Goal: Task Accomplishment & Management: Use online tool/utility

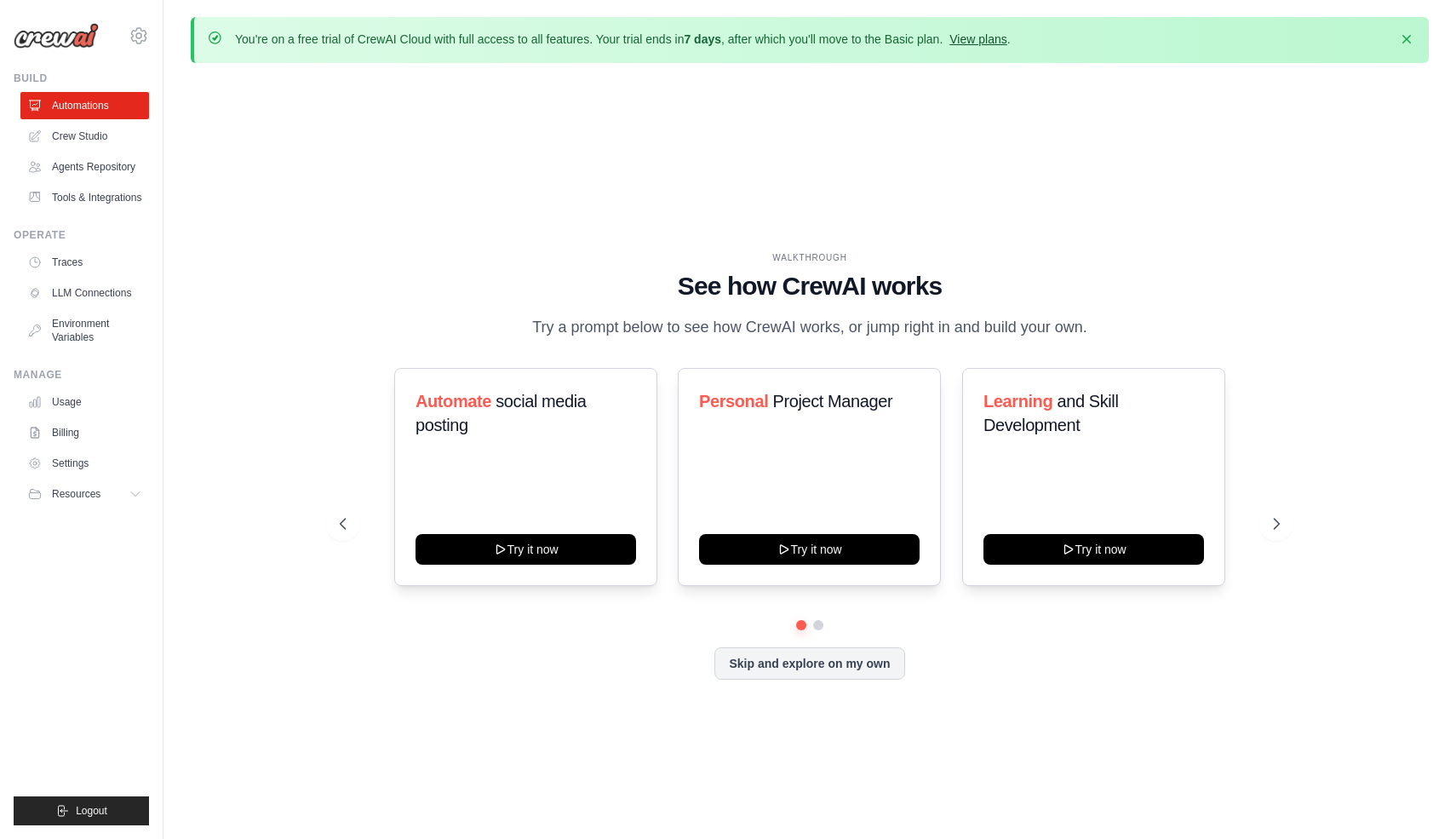
click at [1007, 43] on link "View plans" at bounding box center [978, 38] width 57 height 13
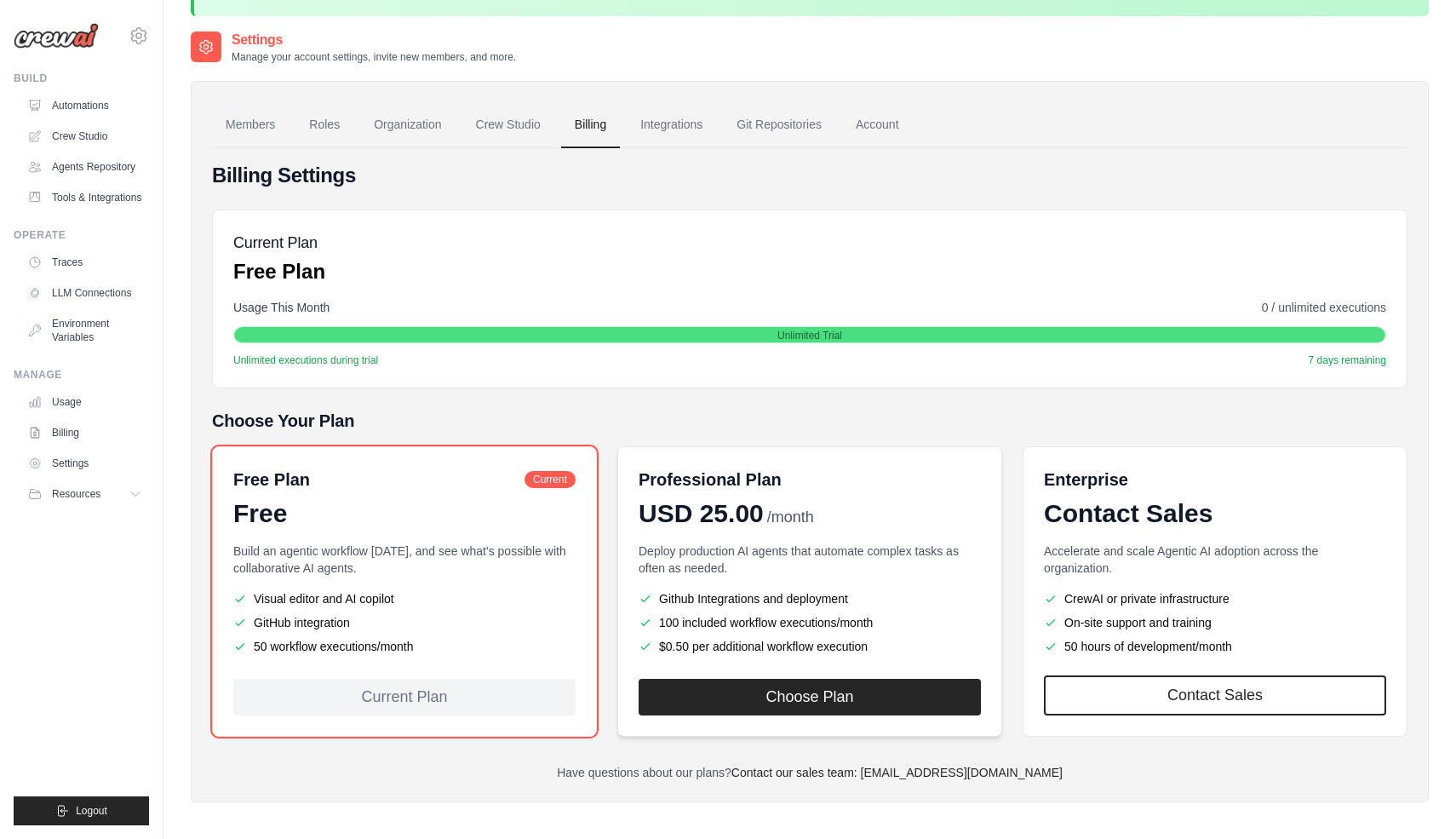
scroll to position [34, 0]
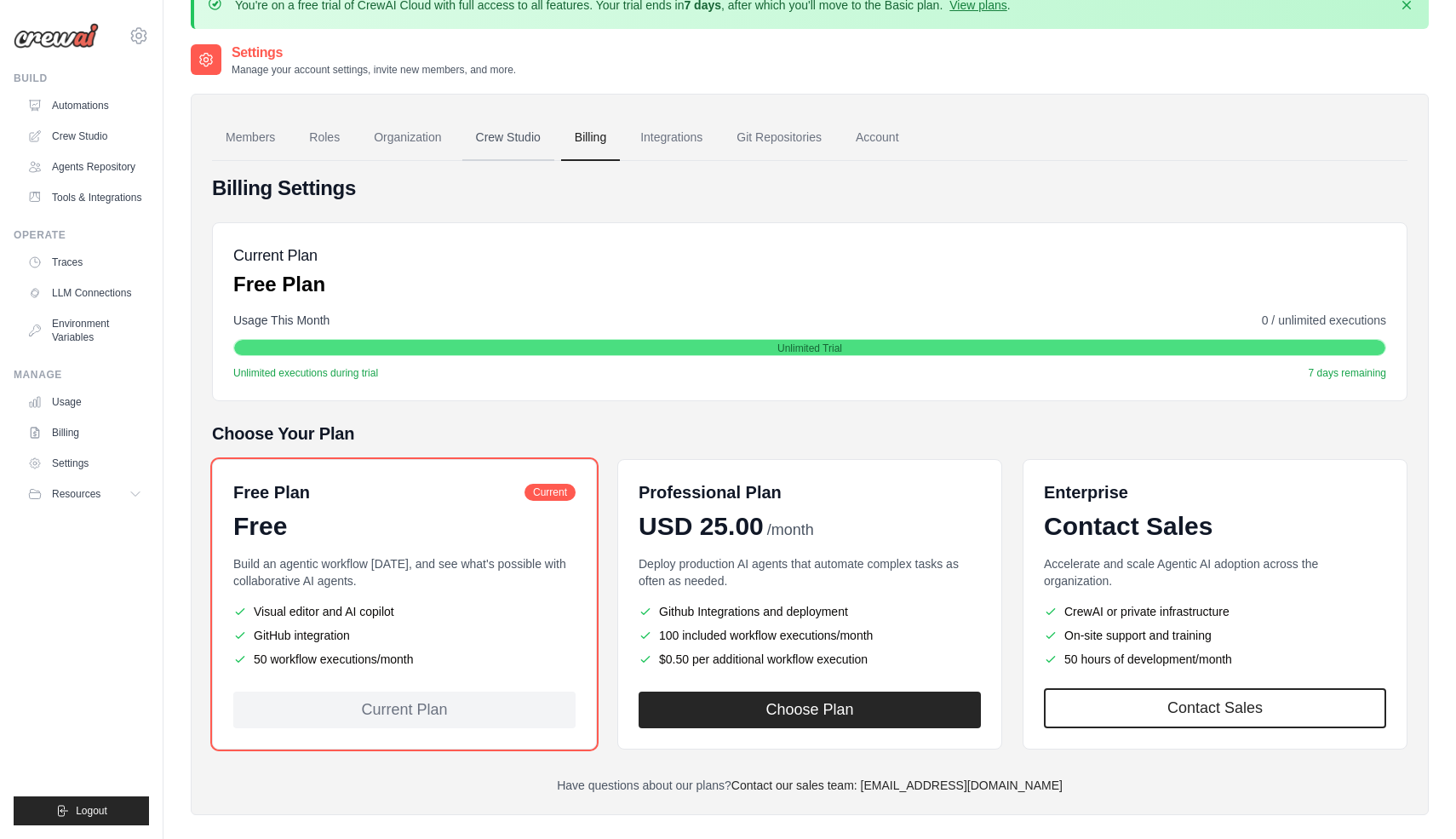
click at [527, 126] on link "Crew Studio" at bounding box center [508, 138] width 92 height 46
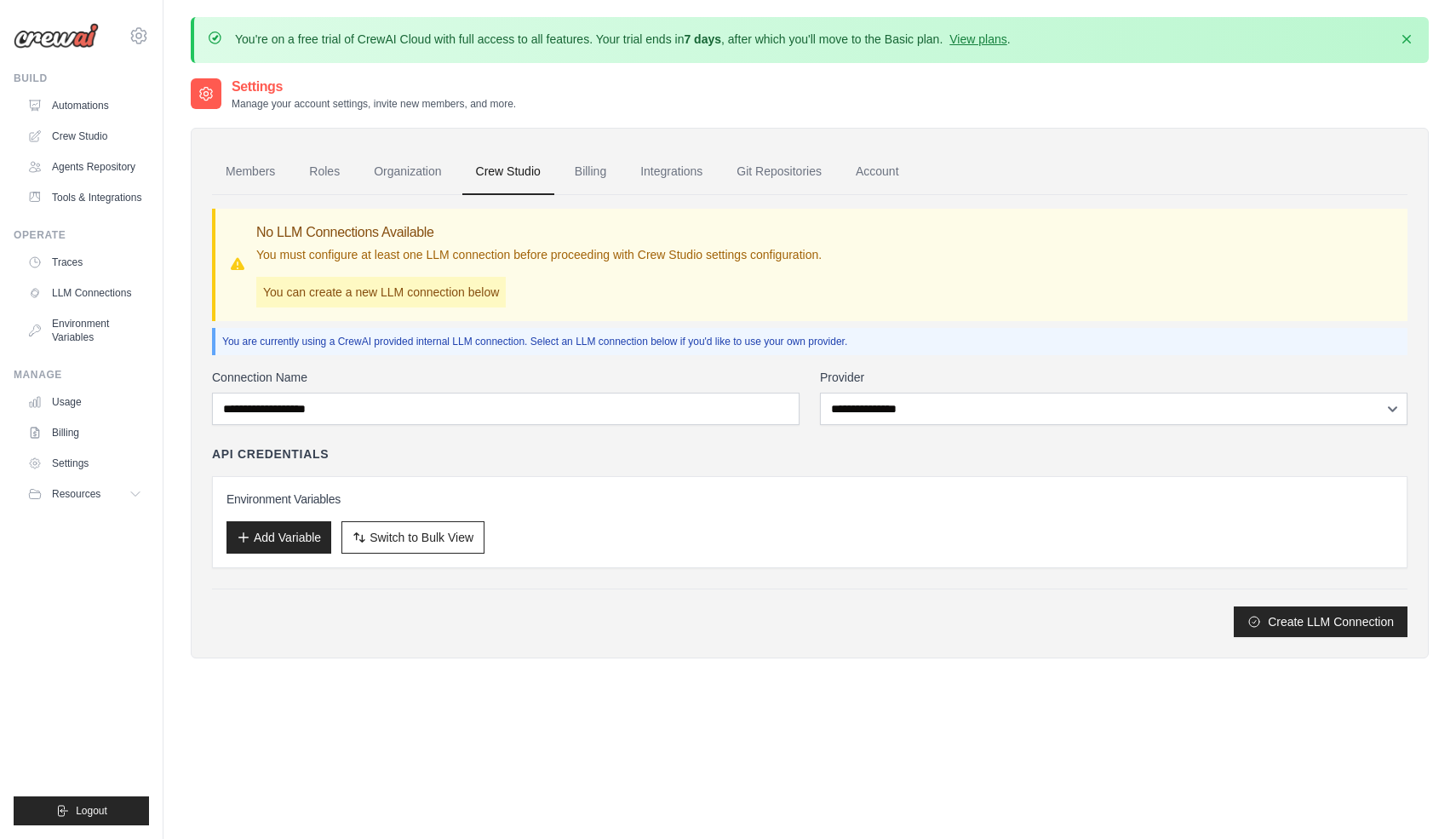
click at [90, 130] on link "Crew Studio" at bounding box center [85, 136] width 128 height 28
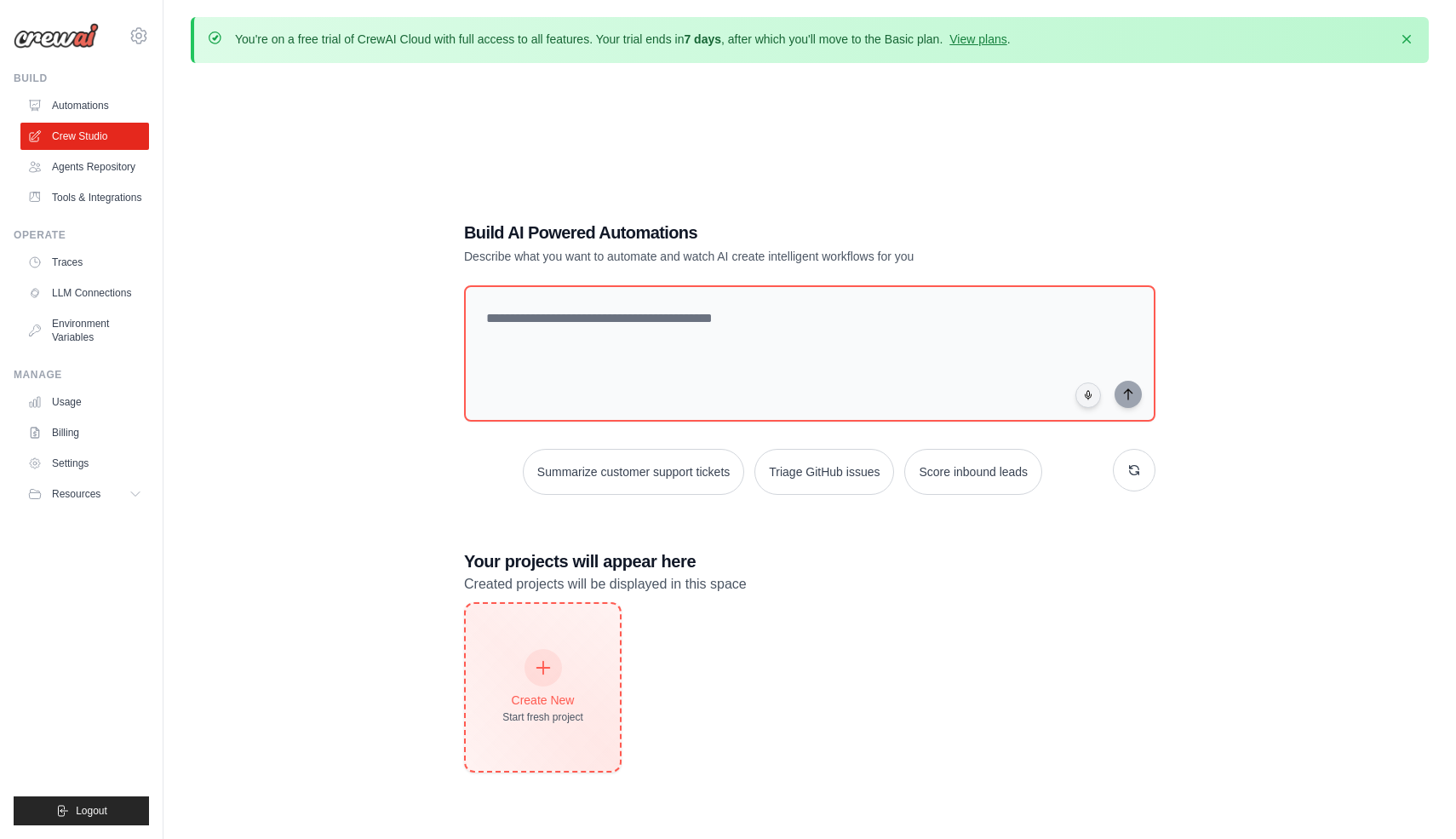
click at [553, 664] on div at bounding box center [543, 668] width 37 height 37
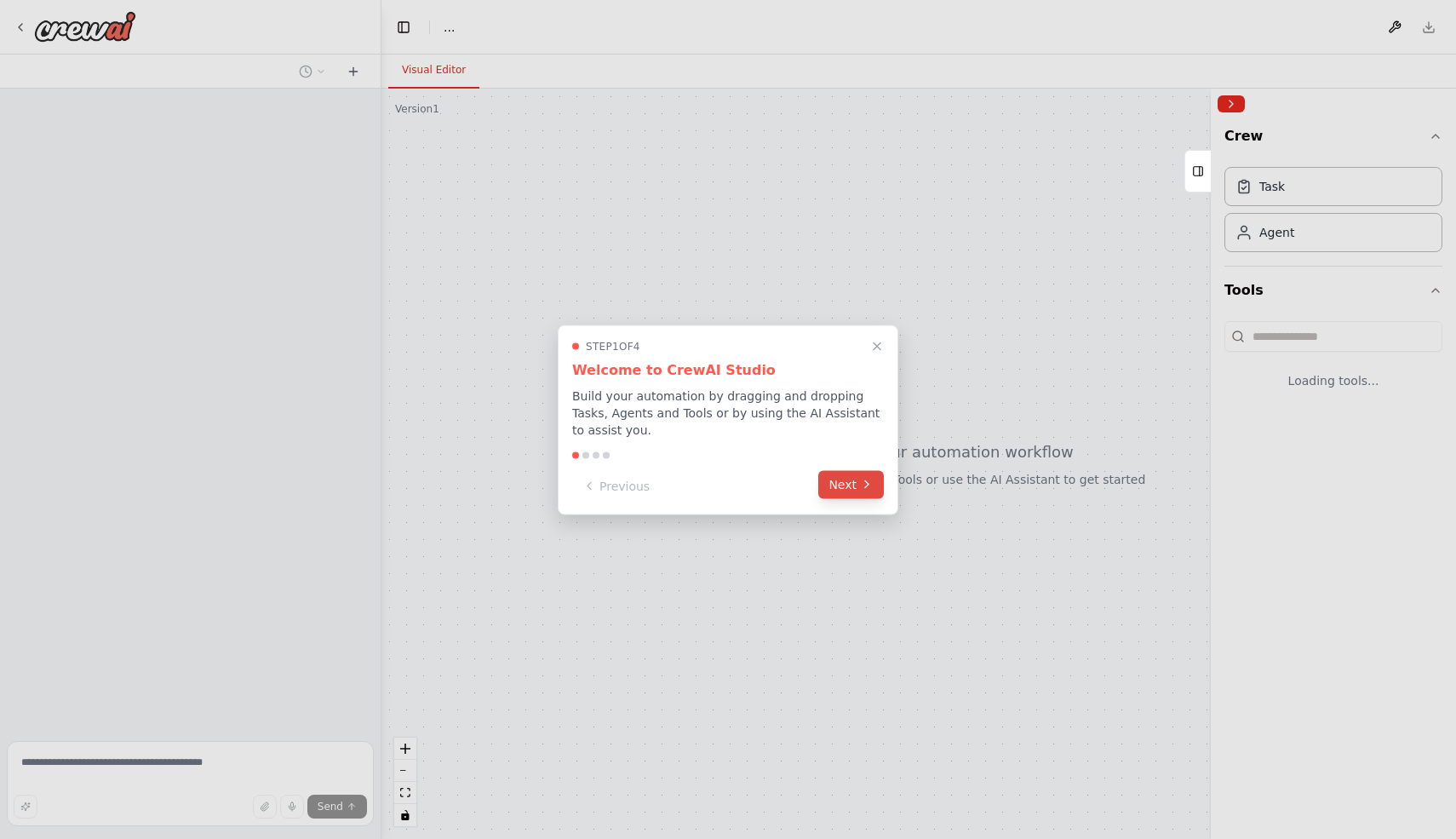
click at [855, 485] on button "Next" at bounding box center [851, 484] width 66 height 29
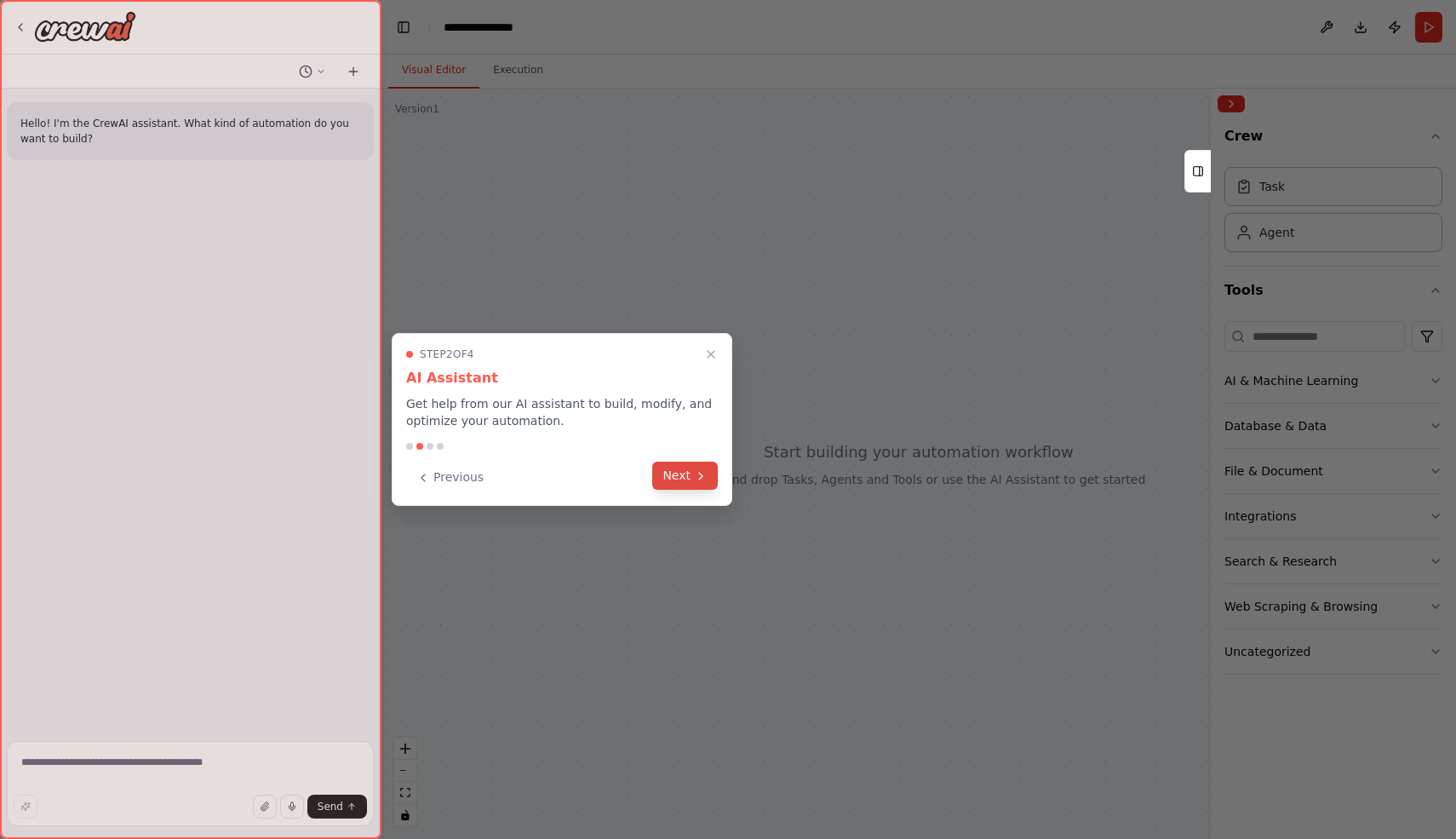
click at [682, 476] on button "Next" at bounding box center [686, 476] width 66 height 29
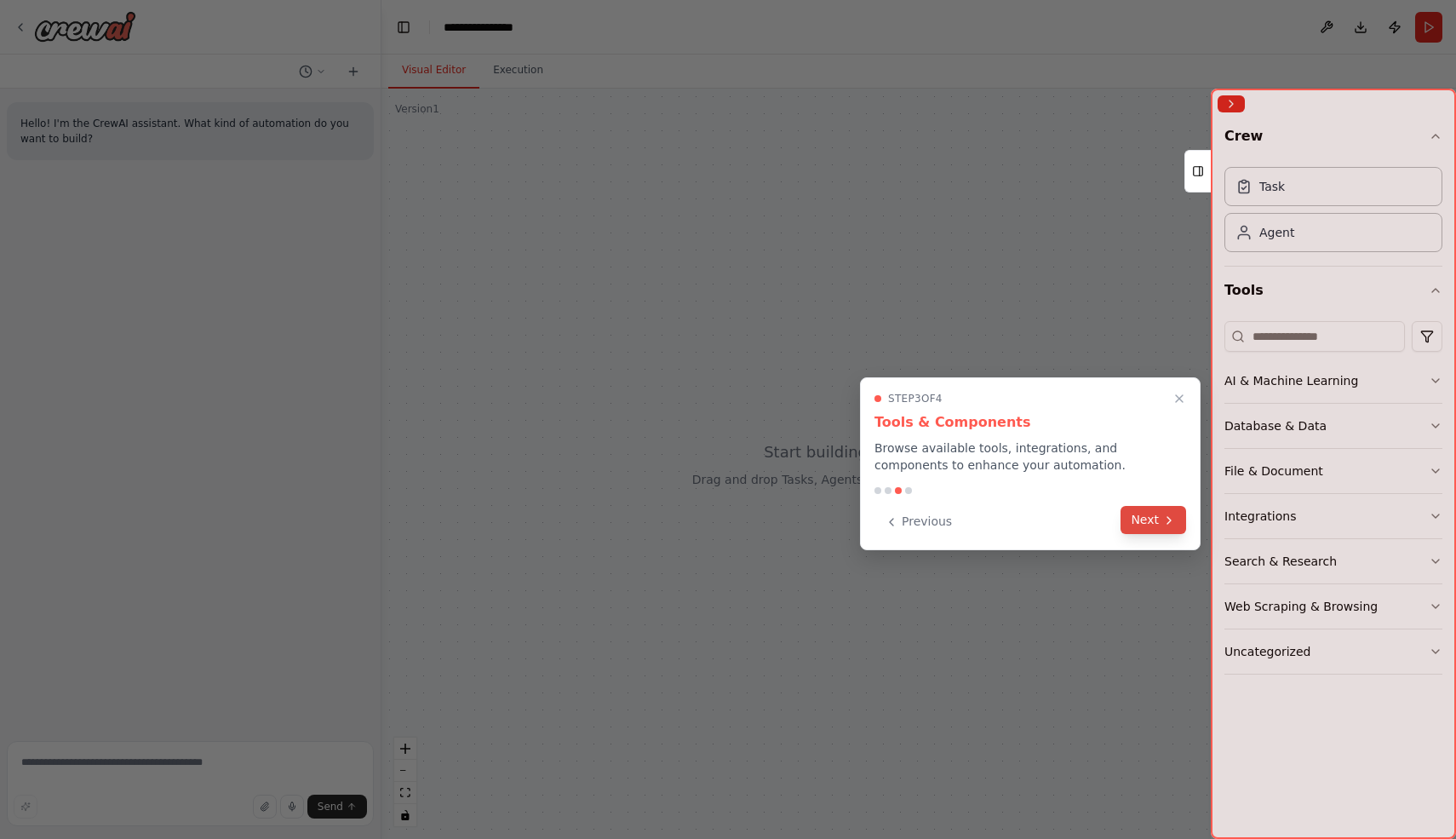
click at [1169, 517] on icon at bounding box center [1170, 521] width 4 height 7
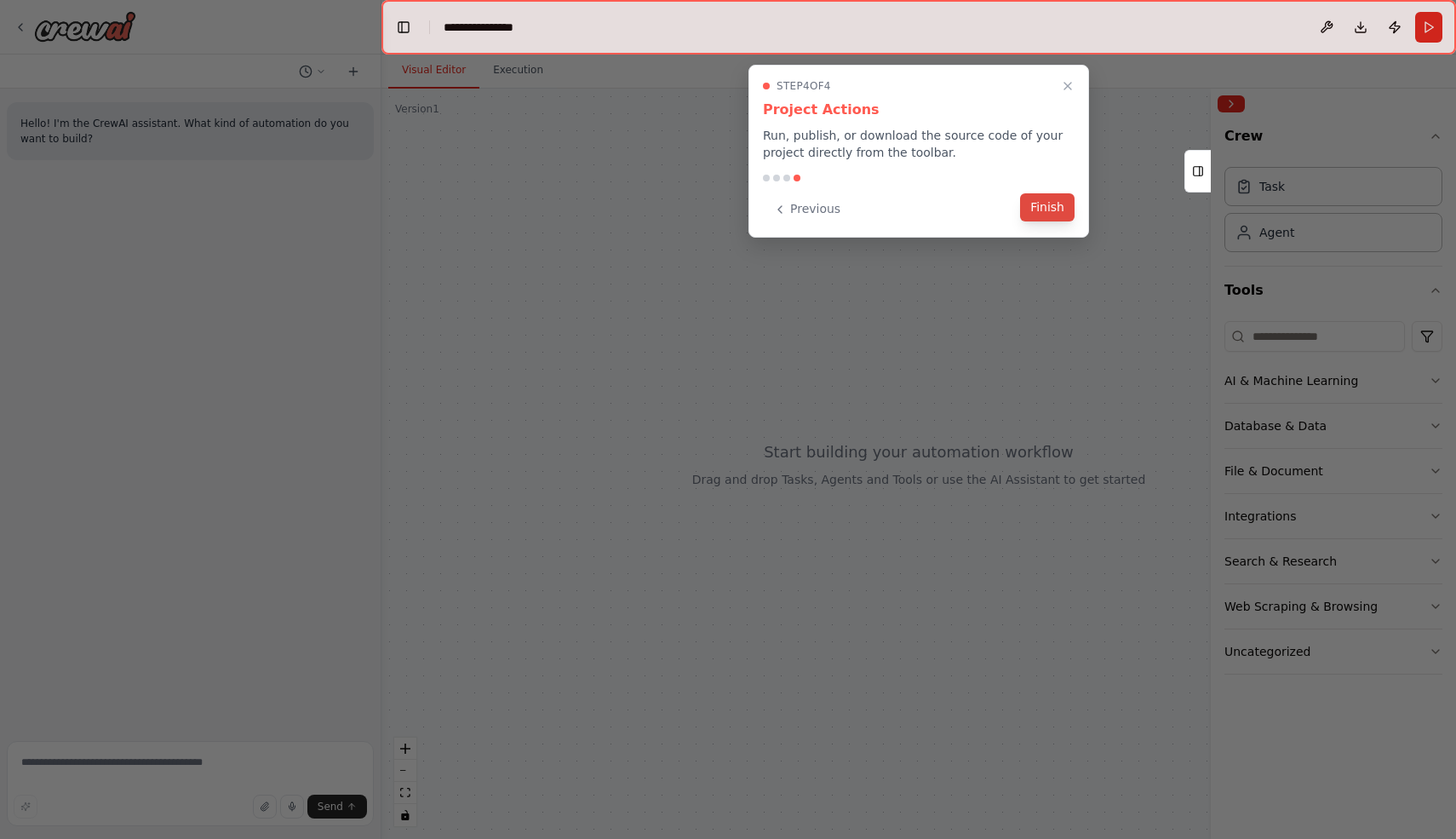
click at [1058, 204] on button "Finish" at bounding box center [1047, 208] width 54 height 29
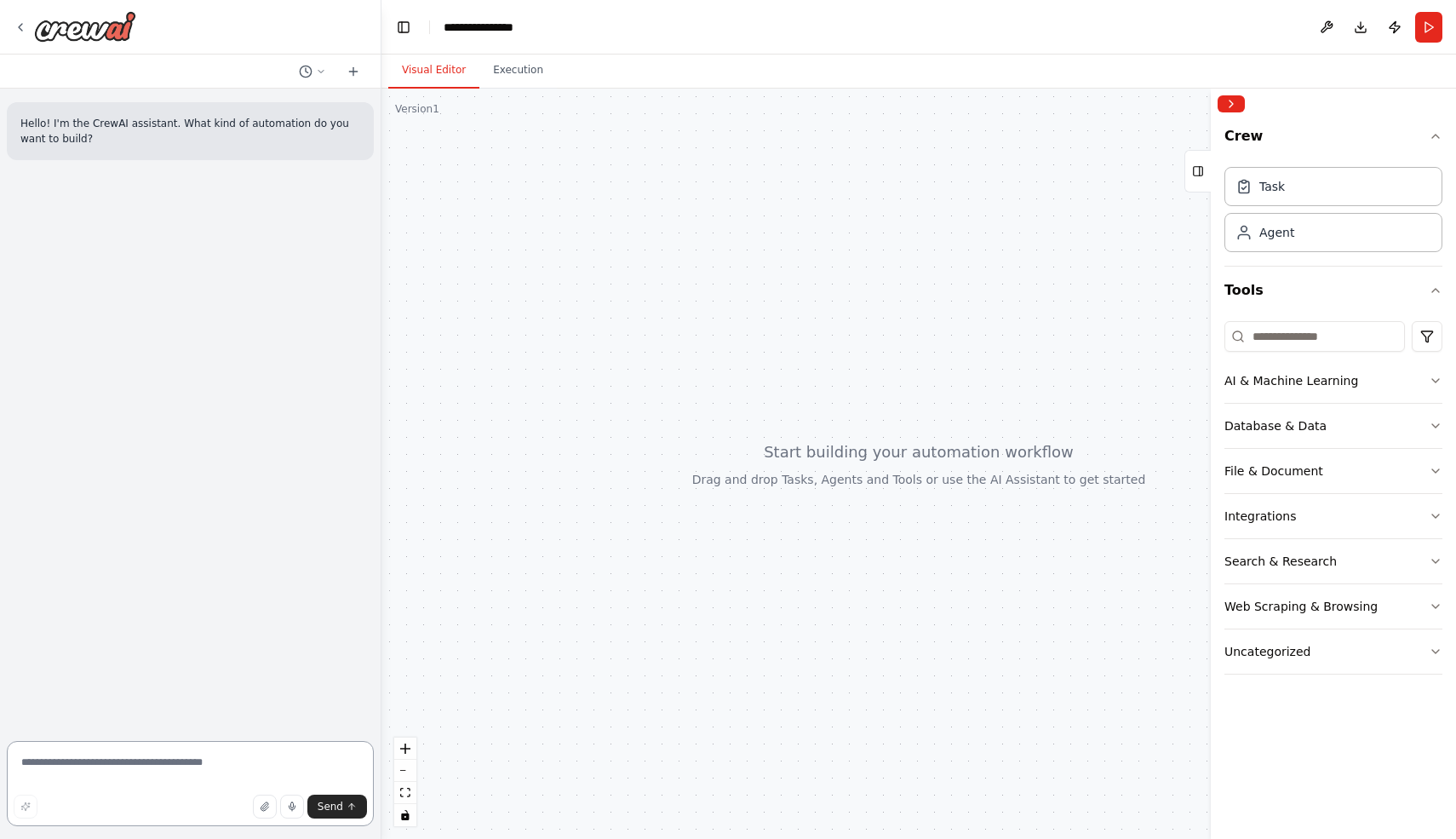
click at [146, 757] on textarea at bounding box center [191, 784] width 367 height 86
paste textarea "**********"
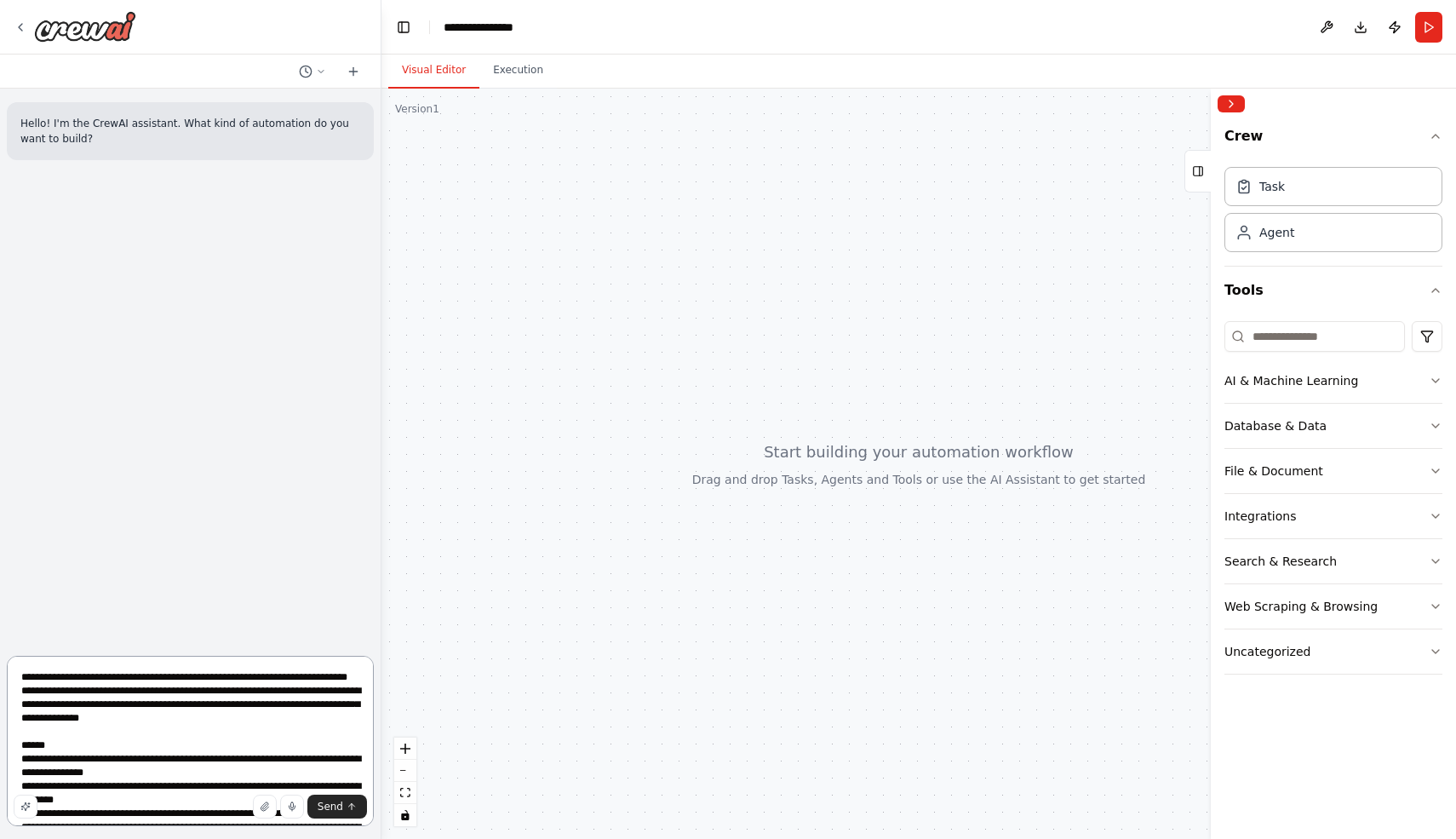
scroll to position [144, 0]
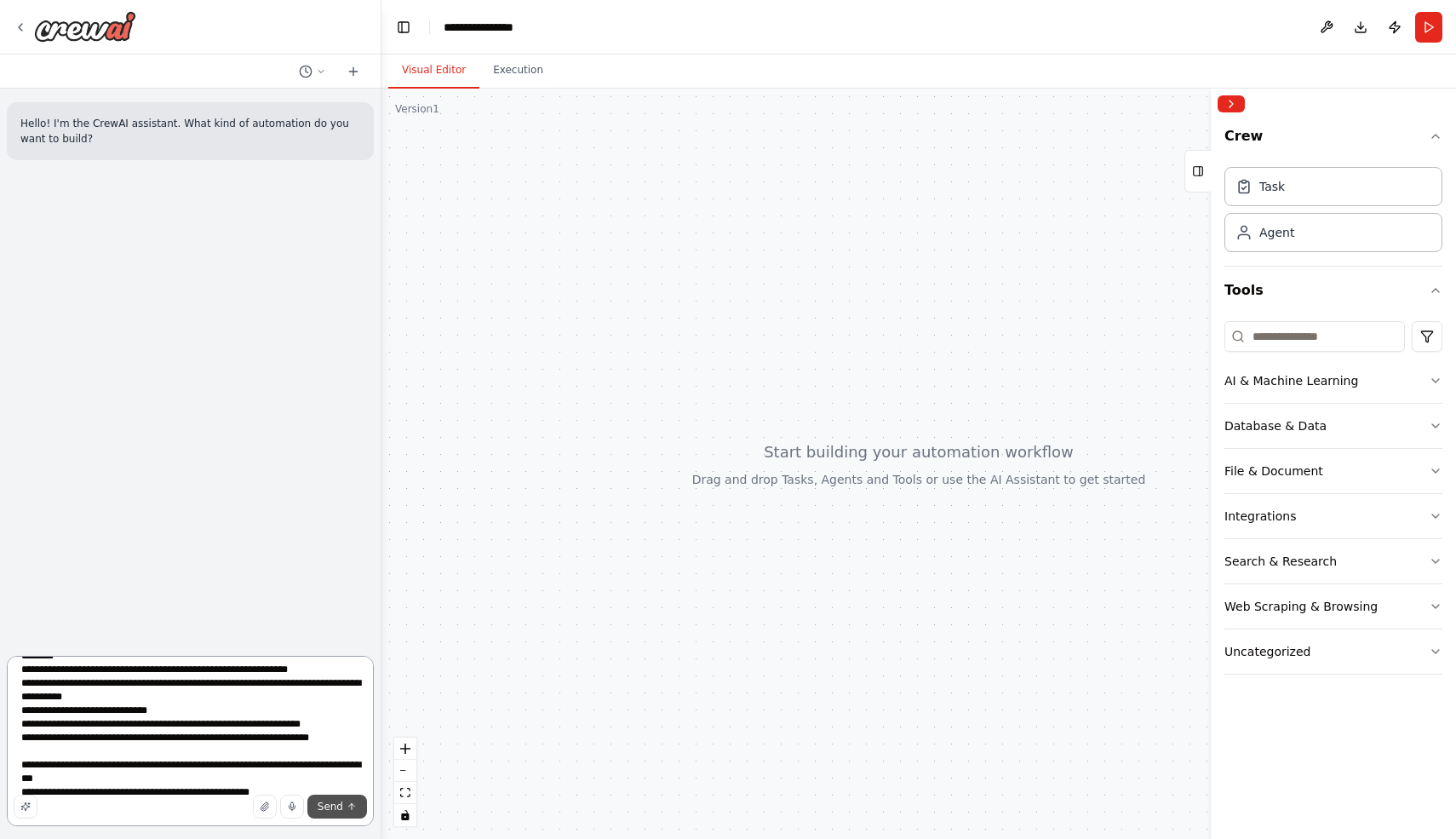
type textarea "**********"
click at [341, 809] on span "Send" at bounding box center [330, 806] width 26 height 13
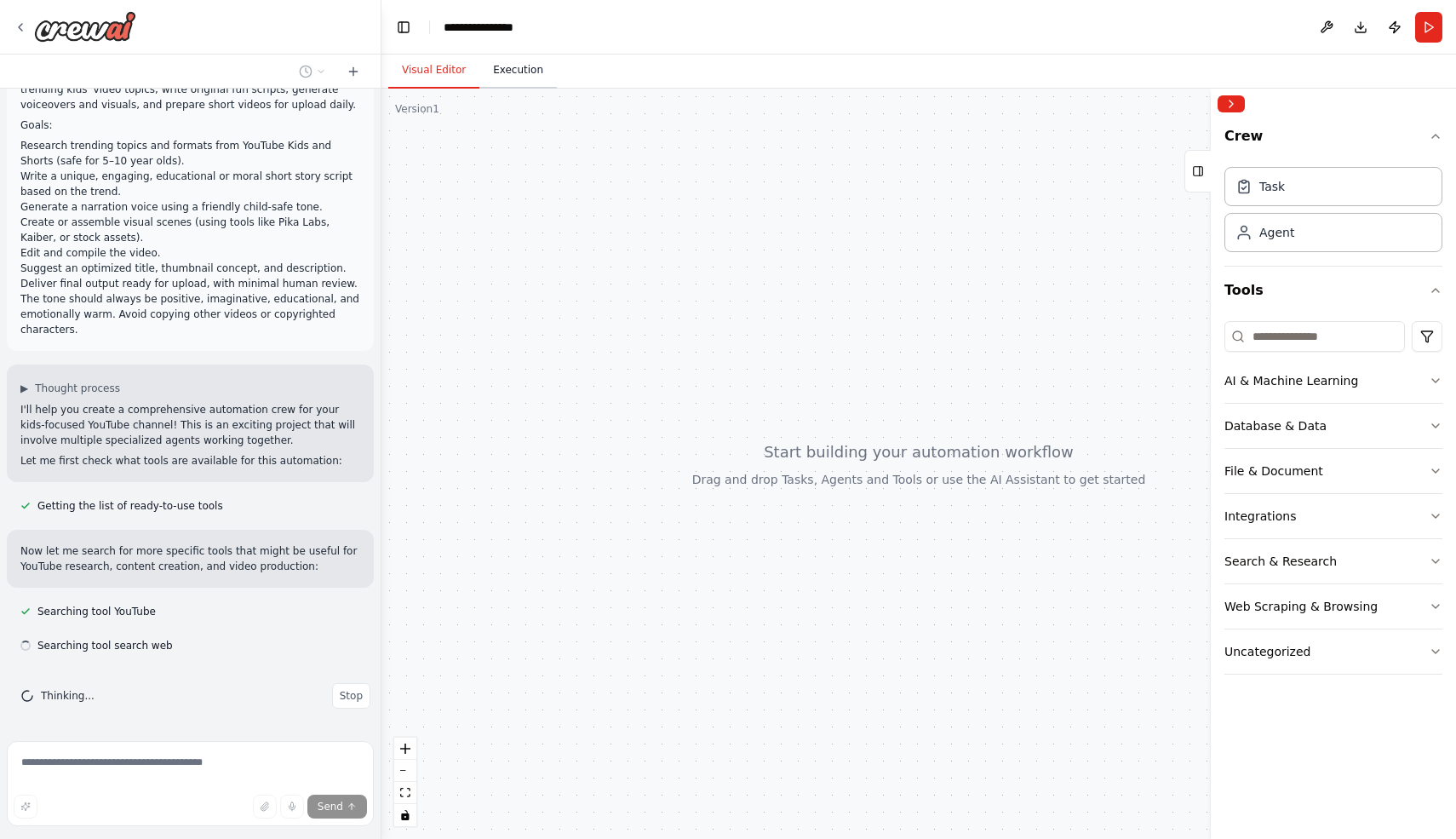
scroll to position [137, 0]
click at [522, 69] on button "Execution" at bounding box center [518, 70] width 78 height 36
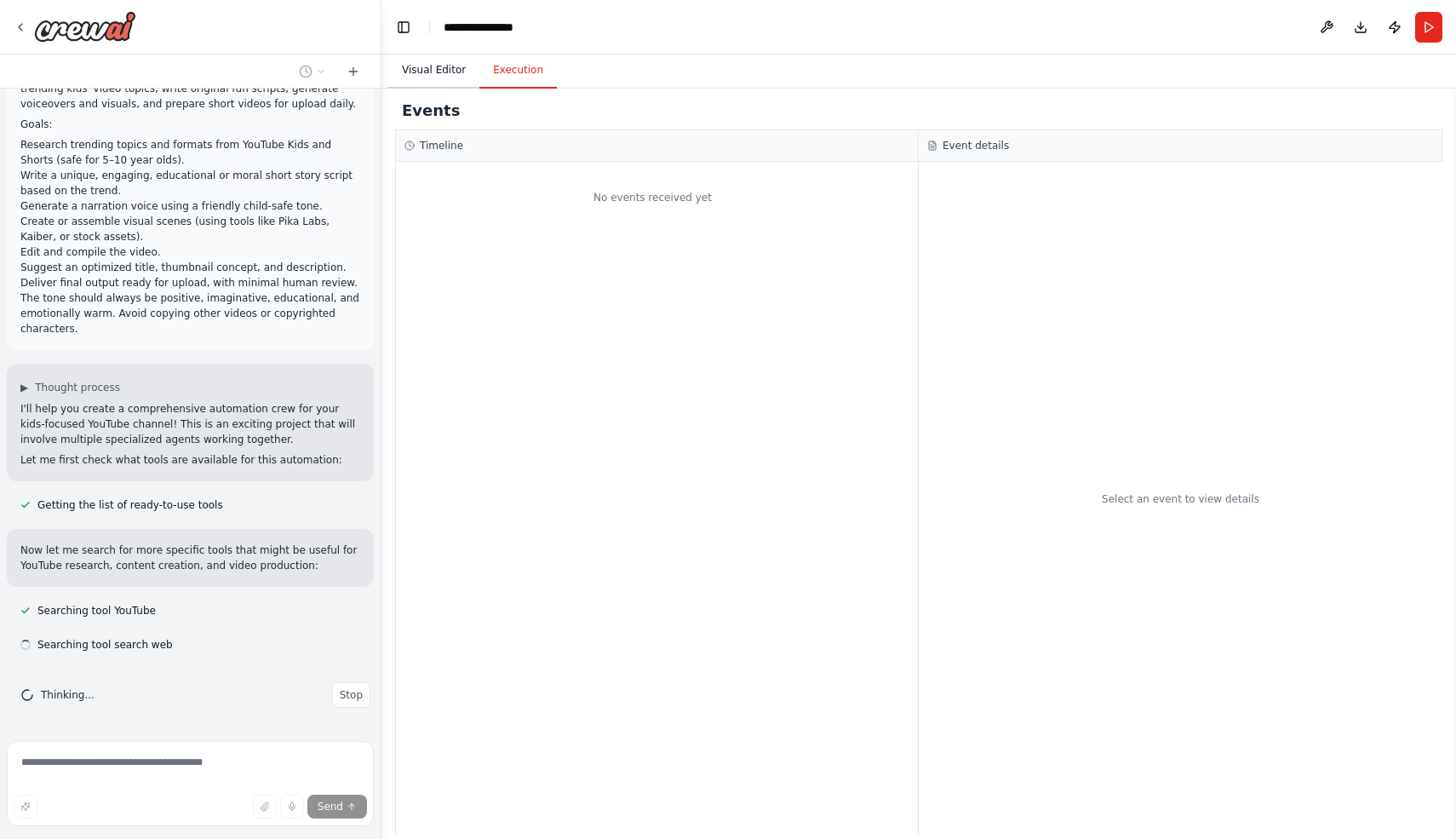
click at [455, 74] on button "Visual Editor" at bounding box center [434, 70] width 91 height 36
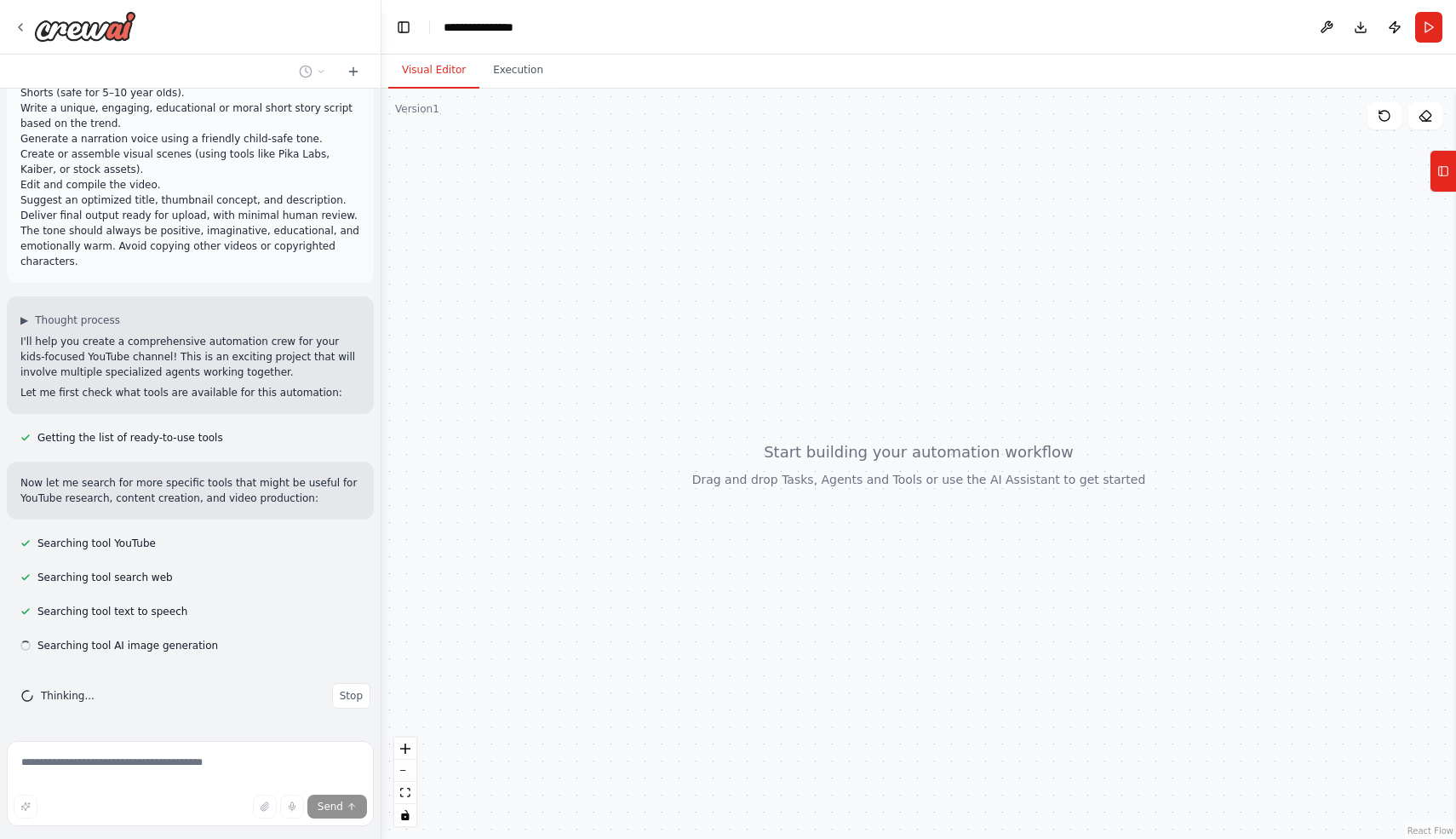
scroll to position [205, 0]
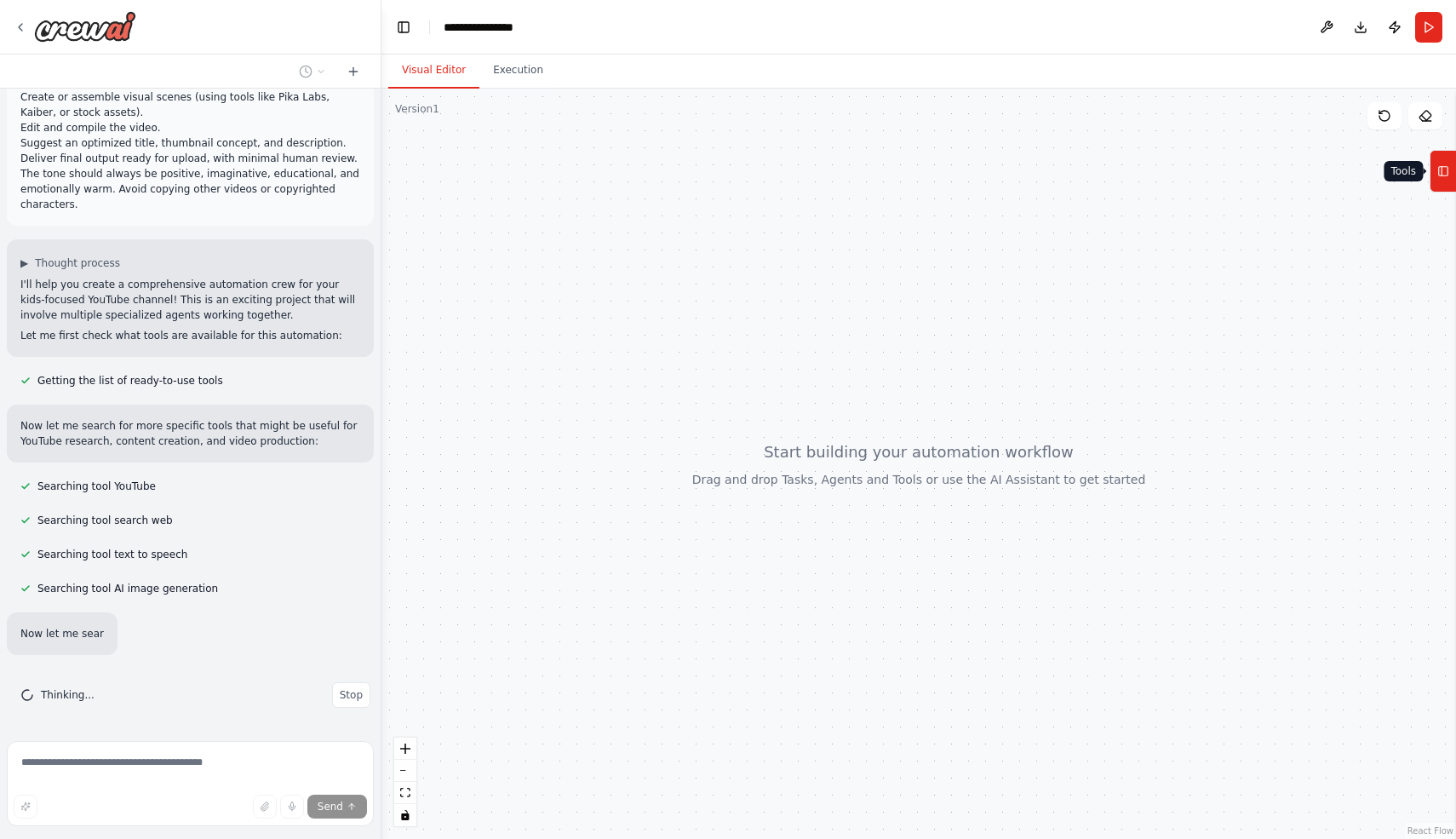
click at [1446, 161] on icon at bounding box center [1443, 171] width 12 height 28
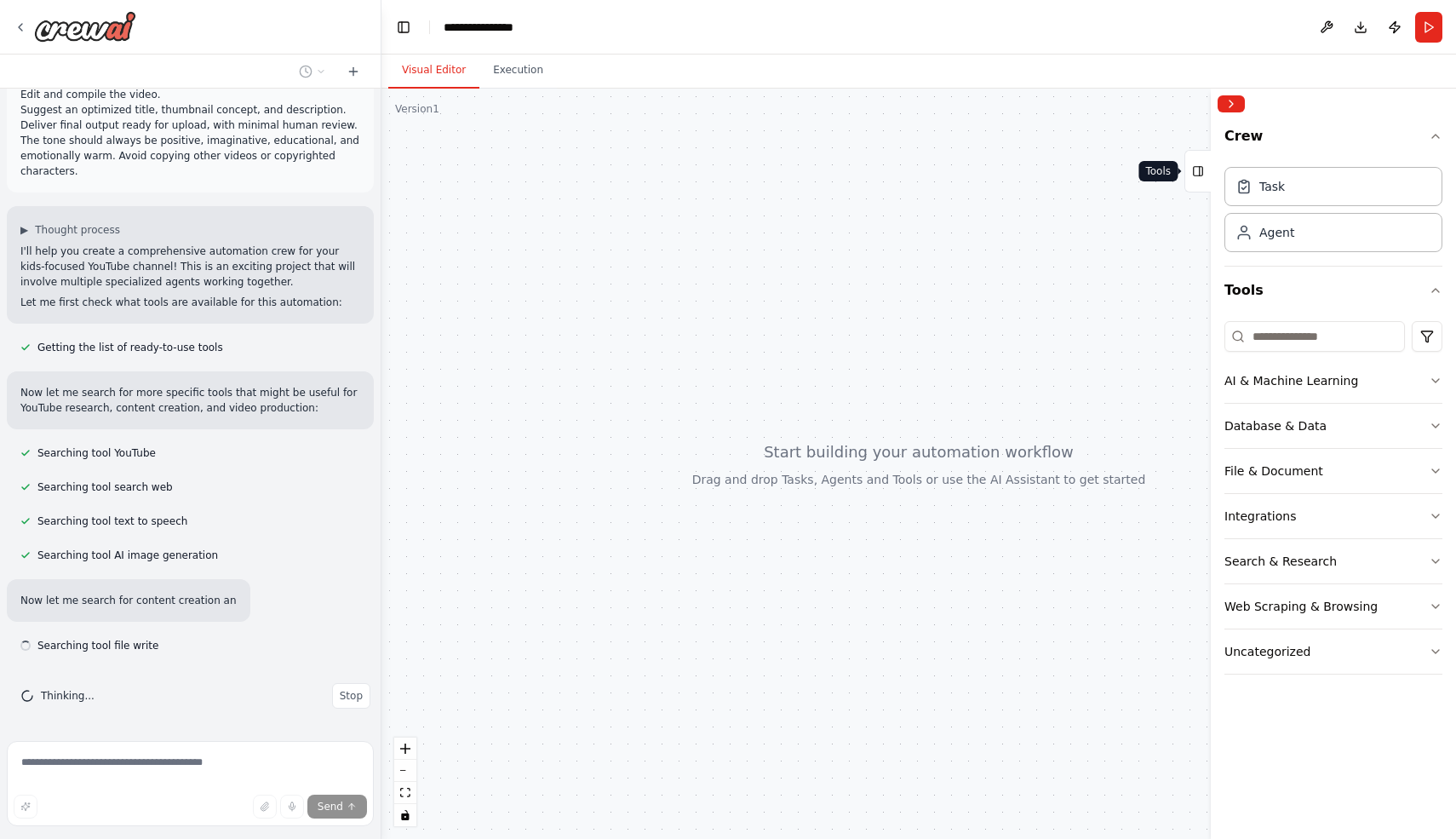
scroll to position [295, 0]
click at [1322, 180] on div "Task" at bounding box center [1334, 185] width 218 height 39
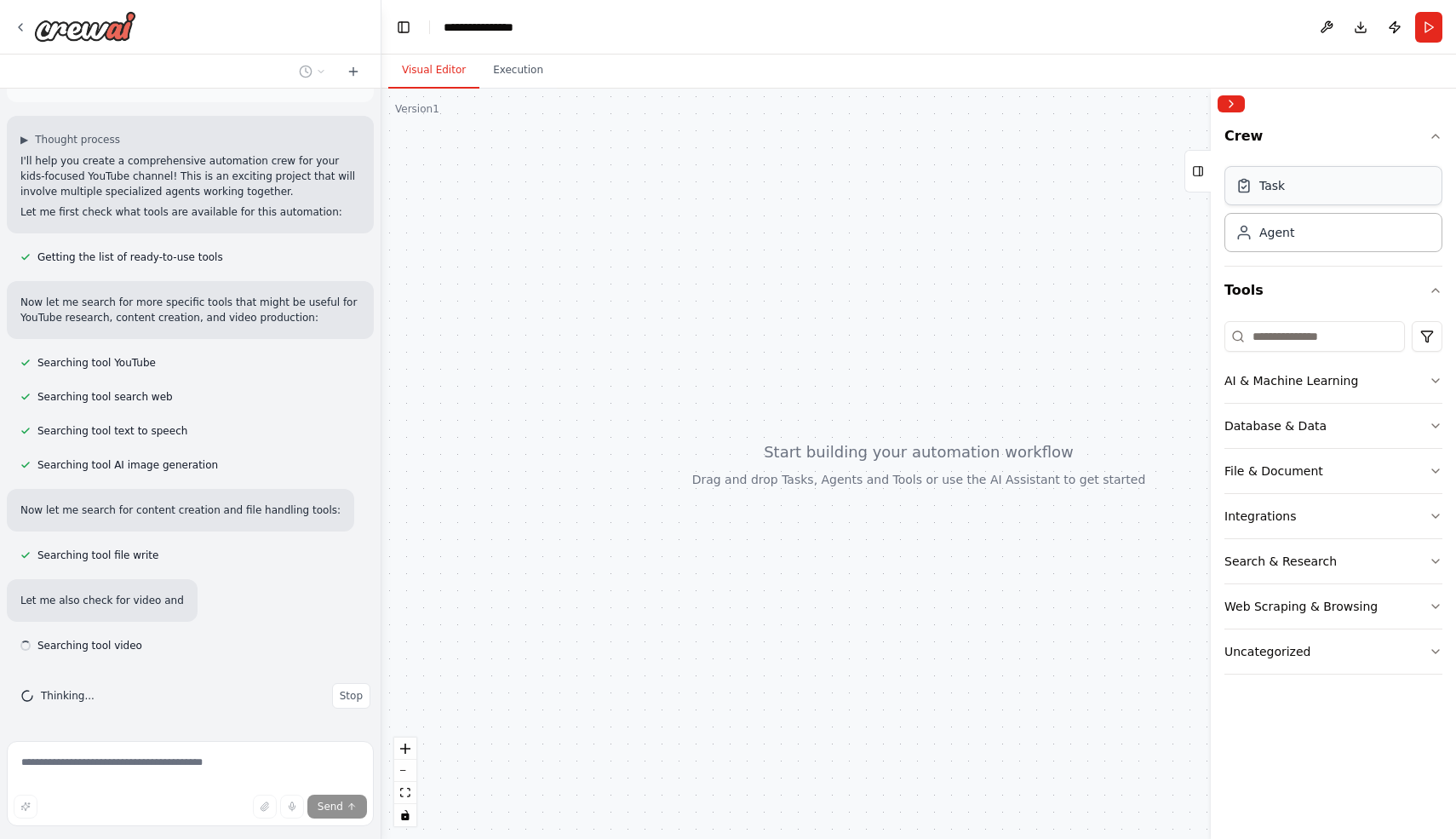
scroll to position [386, 0]
click at [1270, 191] on div "Task" at bounding box center [1272, 185] width 26 height 17
drag, startPoint x: 904, startPoint y: 448, endPoint x: 744, endPoint y: 450, distance: 160.0
click at [744, 450] on div at bounding box center [918, 464] width 1074 height 751
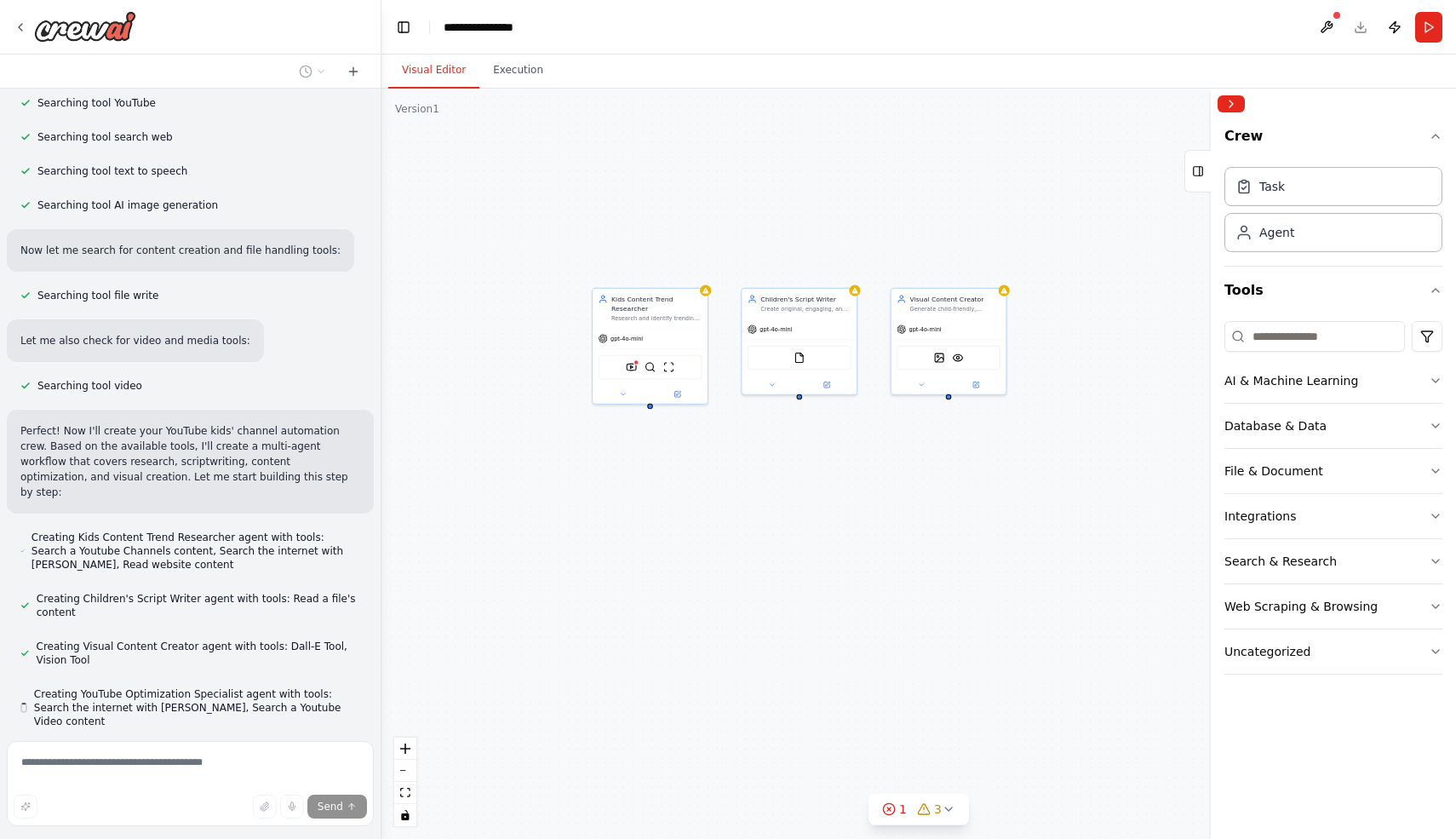
scroll to position [693, 0]
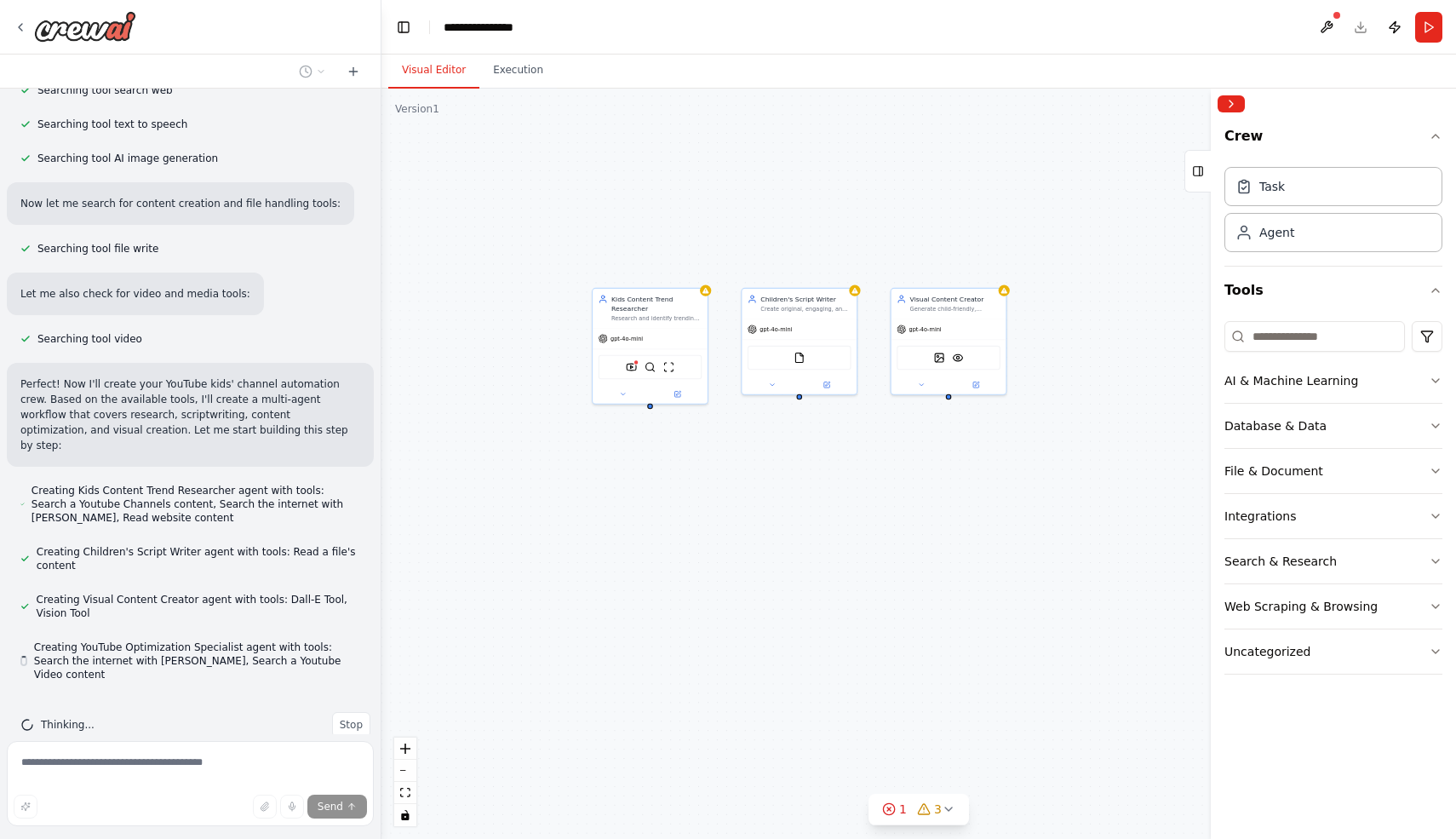
drag, startPoint x: 1056, startPoint y: 532, endPoint x: 927, endPoint y: 531, distance: 129.0
click at [927, 532] on div "Kids Content Trend Researcher Research and identify trending, safe, and engagin…" at bounding box center [918, 464] width 1074 height 751
click at [1204, 181] on icon at bounding box center [1197, 171] width 12 height 28
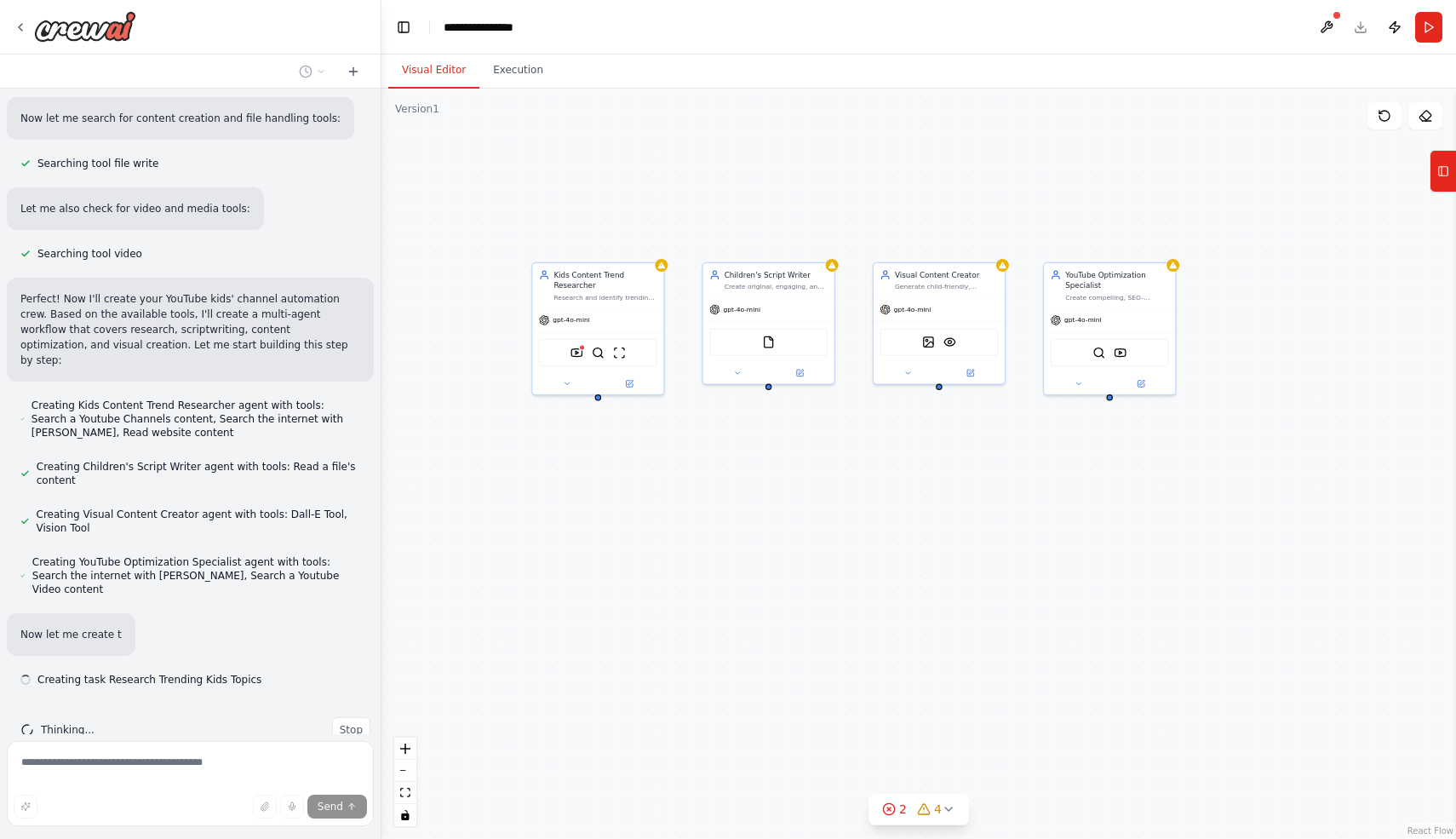
scroll to position [783, 0]
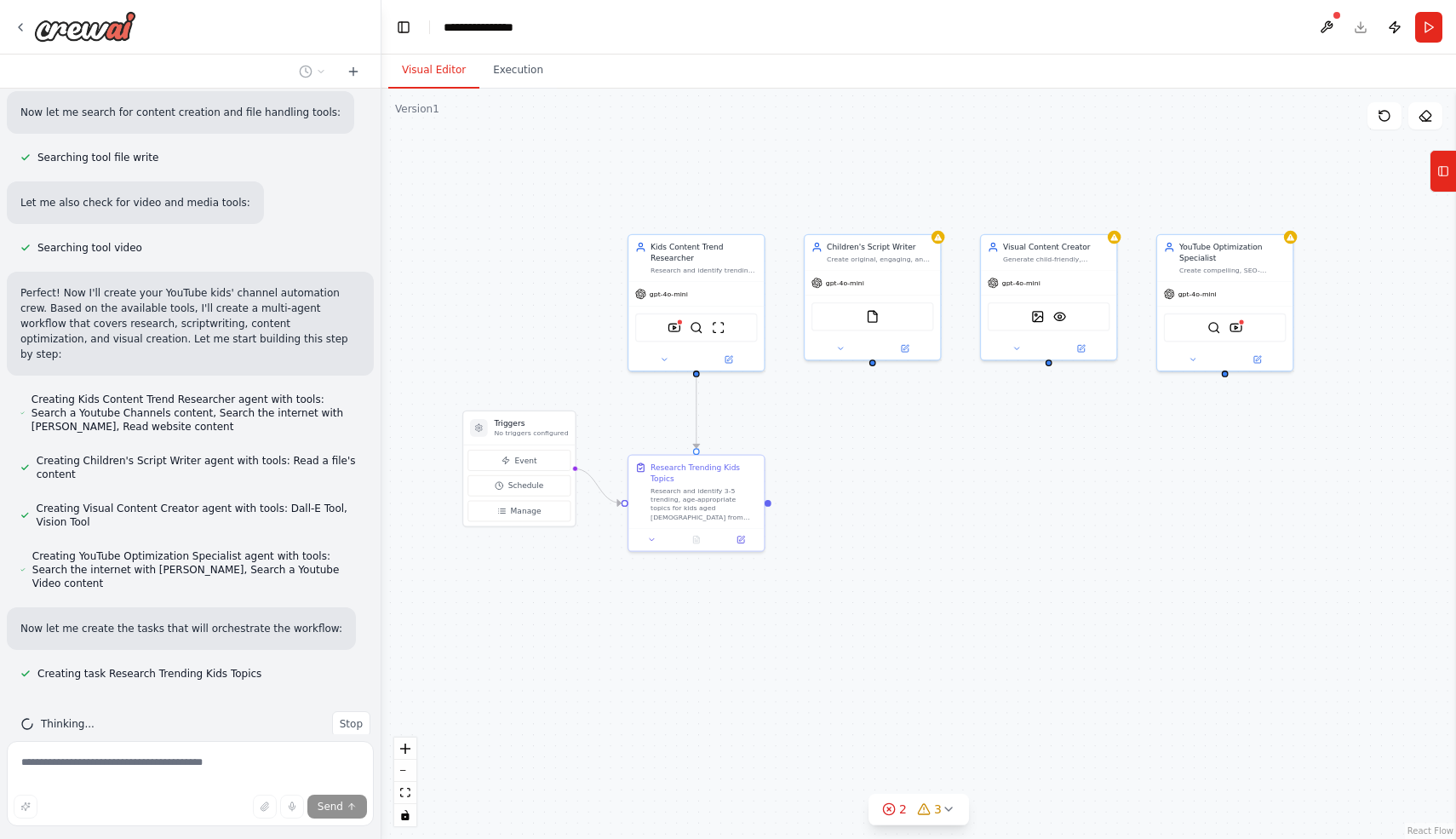
drag, startPoint x: 973, startPoint y: 492, endPoint x: 1085, endPoint y: 471, distance: 114.0
click at [1085, 471] on div ".deletable-edge-delete-btn { width: 20px; height: 20px; border: 0px solid #ffff…" at bounding box center [918, 464] width 1074 height 751
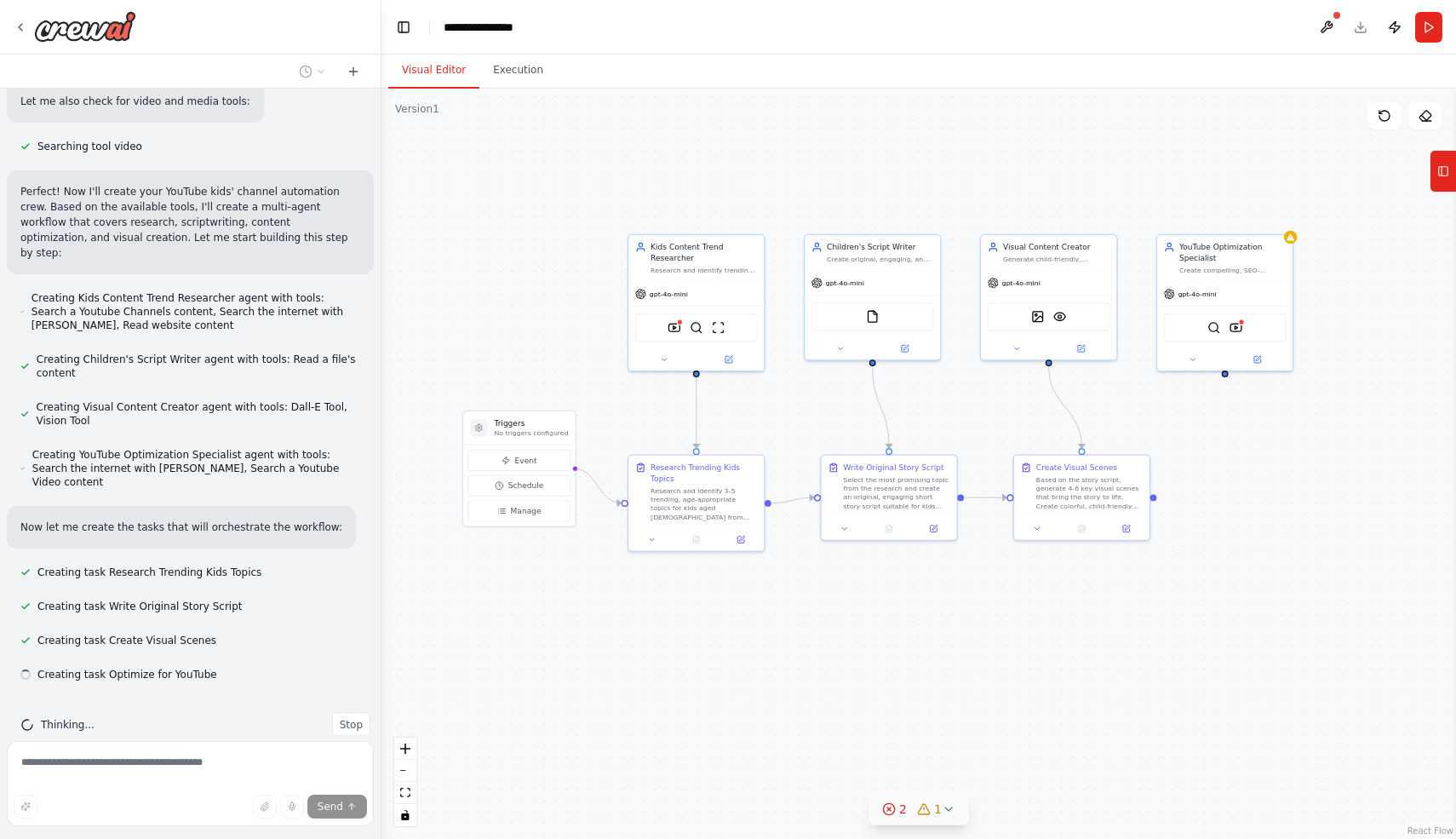
scroll to position [884, 0]
click at [933, 803] on div "1" at bounding box center [930, 809] width 25 height 17
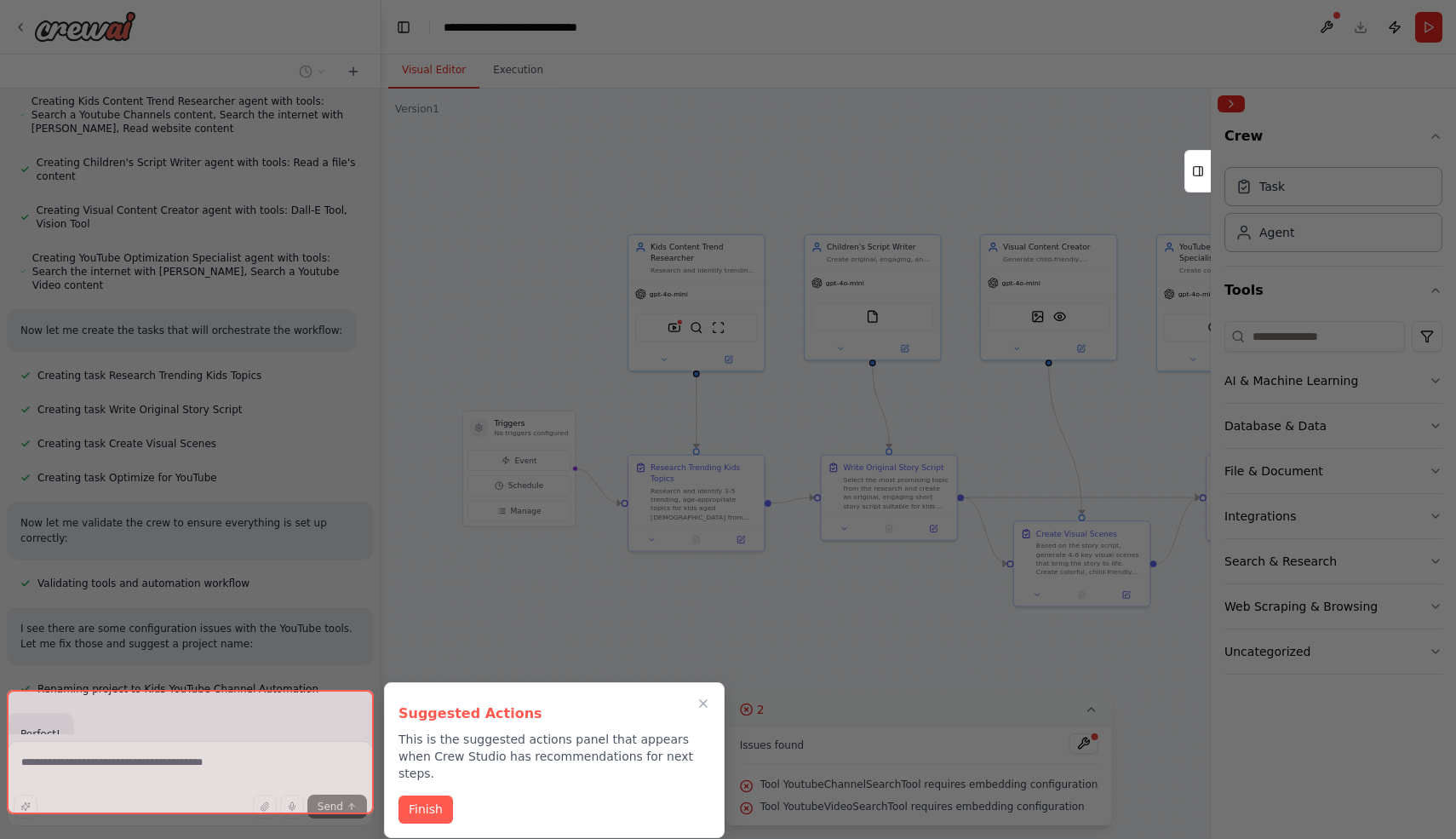
scroll to position [1122, 0]
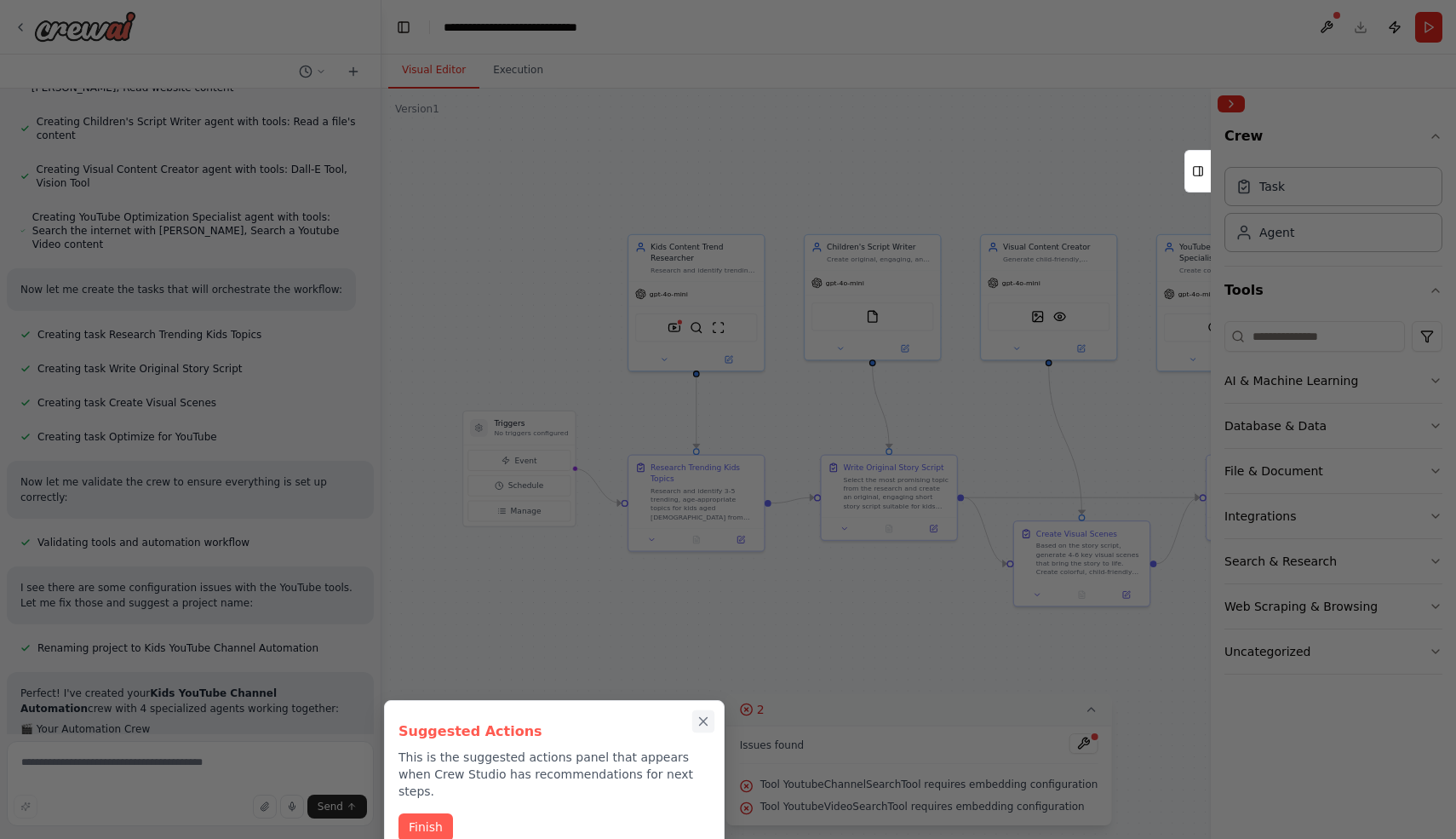
click at [706, 723] on icon "Close walkthrough" at bounding box center [703, 720] width 15 height 15
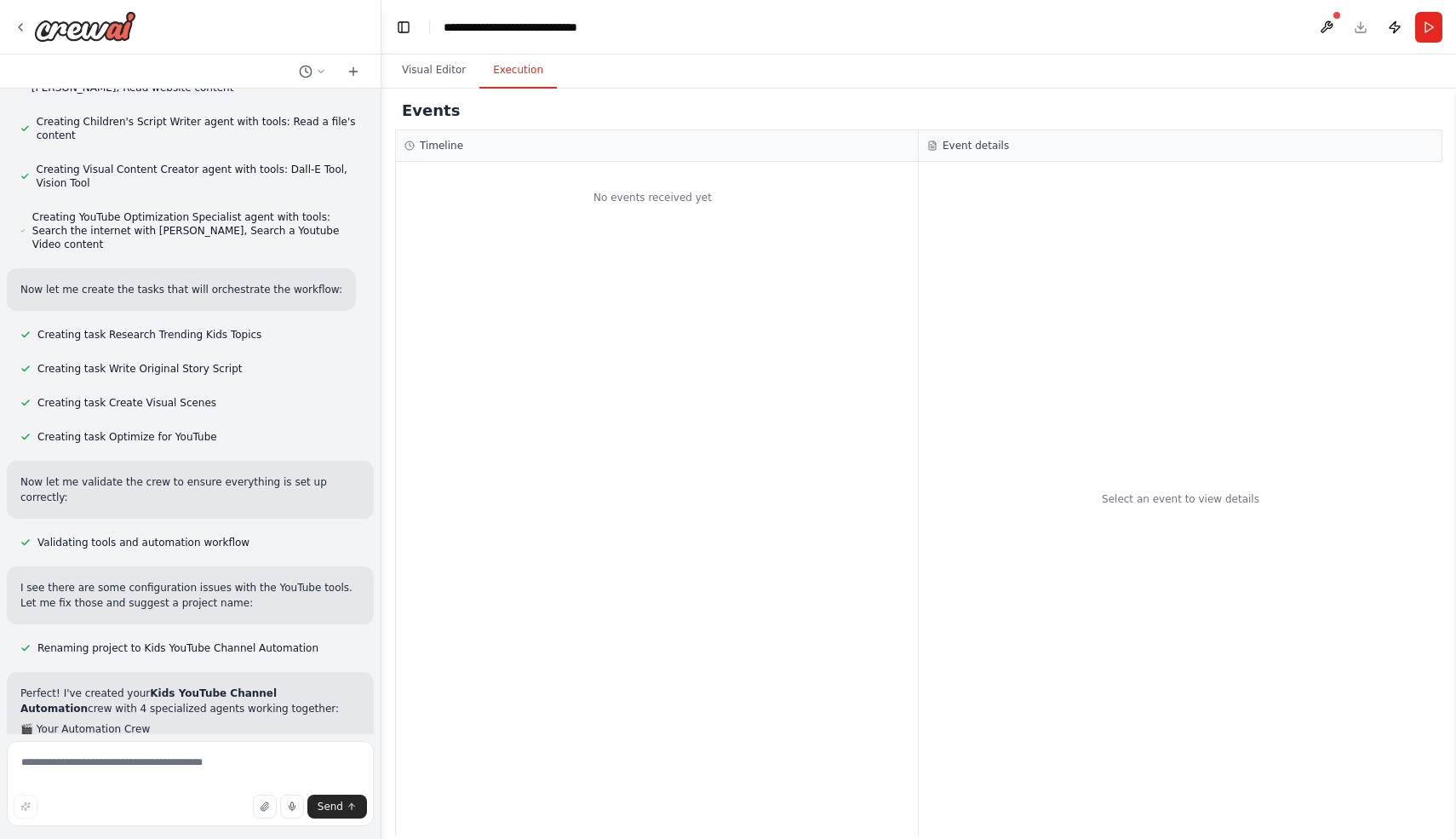
click at [530, 71] on button "Execution" at bounding box center [518, 70] width 78 height 36
click at [465, 62] on button "Visual Editor" at bounding box center [434, 70] width 91 height 36
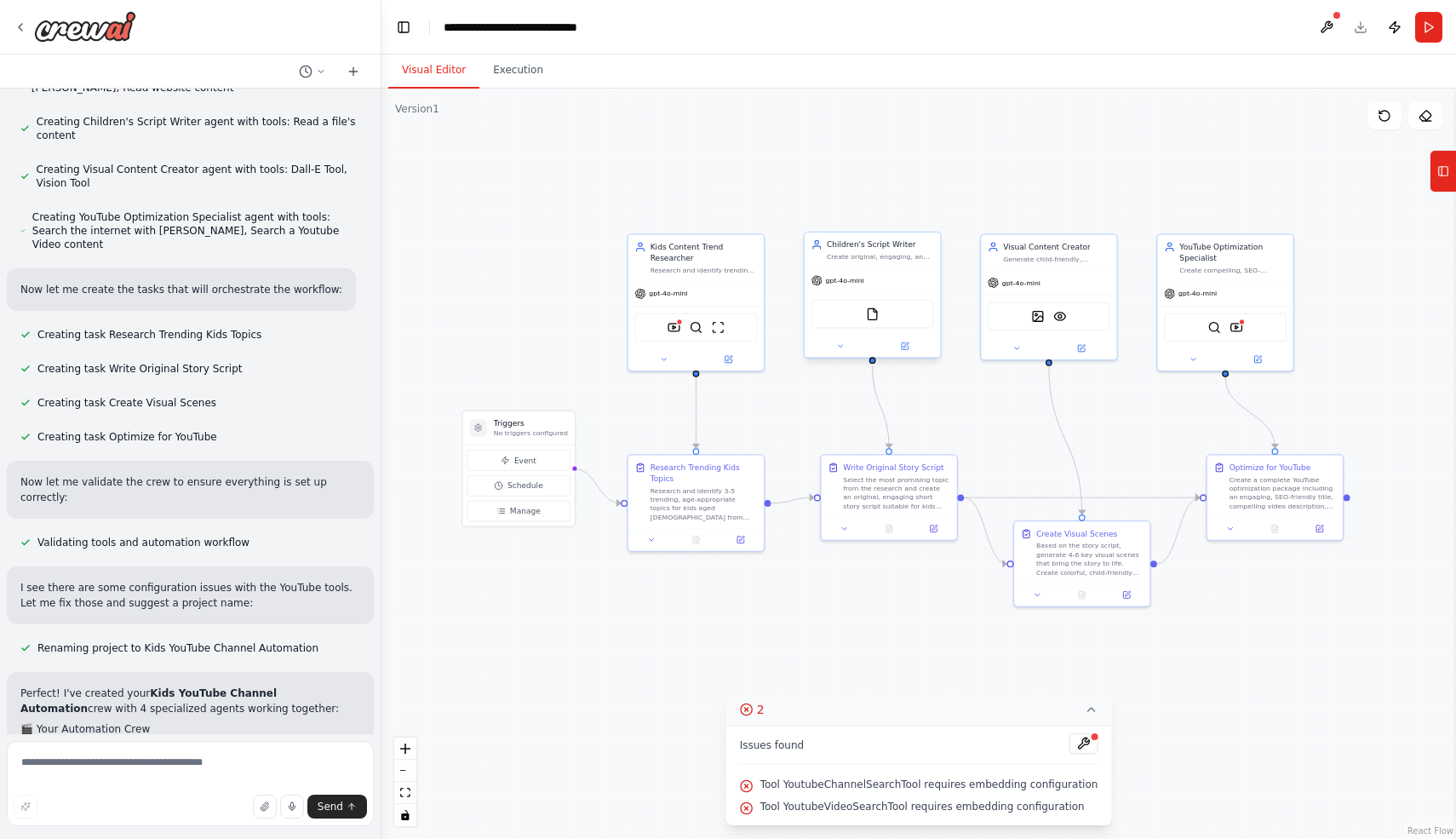
click at [862, 287] on div "gpt-4o-mini" at bounding box center [873, 280] width 136 height 24
click at [862, 286] on div "gpt-4o-mini" at bounding box center [873, 280] width 136 height 24
click at [851, 286] on div "gpt-4o-mini" at bounding box center [873, 280] width 136 height 24
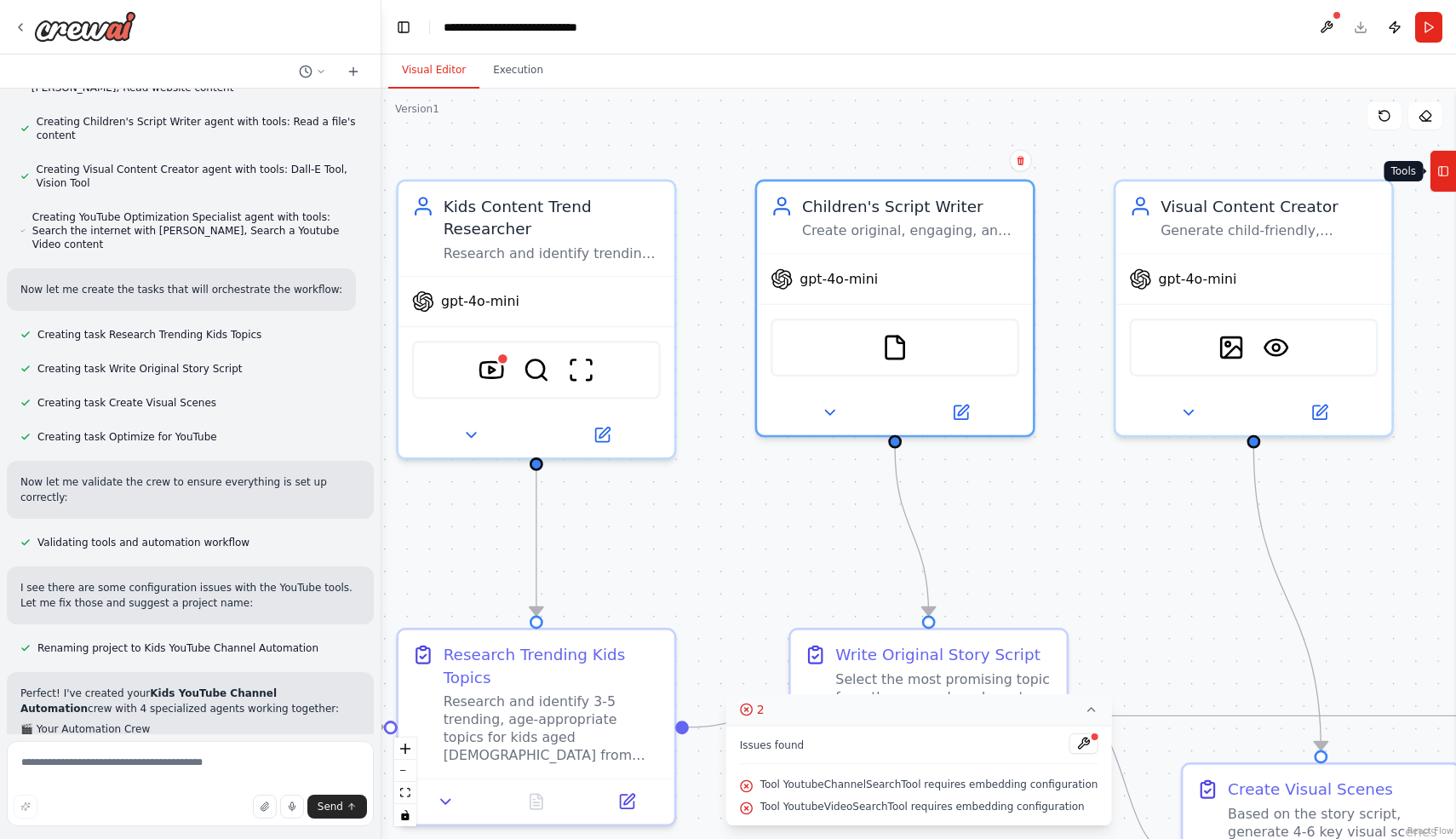
click at [1454, 174] on button "Tools" at bounding box center [1444, 171] width 27 height 43
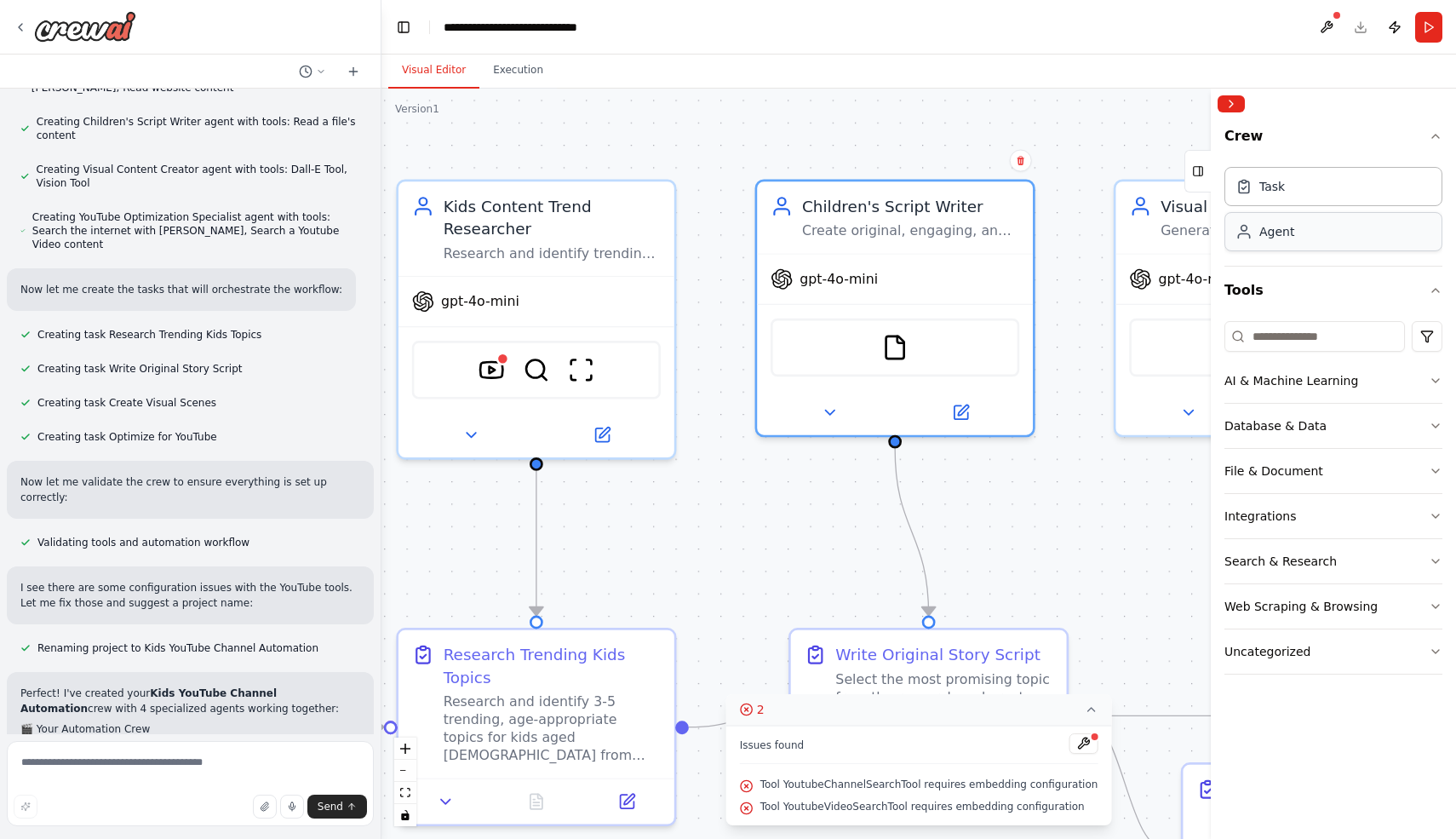
click at [1366, 226] on div "Agent" at bounding box center [1334, 232] width 218 height 39
click at [1333, 235] on div "Agent" at bounding box center [1334, 232] width 218 height 39
drag, startPoint x: 1333, startPoint y: 235, endPoint x: 894, endPoint y: 136, distance: 450.0
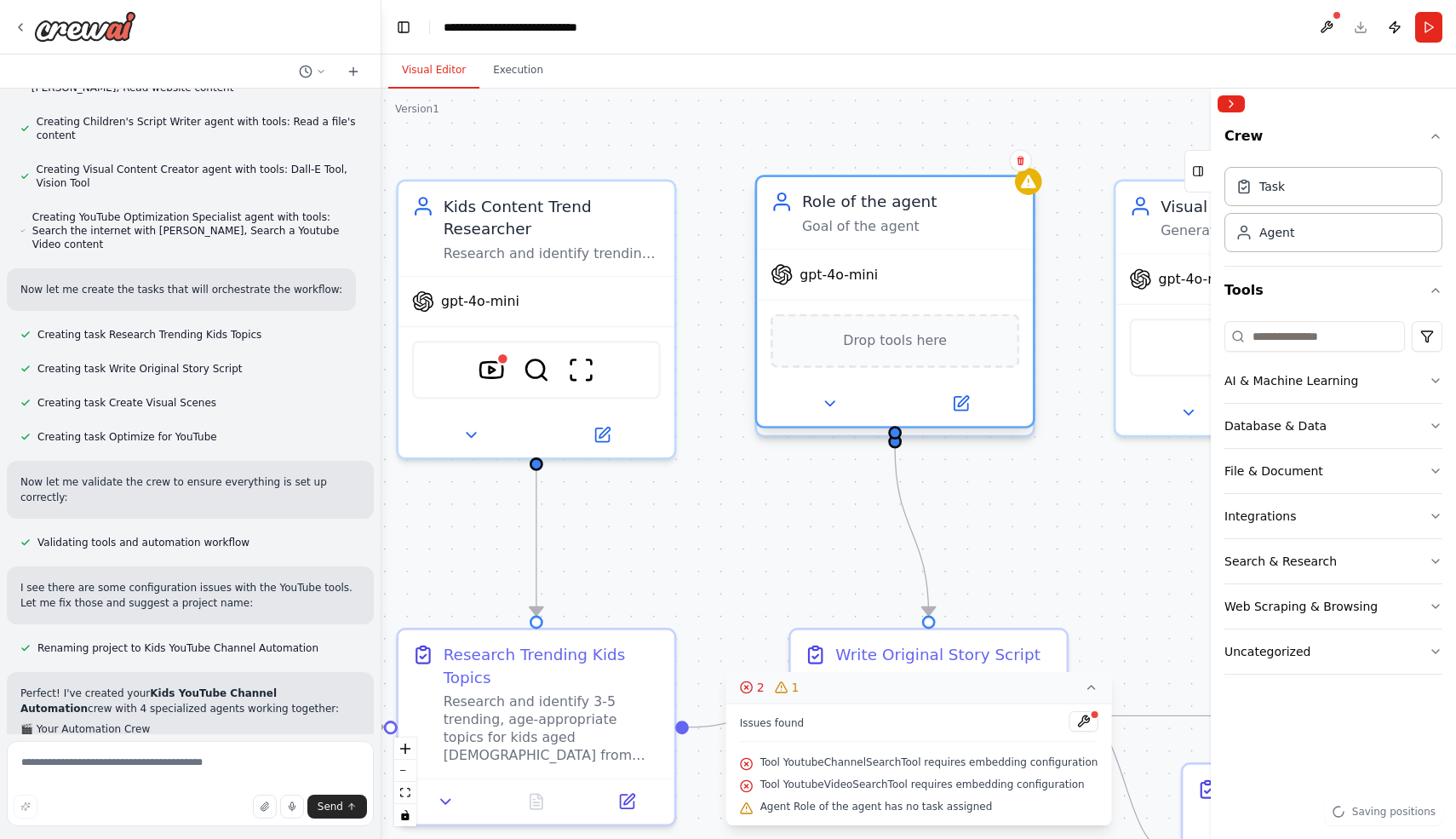
drag, startPoint x: 1074, startPoint y: 169, endPoint x: 942, endPoint y: 210, distance: 138.2
click at [942, 210] on div "Role of the agent Goal of the agent" at bounding box center [911, 213] width 218 height 45
click at [1028, 159] on button at bounding box center [1021, 160] width 22 height 22
click at [1020, 159] on icon at bounding box center [1020, 160] width 7 height 10
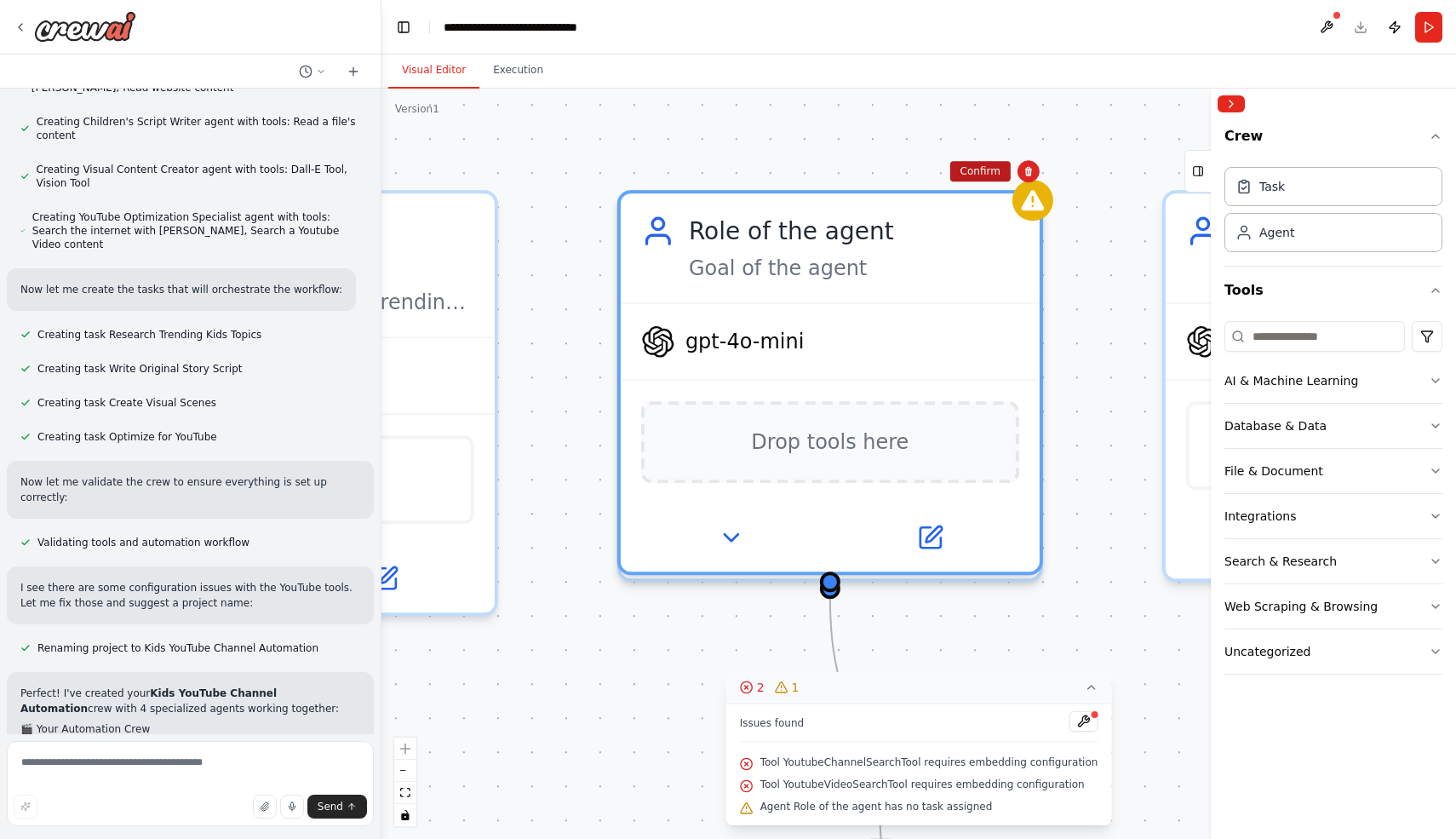
click at [991, 175] on button "Confirm" at bounding box center [981, 171] width 61 height 21
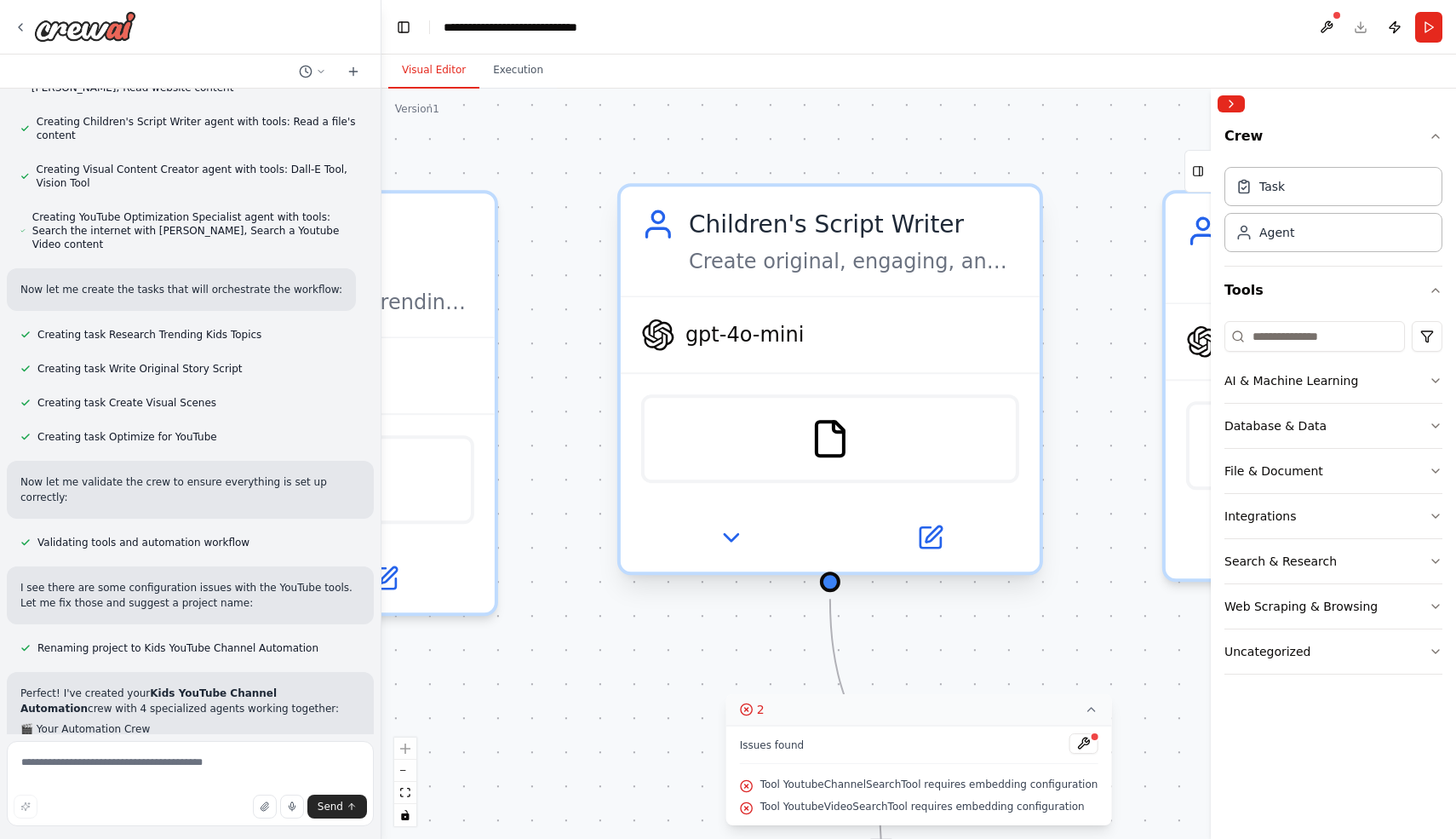
click at [786, 360] on div "gpt-4o-mini" at bounding box center [830, 334] width 419 height 75
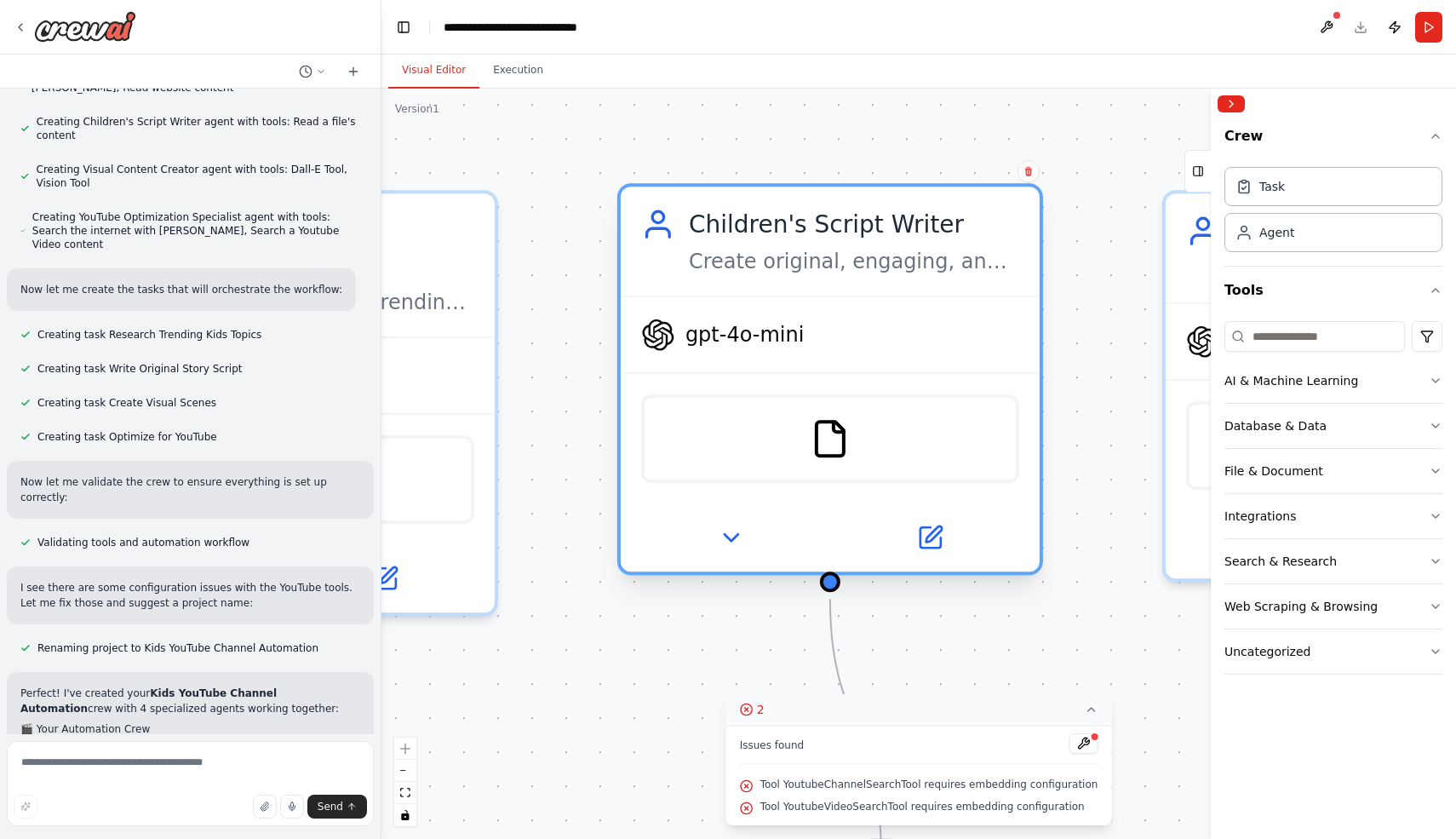
click at [786, 360] on div "gpt-4o-mini" at bounding box center [830, 334] width 419 height 75
click at [920, 546] on icon at bounding box center [930, 537] width 21 height 21
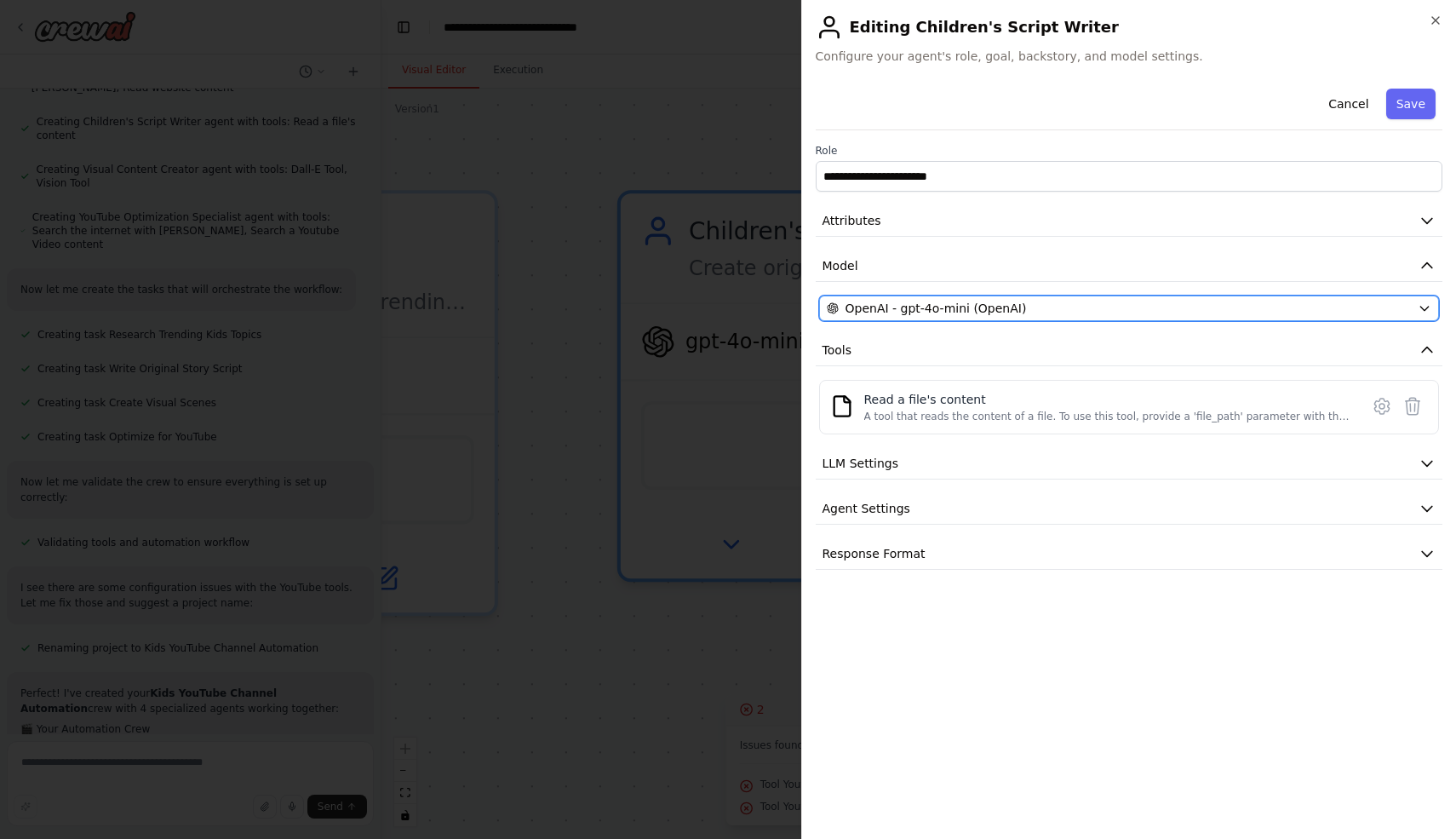
click at [1033, 300] on div "OpenAI - gpt-4o-mini (OpenAI)" at bounding box center [1119, 308] width 585 height 17
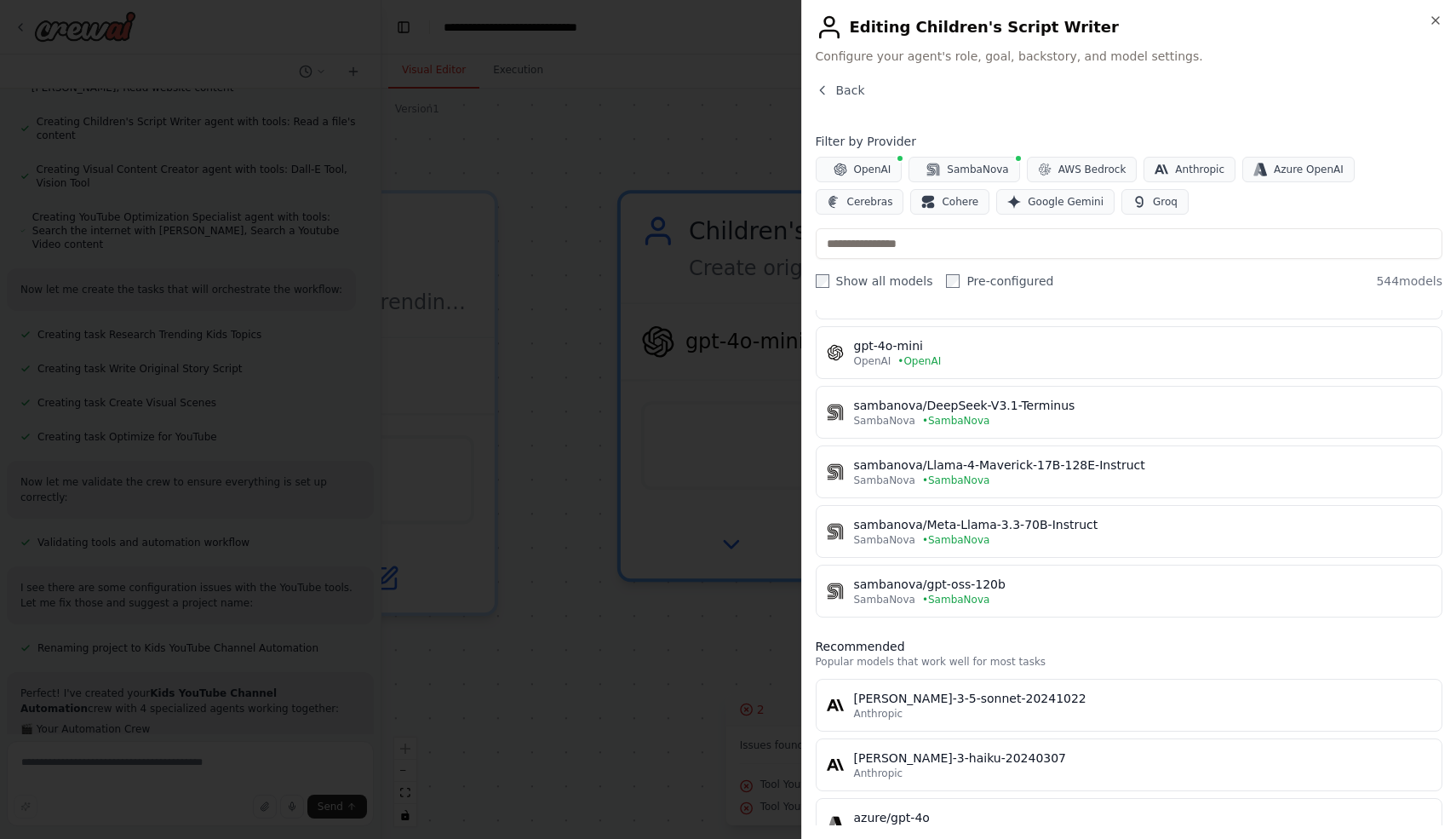
scroll to position [290, 0]
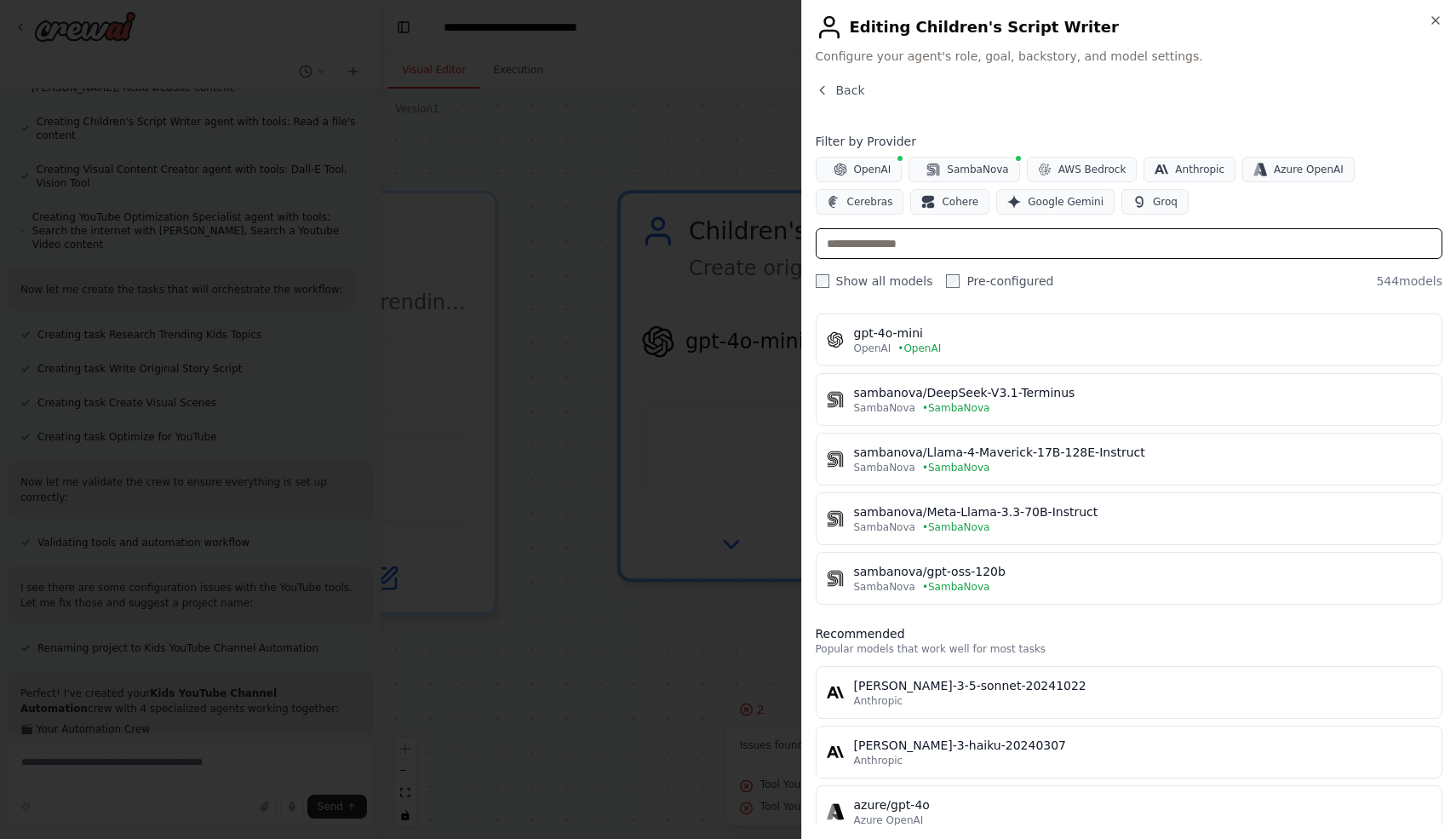
click at [925, 248] on input "text" at bounding box center [1130, 243] width 628 height 30
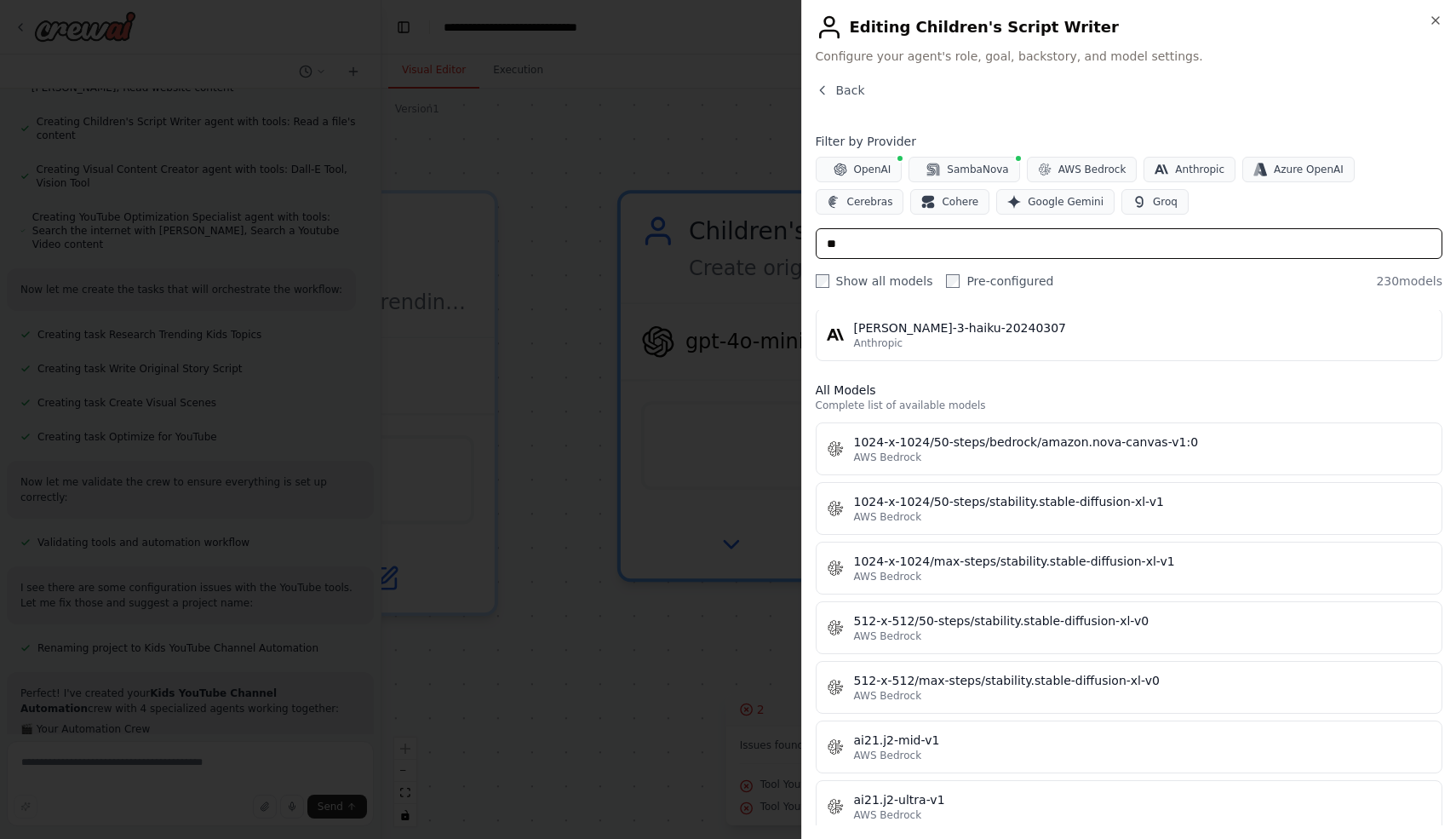
scroll to position [0, 0]
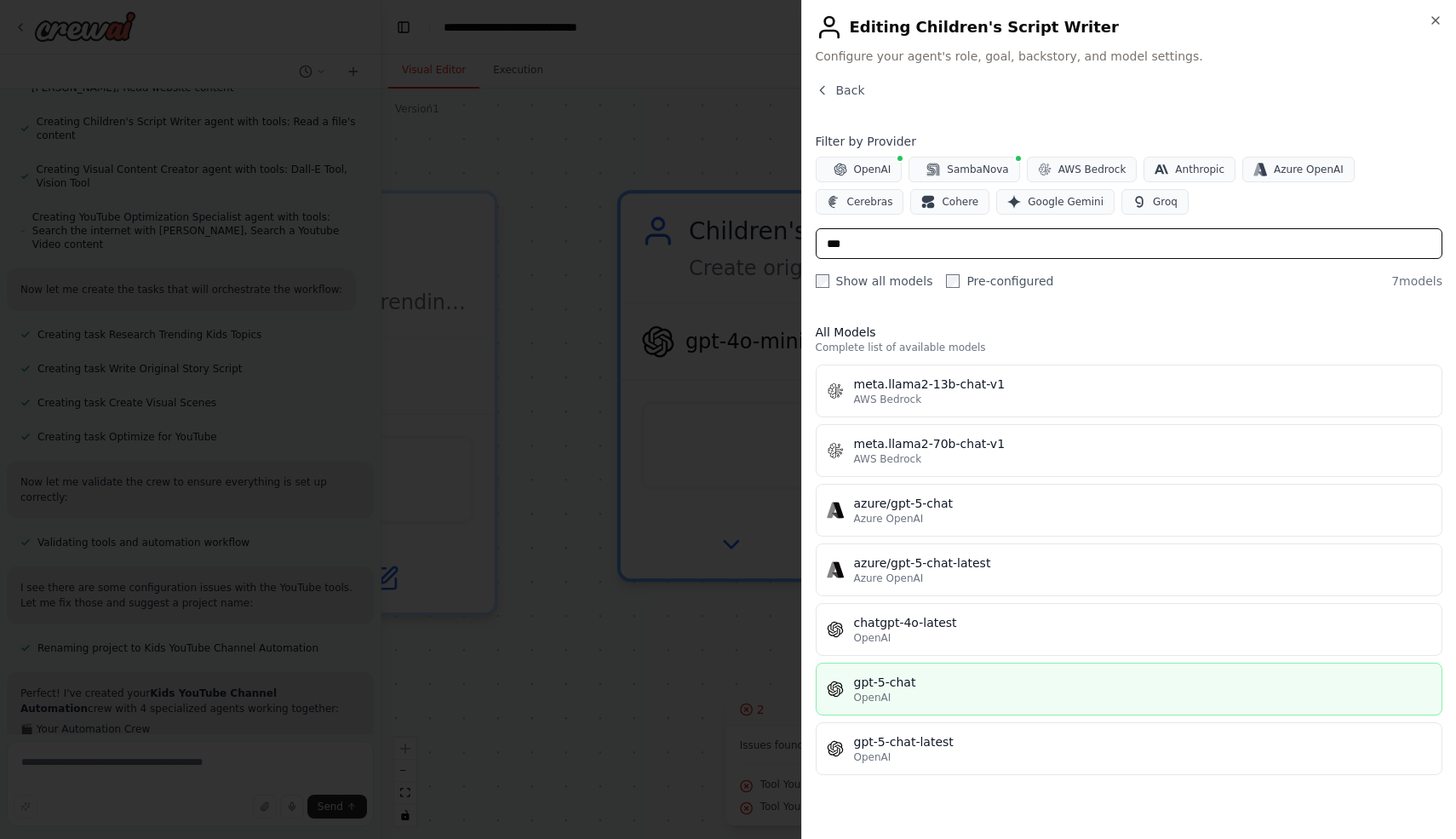
type input "***"
click at [898, 689] on div "gpt-5-chat" at bounding box center [1143, 682] width 579 height 17
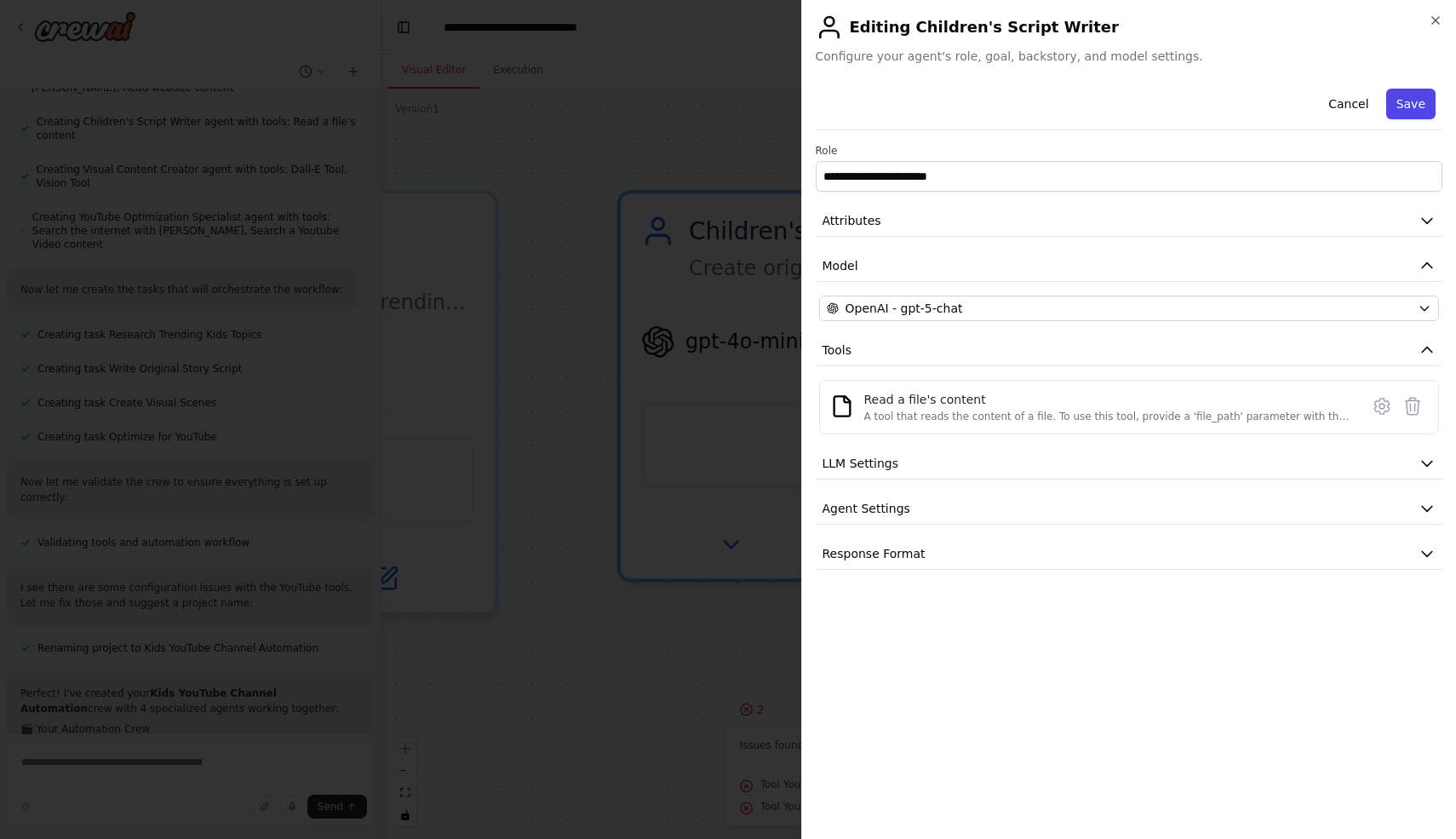
click at [1418, 116] on button "Save" at bounding box center [1411, 103] width 49 height 30
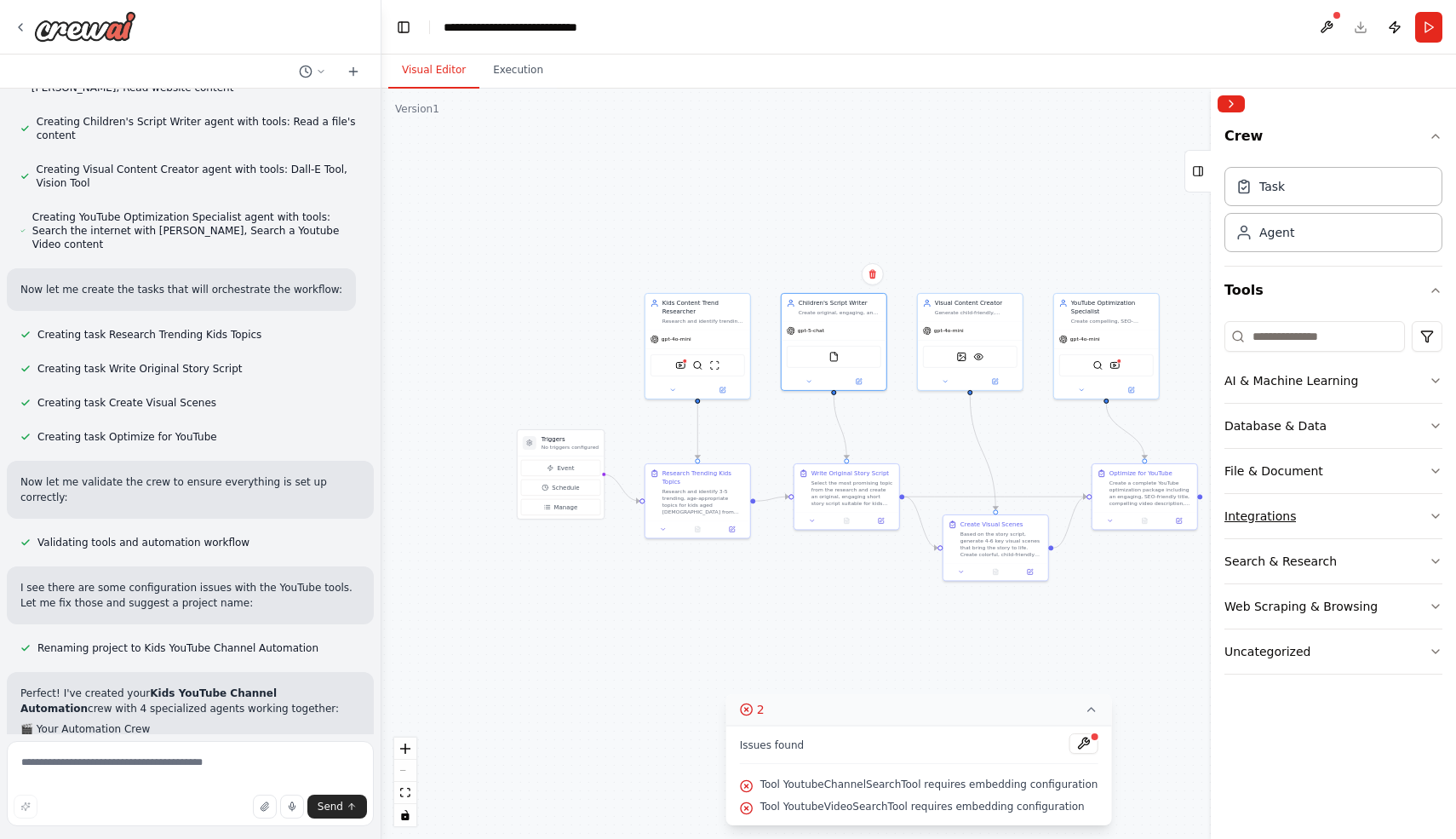
click at [1287, 519] on div "Integrations" at bounding box center [1261, 515] width 71 height 17
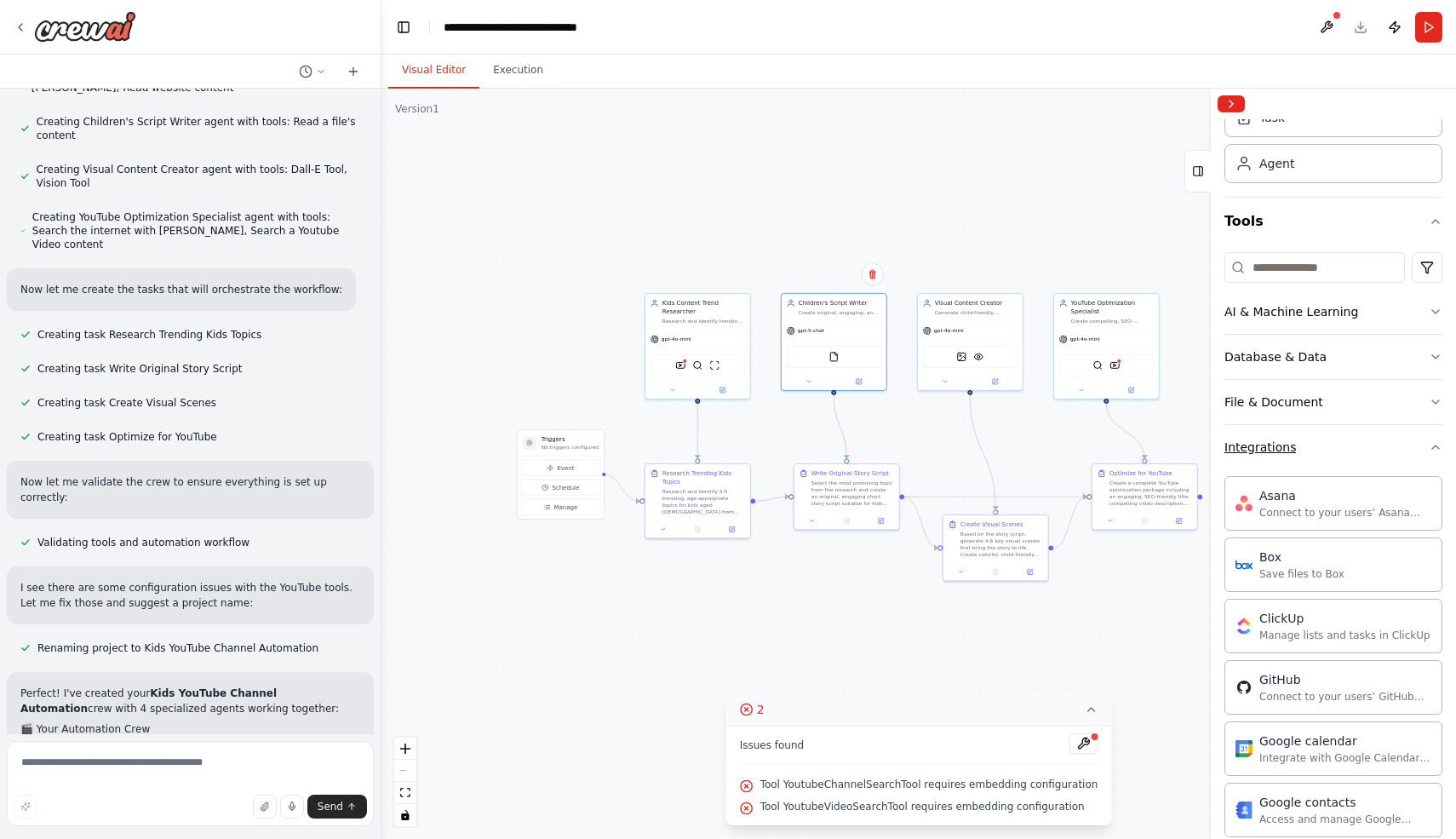
scroll to position [71, 0]
click at [1273, 436] on div "Integrations" at bounding box center [1261, 444] width 71 height 17
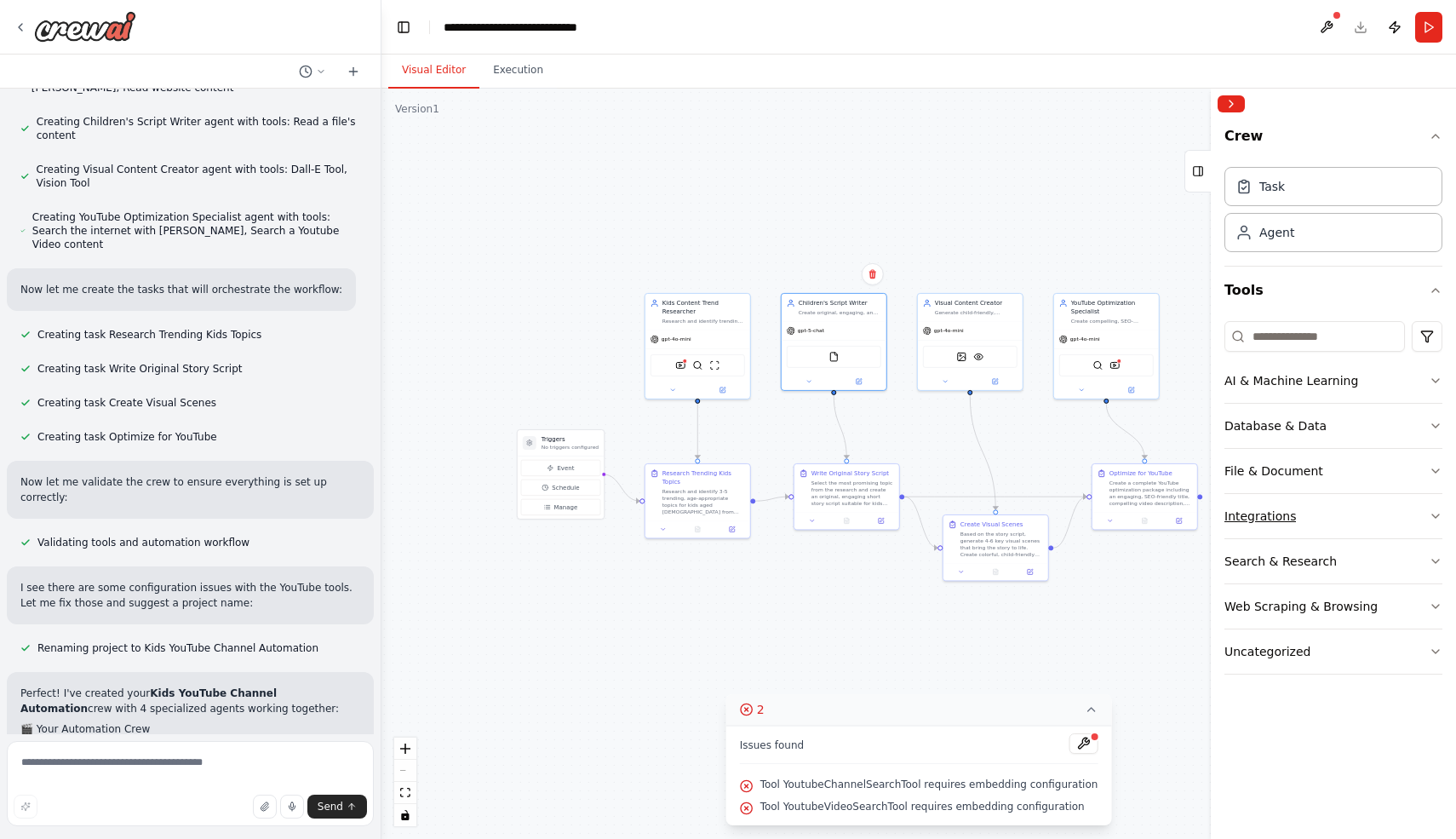
click at [1274, 520] on div "Integrations" at bounding box center [1261, 515] width 71 height 17
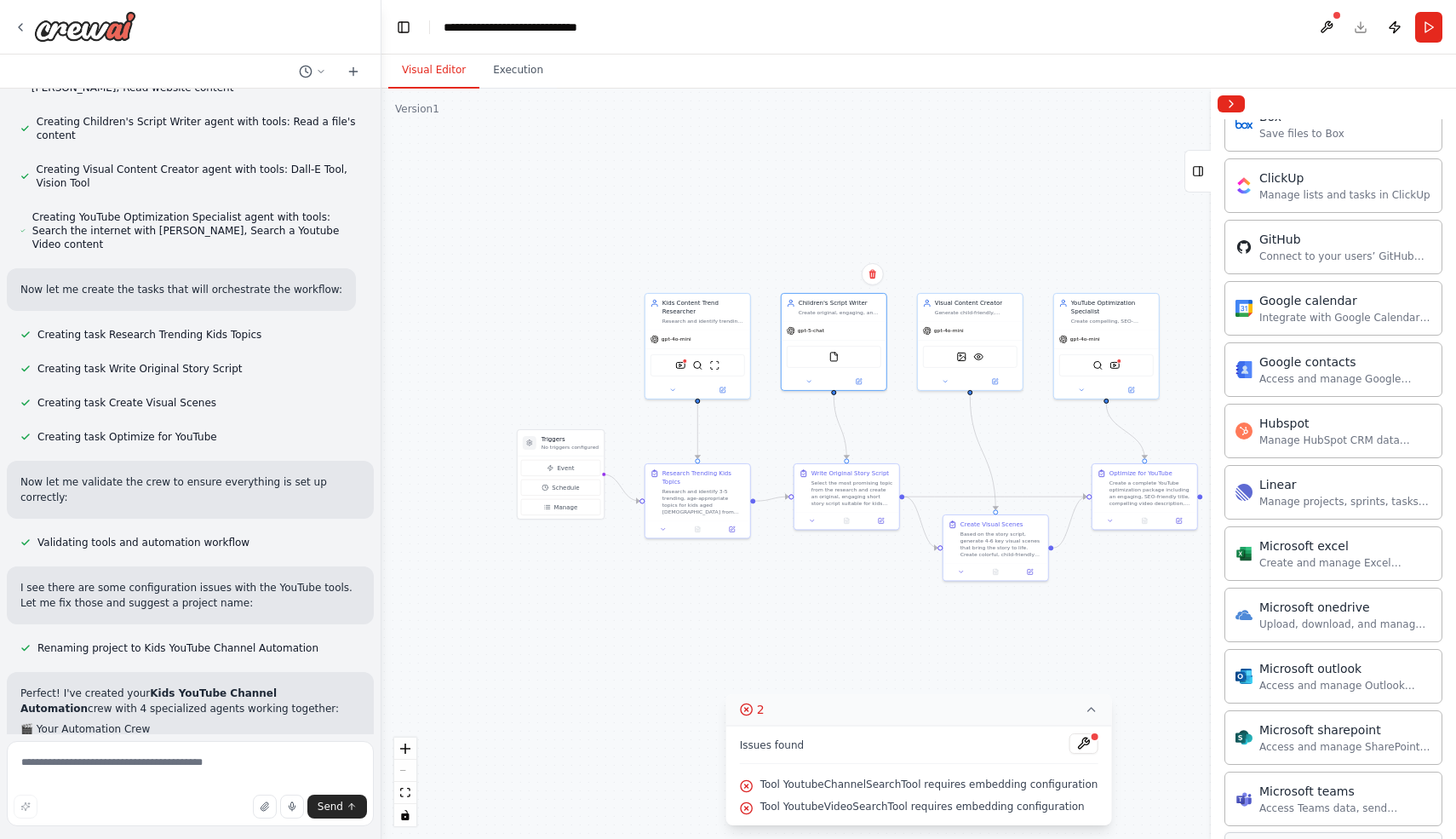
scroll to position [321, 0]
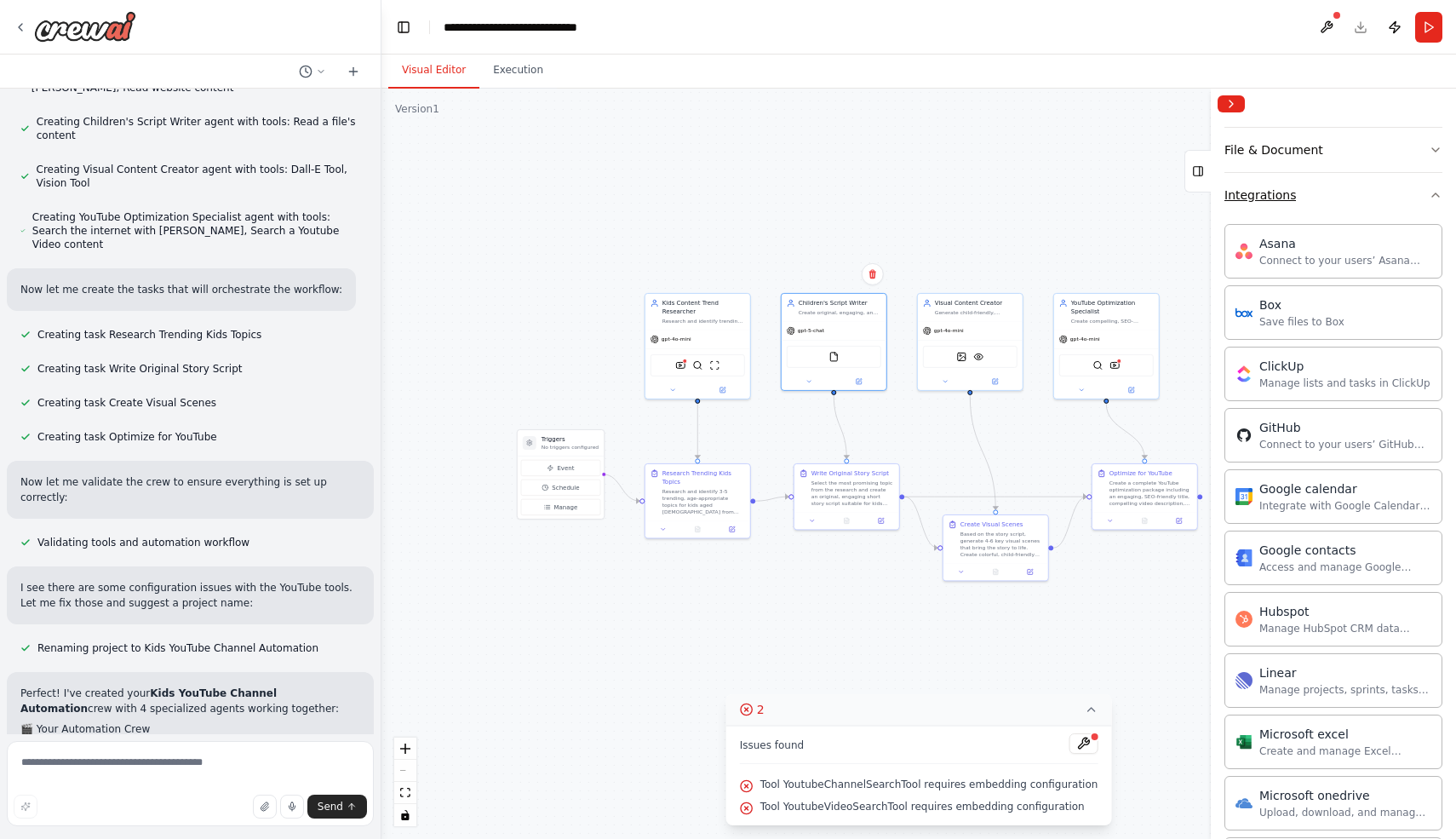
click at [1342, 189] on button "Integrations" at bounding box center [1334, 195] width 218 height 45
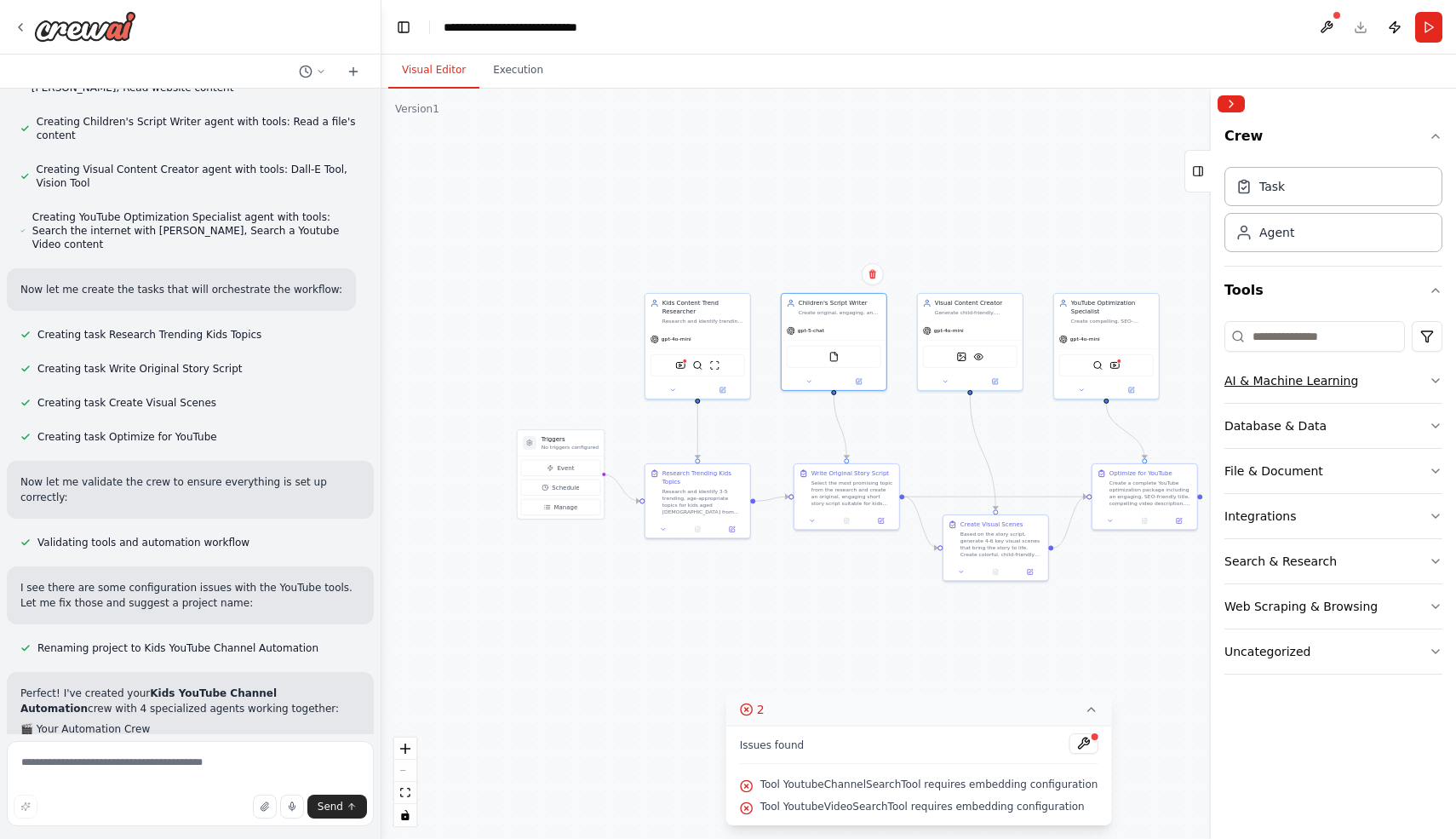
click at [1327, 376] on div "AI & Machine Learning" at bounding box center [1292, 380] width 134 height 17
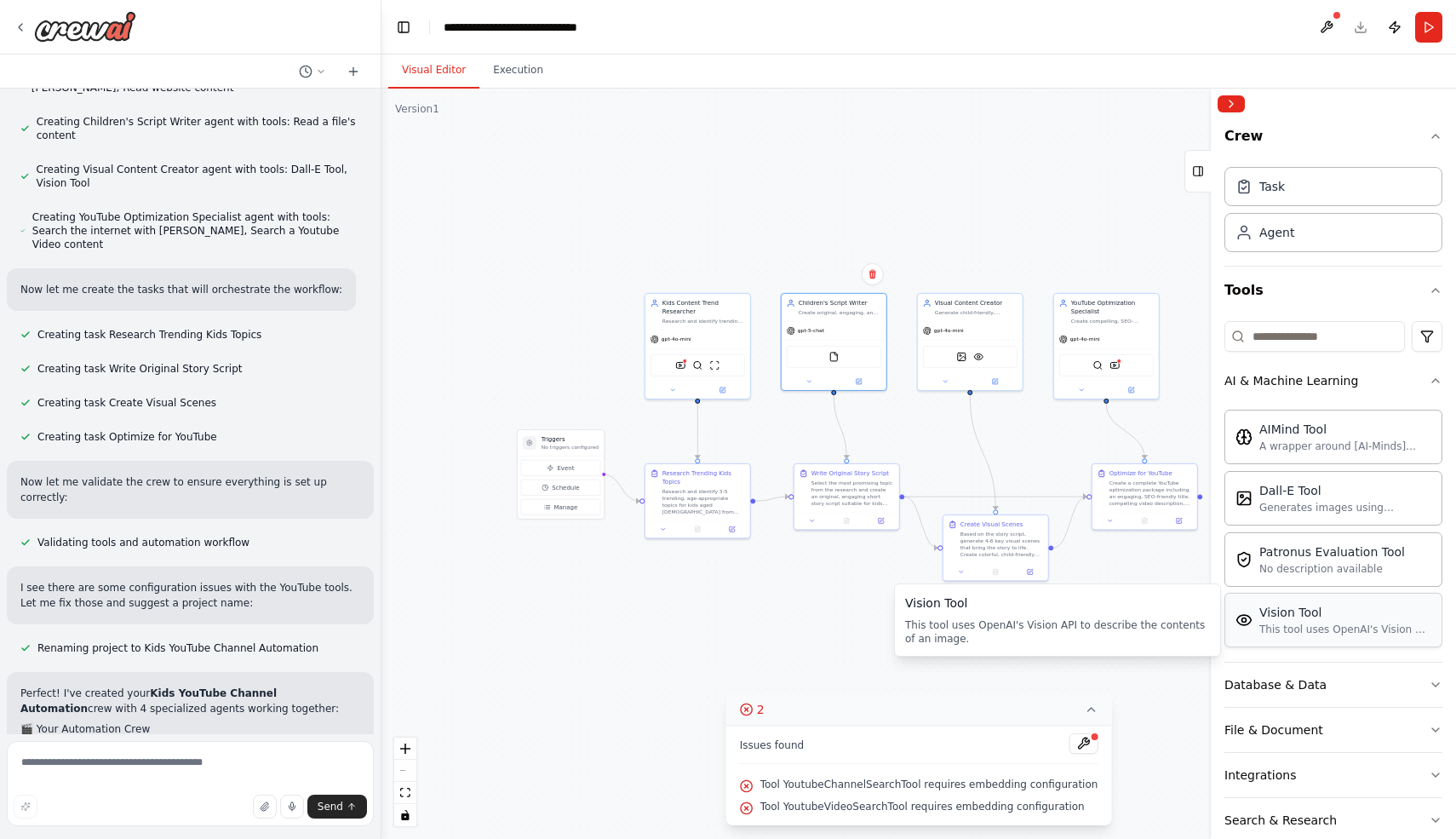
click at [1291, 616] on div "Vision Tool" at bounding box center [1345, 612] width 172 height 17
drag, startPoint x: 1266, startPoint y: 621, endPoint x: 899, endPoint y: 644, distance: 367.7
drag, startPoint x: 1299, startPoint y: 624, endPoint x: 1251, endPoint y: 625, distance: 48.0
click at [1244, 621] on img at bounding box center [1244, 620] width 17 height 17
click at [1336, 629] on div "This tool uses OpenAI's Vision API to describe the contents of an image." at bounding box center [1345, 629] width 172 height 13
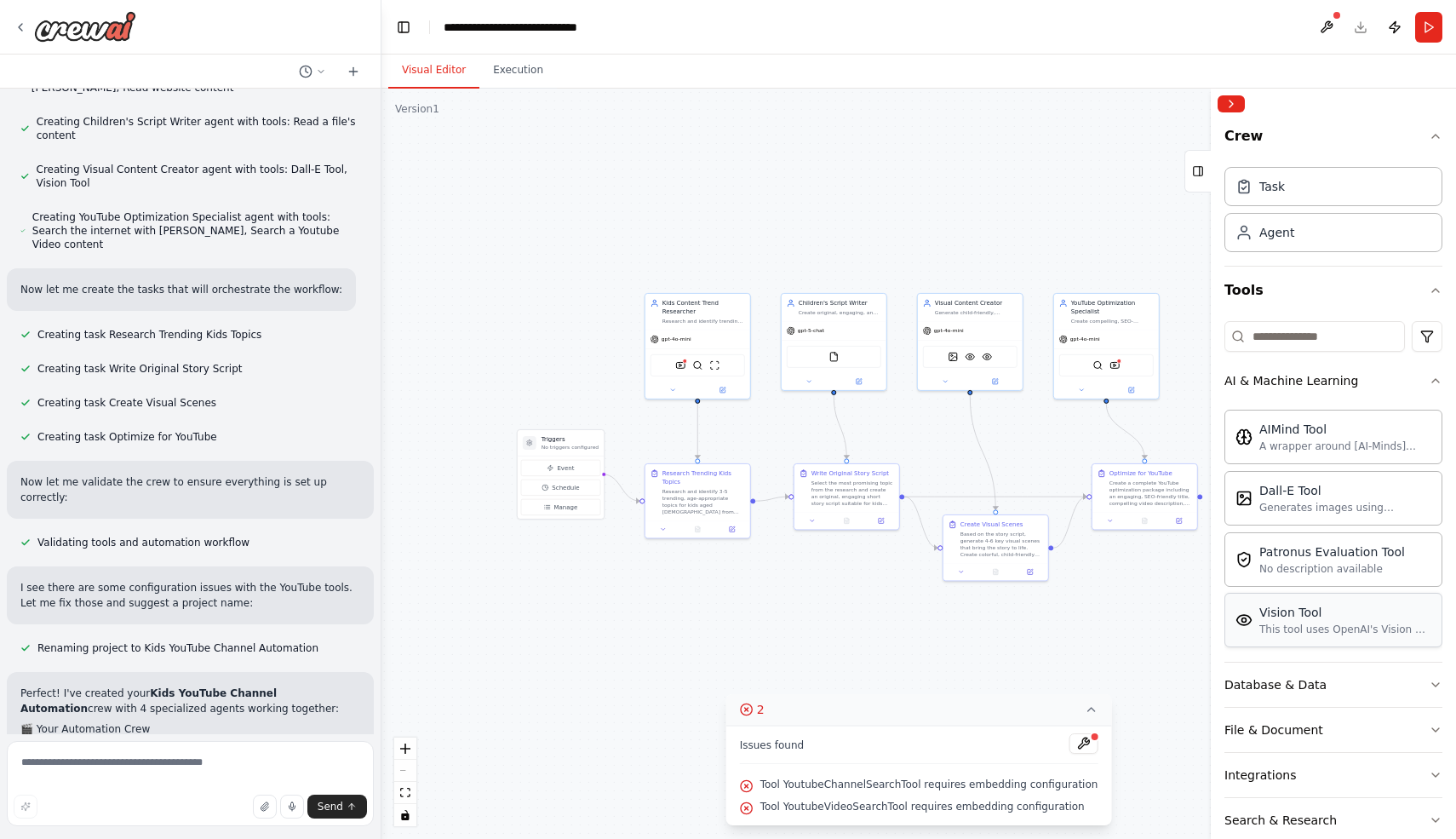
click at [1335, 629] on div "This tool uses OpenAI's Vision API to describe the contents of an image." at bounding box center [1345, 629] width 172 height 13
drag, startPoint x: 1335, startPoint y: 629, endPoint x: 1093, endPoint y: 643, distance: 242.4
click at [1093, 643] on div "Hello! I'm the CrewAI assistant. What kind of automation do you want to build? …" at bounding box center [728, 419] width 1456 height 839
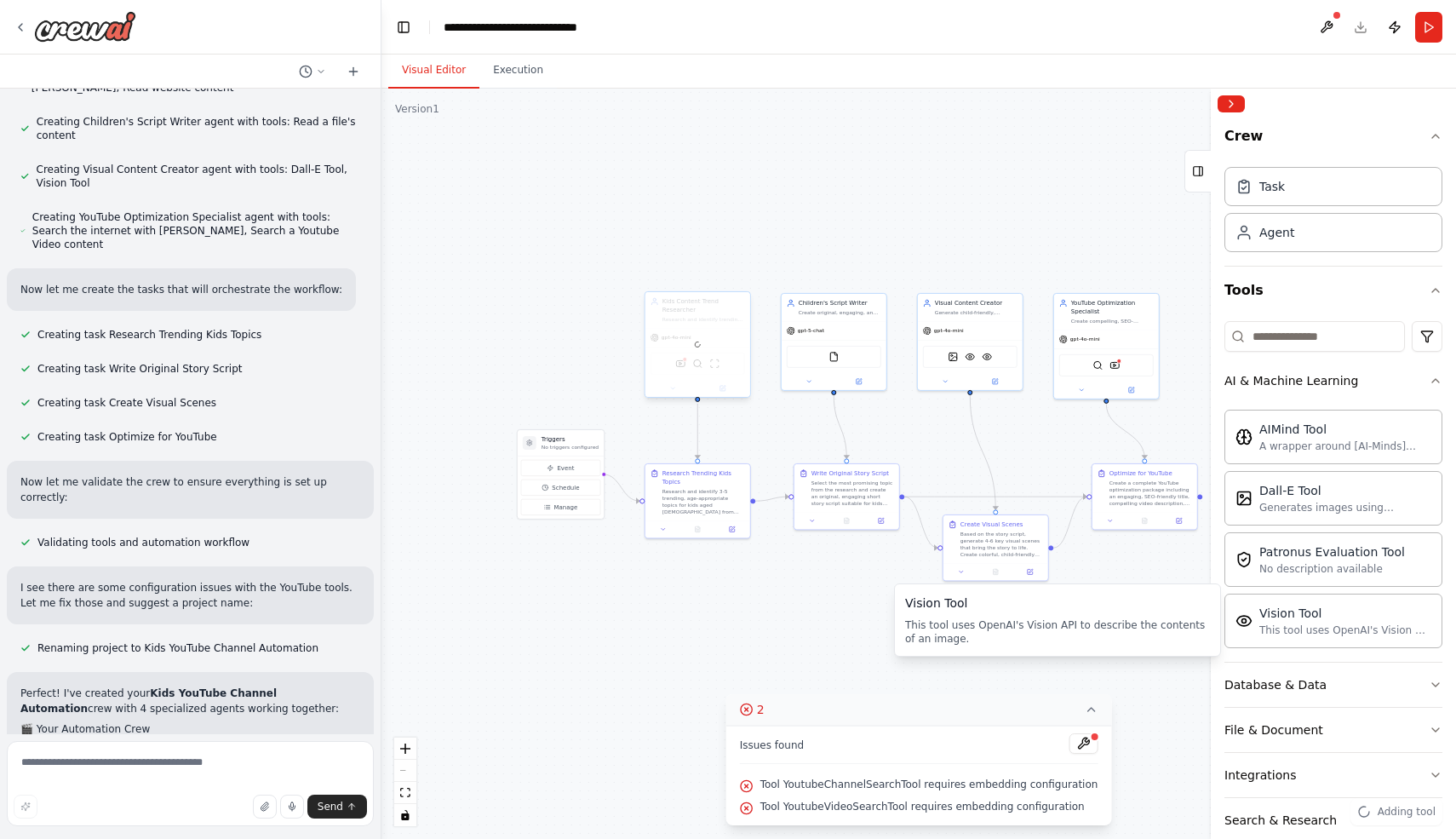
drag, startPoint x: 1350, startPoint y: 621, endPoint x: 731, endPoint y: 353, distance: 674.5
click at [1397, 563] on div "Patronus Evaluation Tool No description available" at bounding box center [1334, 558] width 218 height 54
click at [1348, 376] on div "AI & Machine Learning" at bounding box center [1292, 380] width 134 height 17
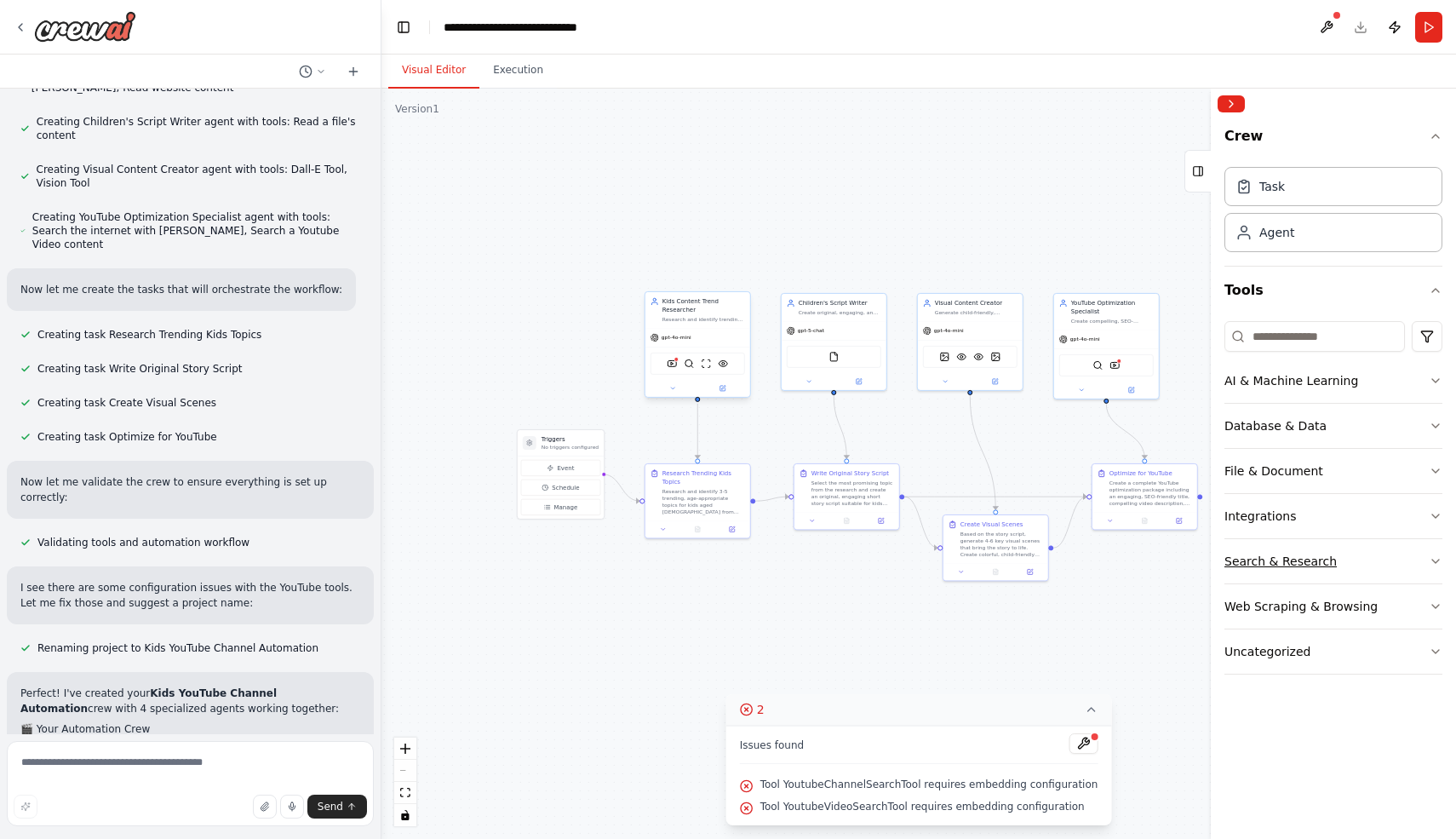
click at [1301, 560] on div "Search & Research" at bounding box center [1281, 561] width 112 height 17
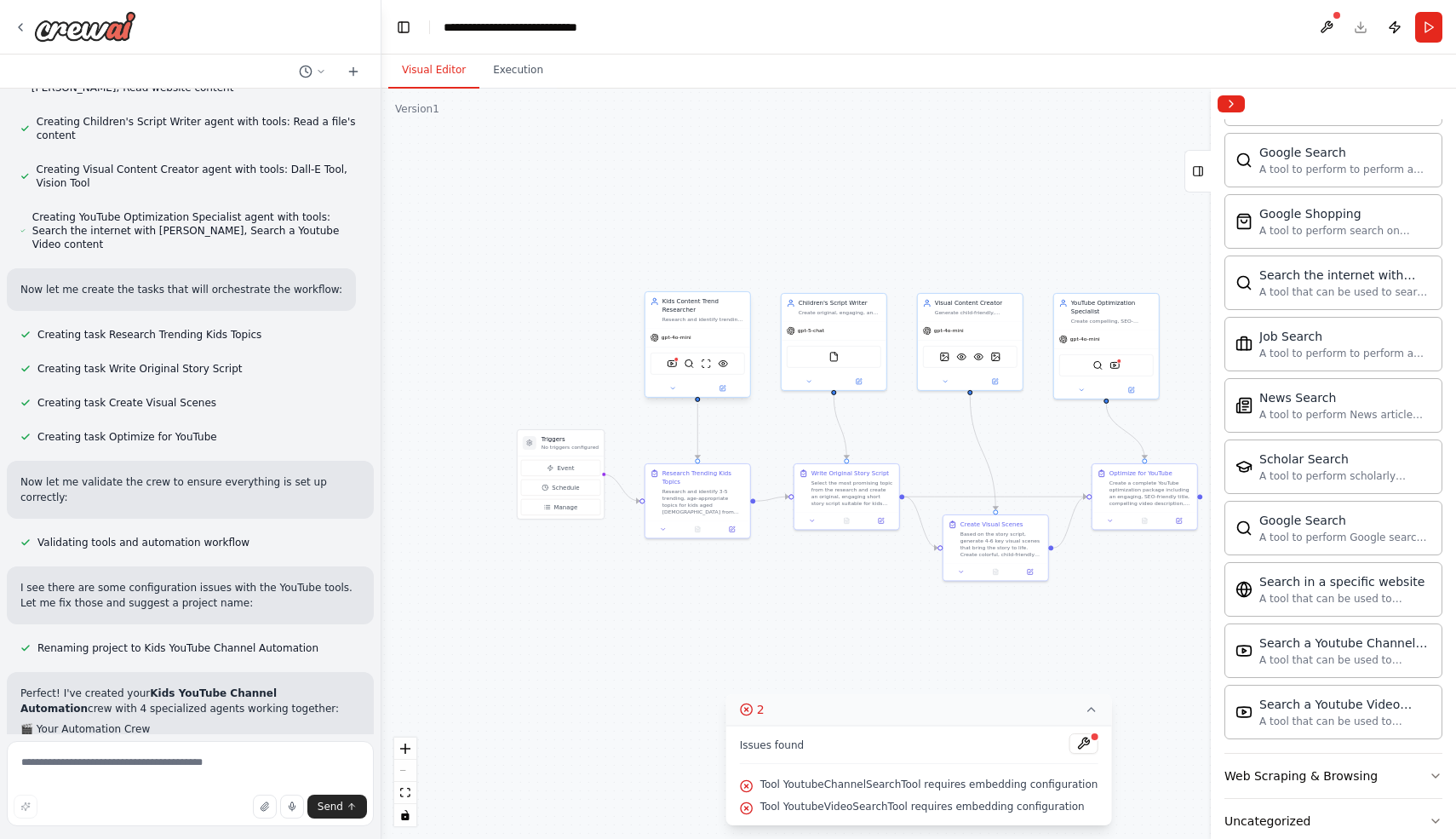
scroll to position [735, 0]
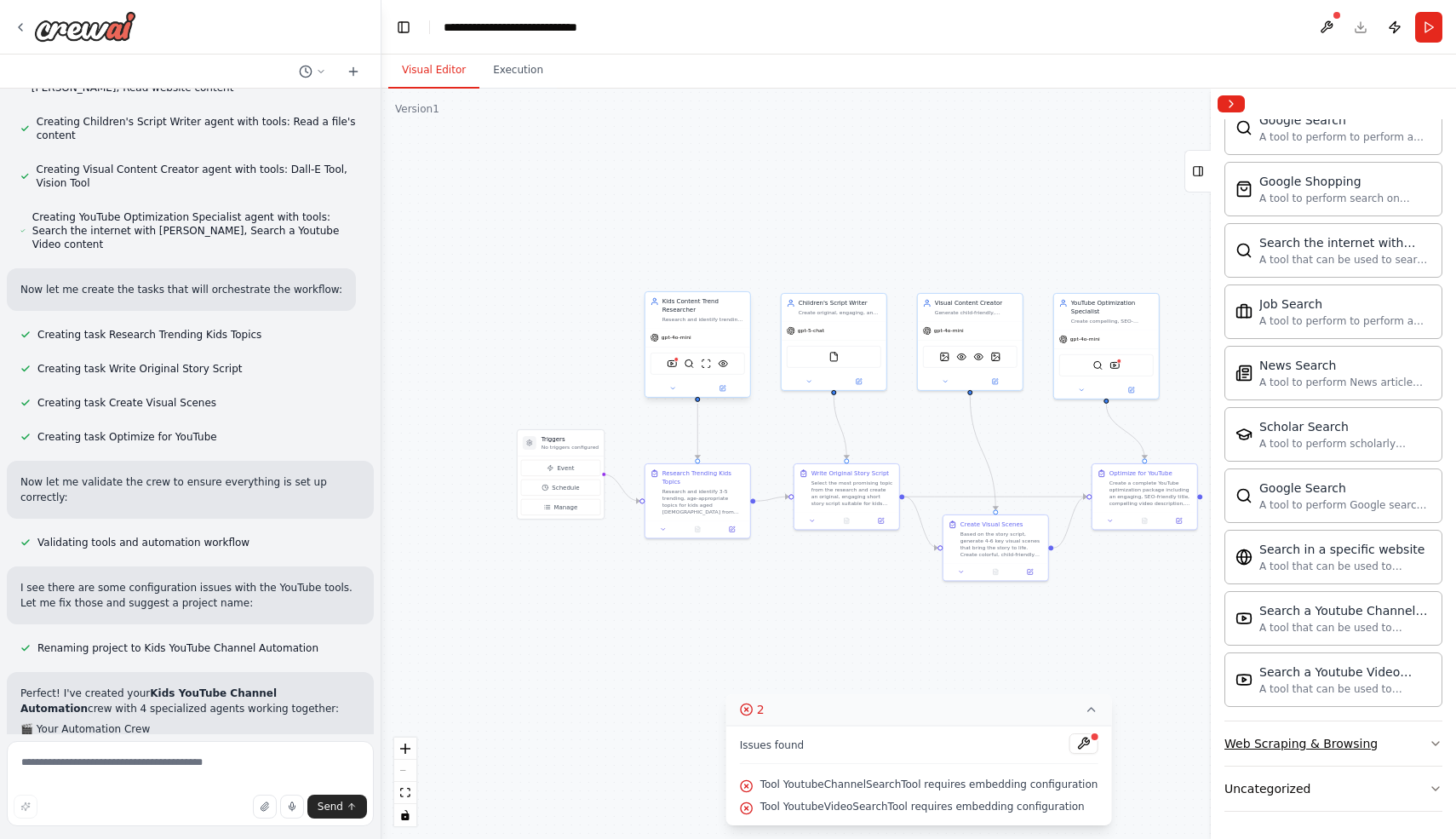
click at [1342, 744] on div "Web Scraping & Browsing" at bounding box center [1302, 743] width 153 height 17
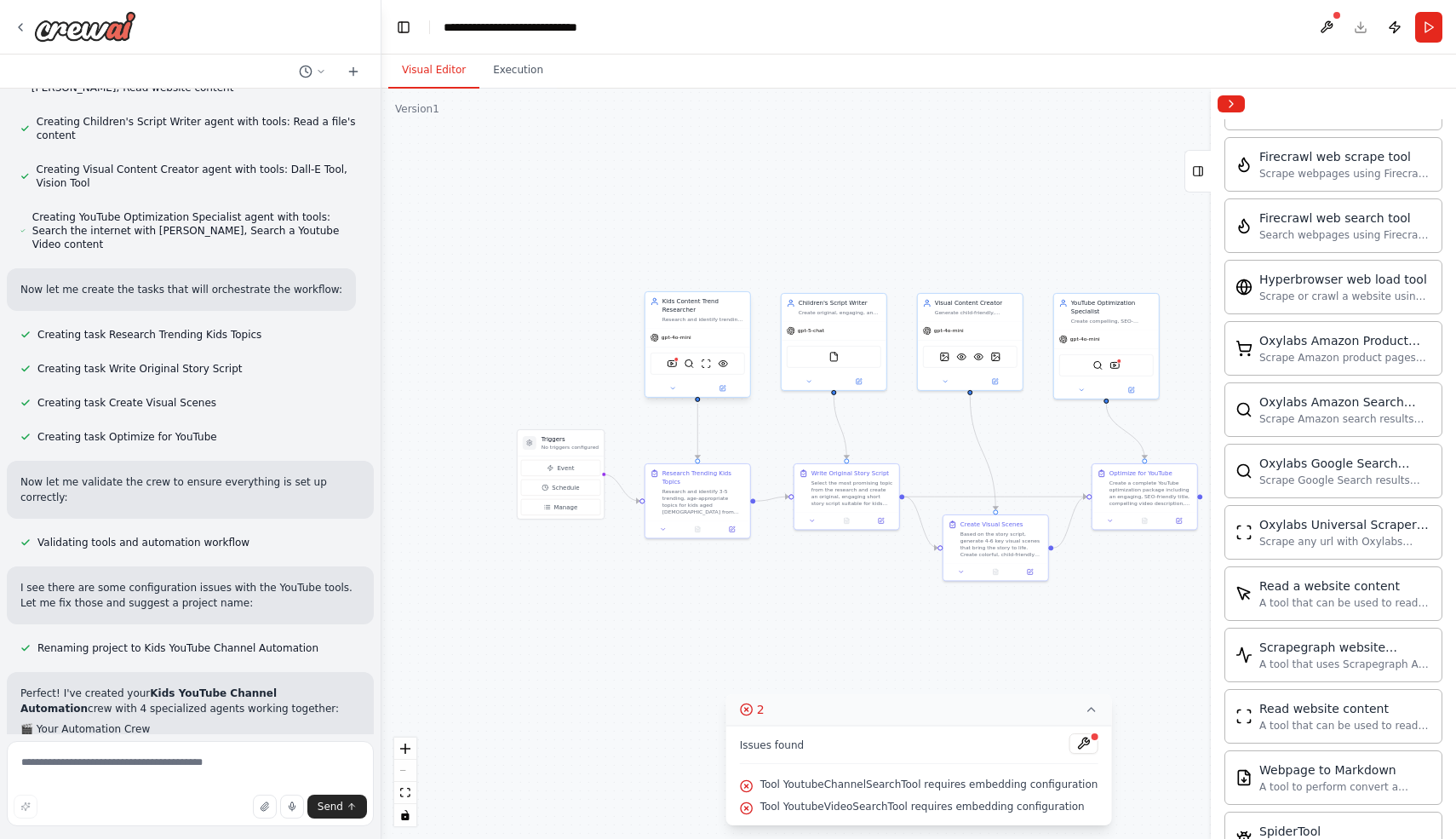
scroll to position [1668, 0]
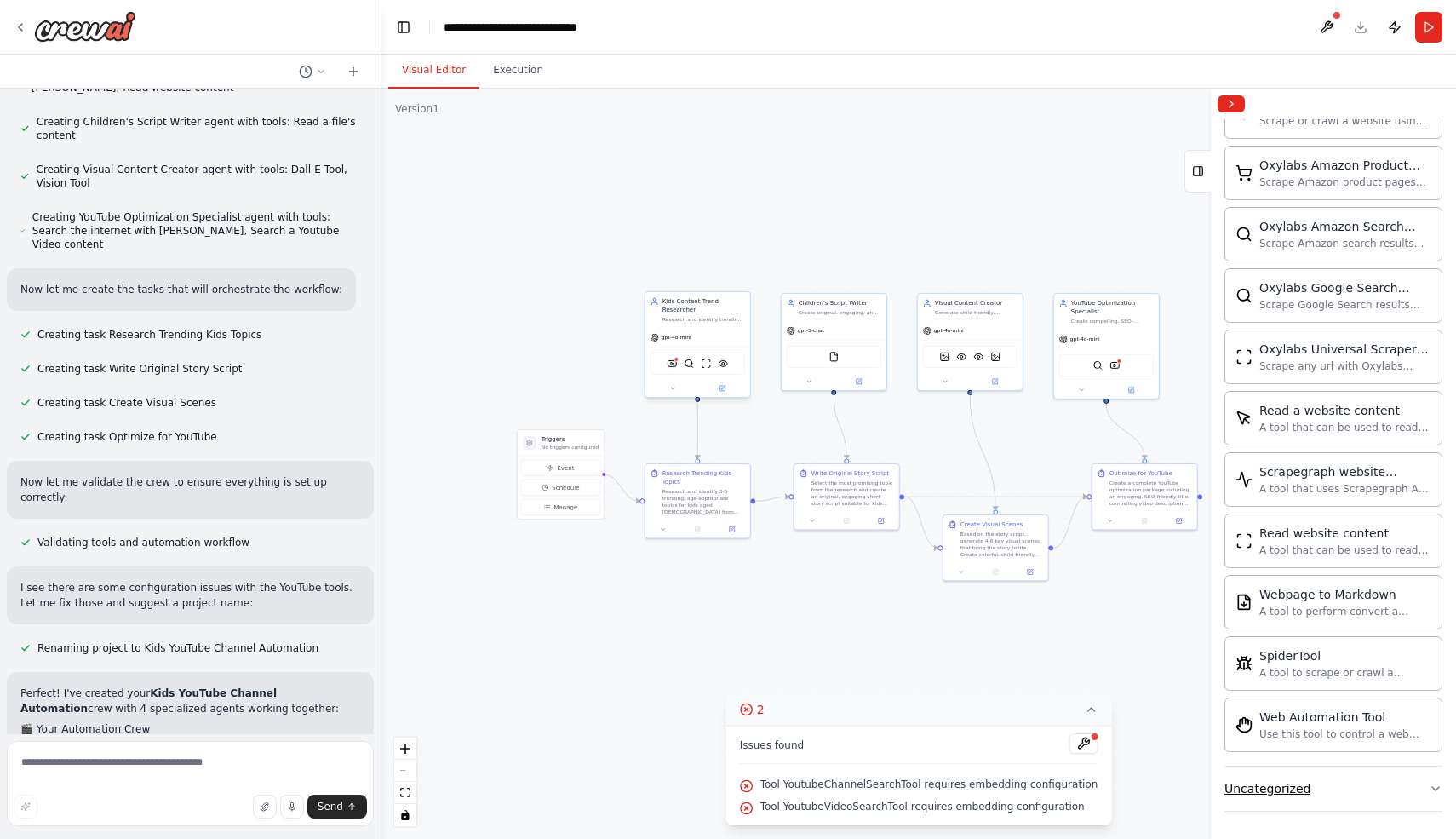
click at [1314, 796] on button "Uncategorized" at bounding box center [1334, 789] width 218 height 45
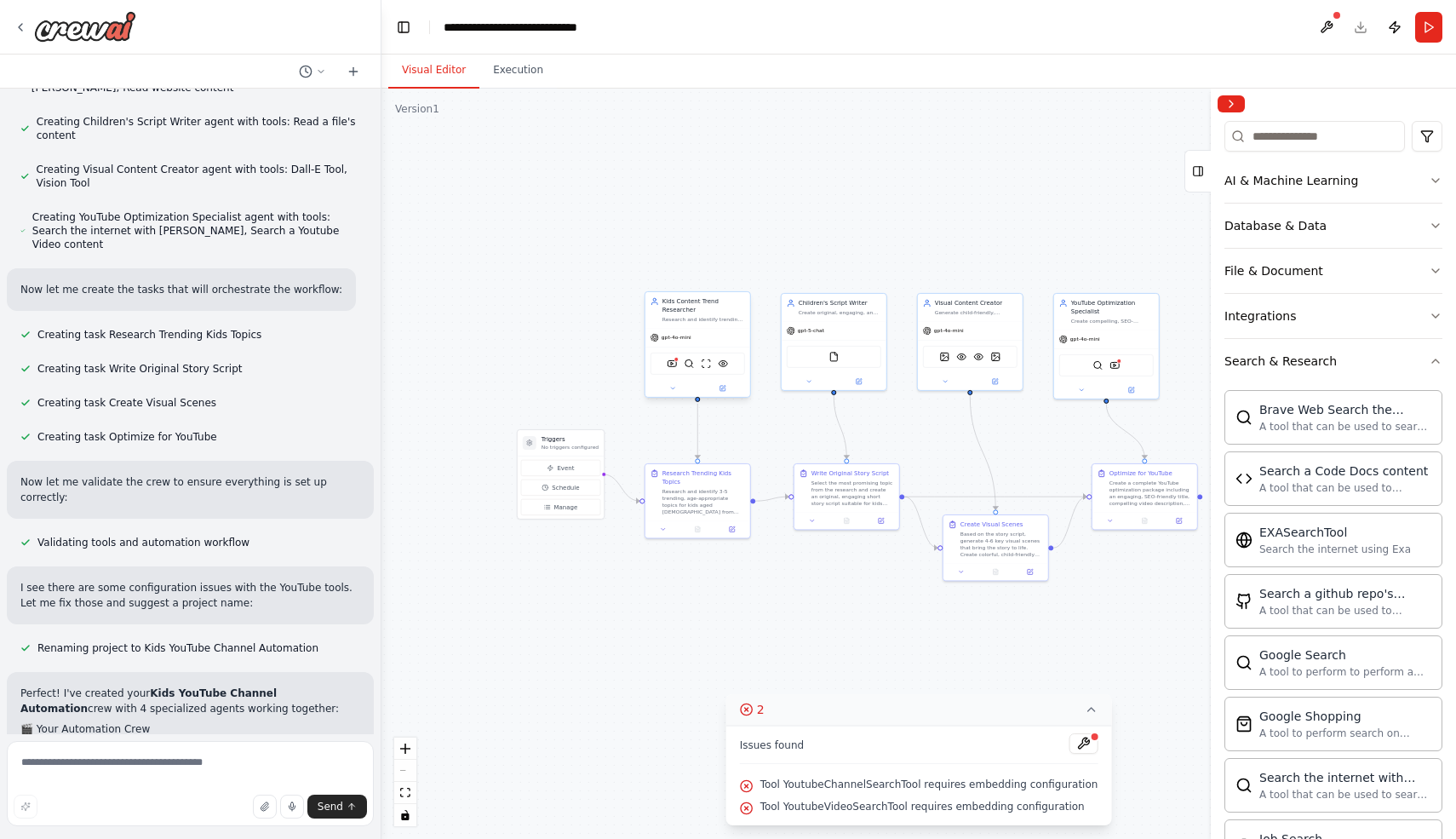
scroll to position [0, 0]
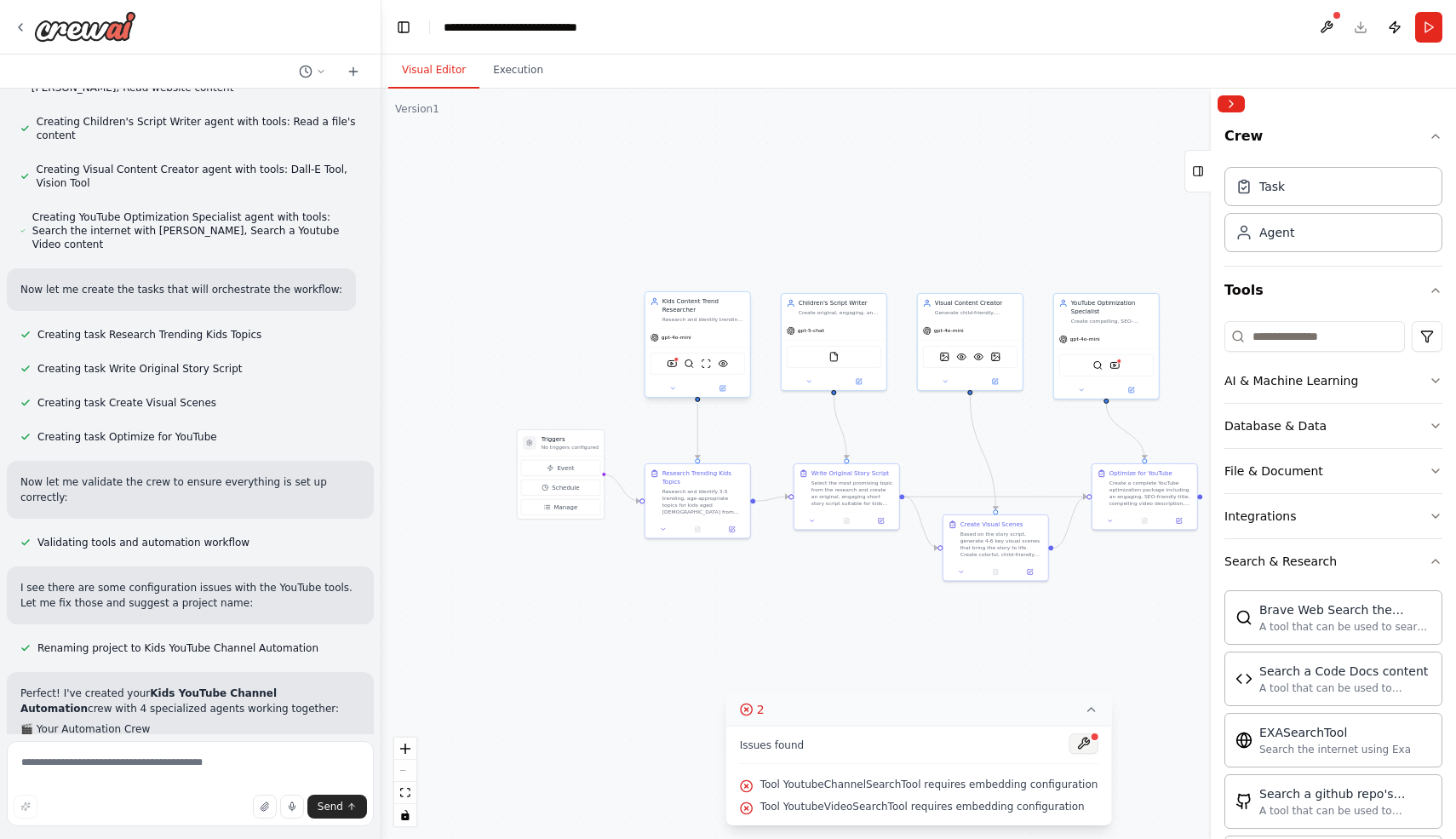
click at [1082, 744] on button at bounding box center [1083, 743] width 29 height 21
click at [1075, 744] on div at bounding box center [1083, 744] width 29 height 23
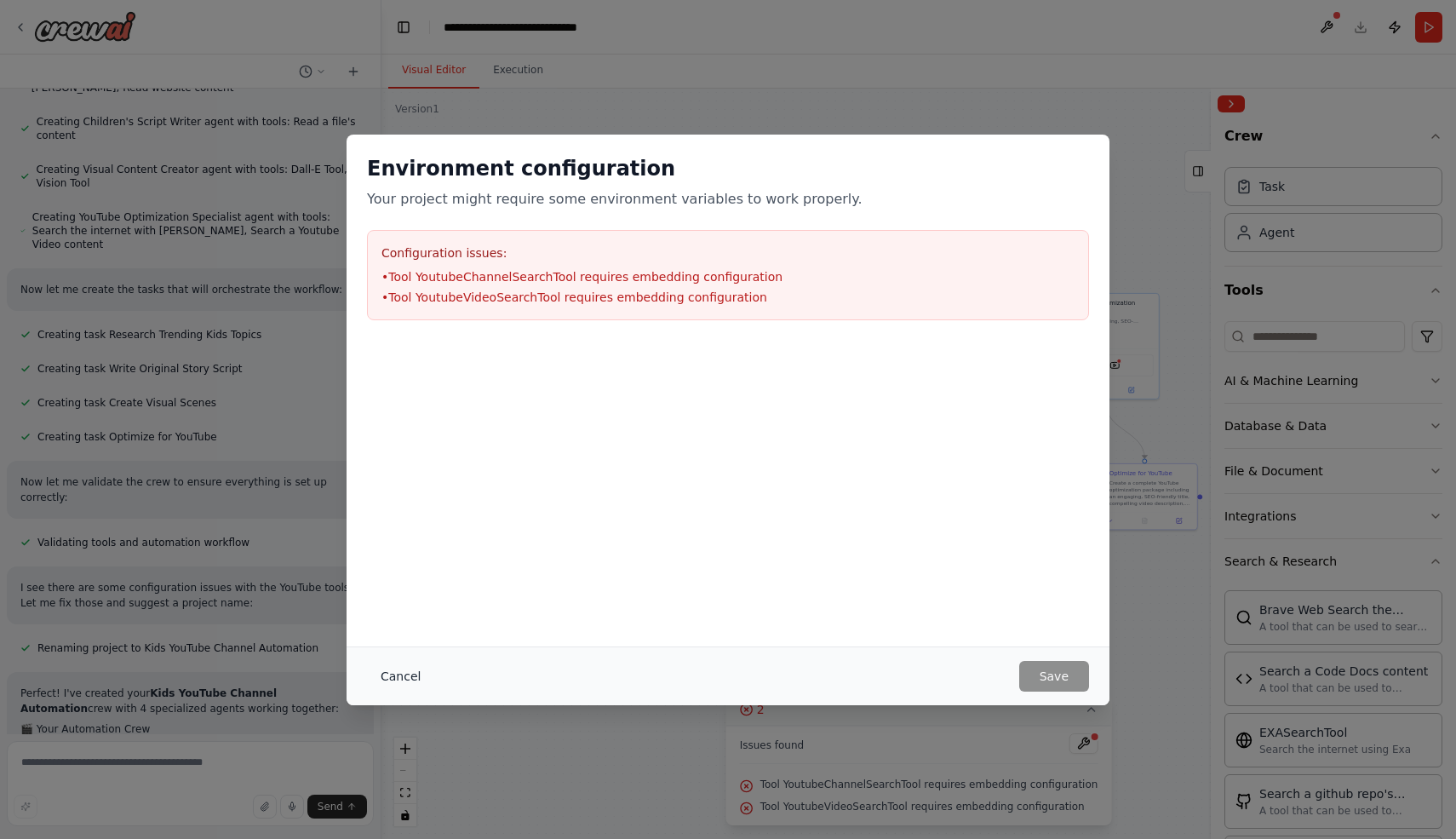
click at [404, 677] on button "Cancel" at bounding box center [400, 676] width 67 height 30
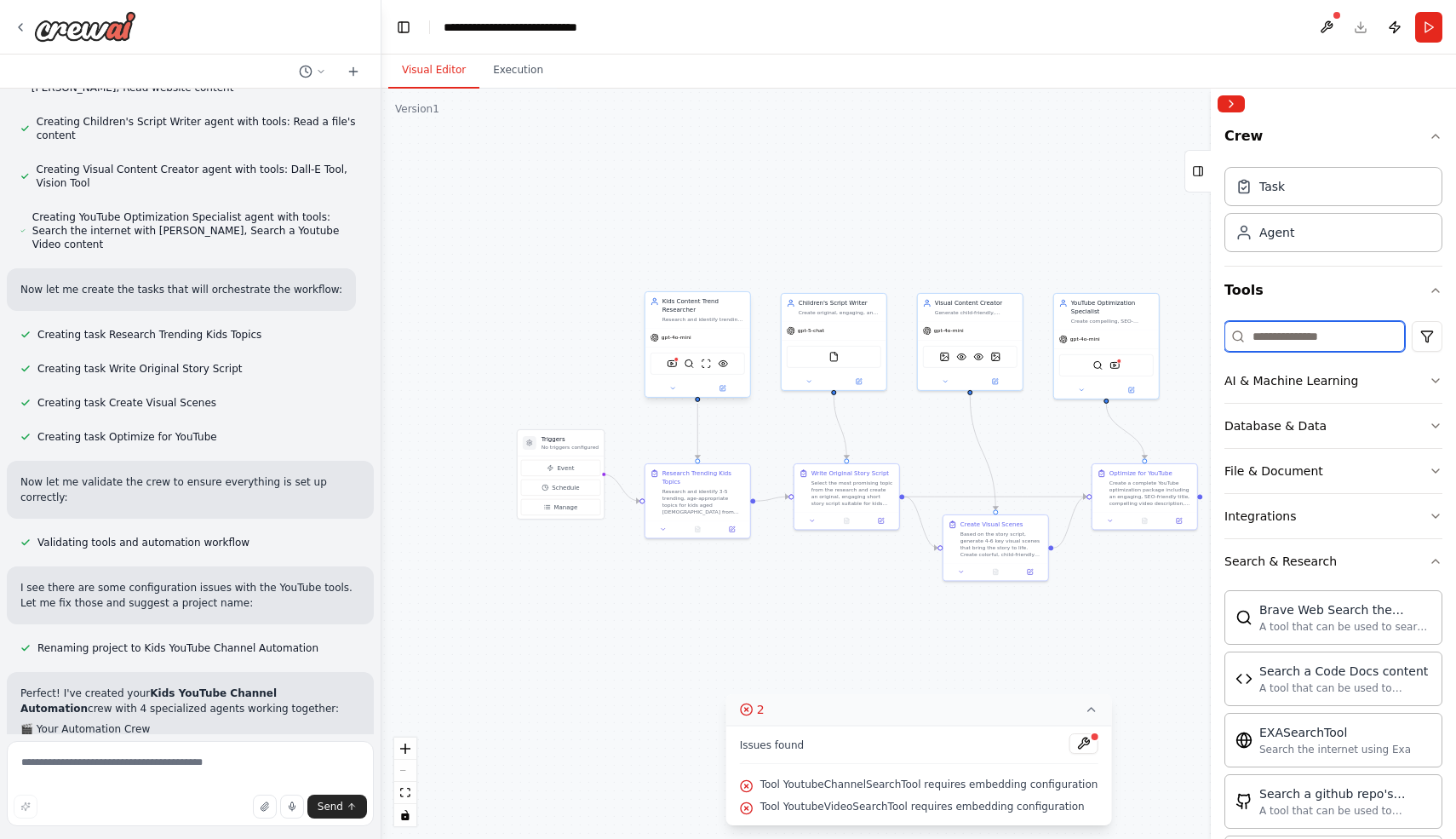
click at [1320, 341] on input at bounding box center [1315, 336] width 180 height 30
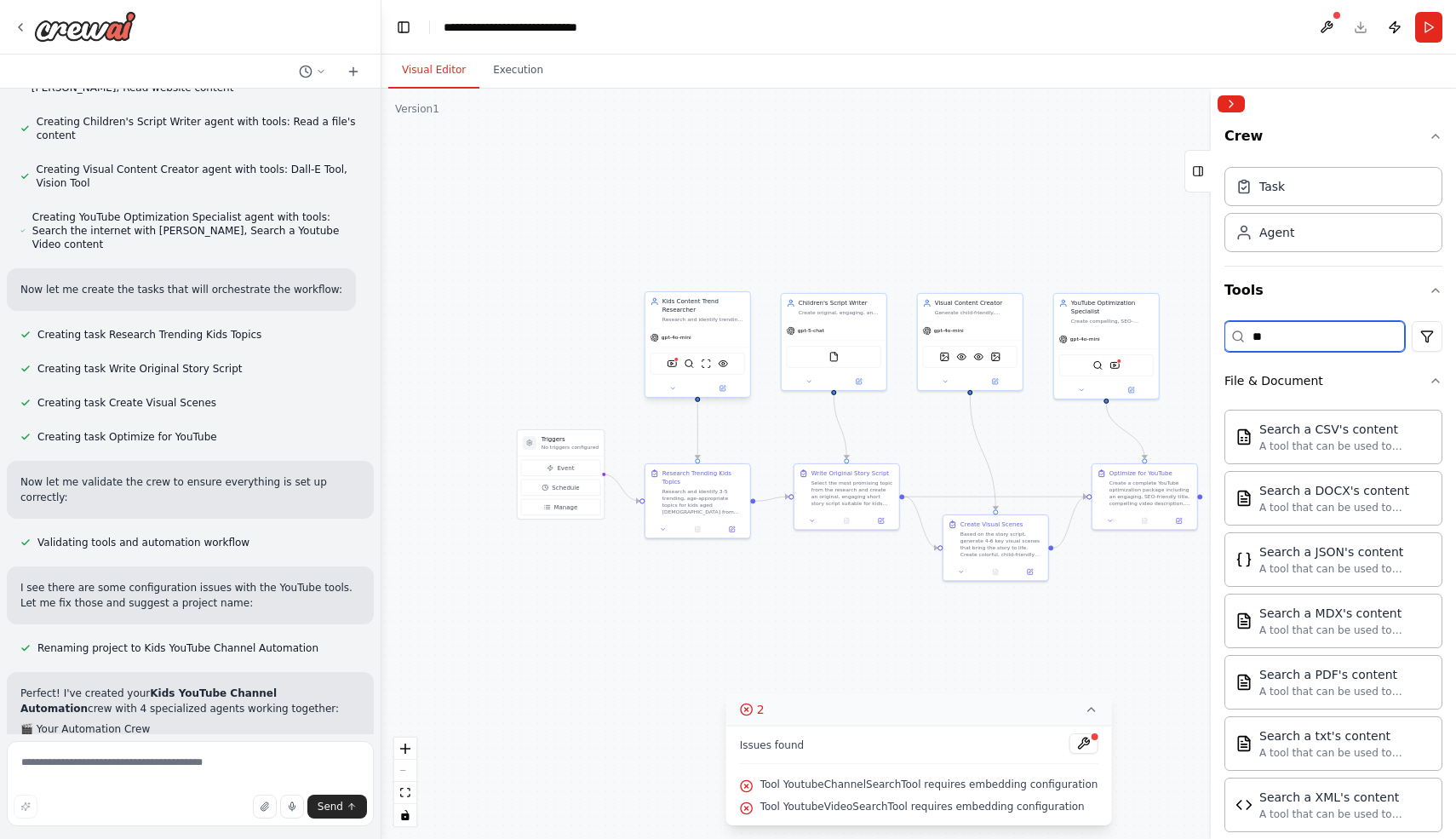
type input "*"
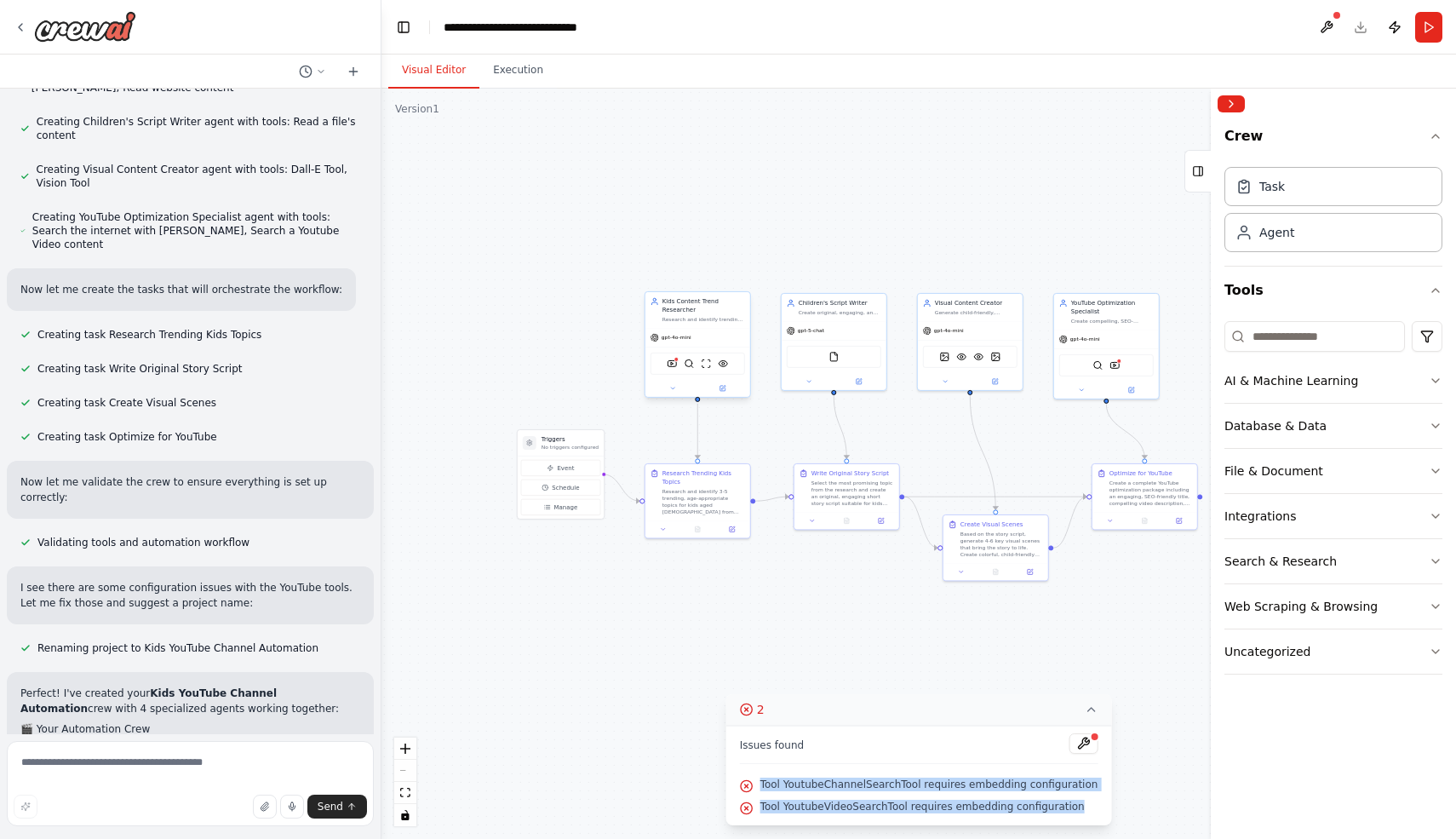
drag, startPoint x: 769, startPoint y: 787, endPoint x: 1078, endPoint y: 802, distance: 309.4
click at [1079, 804] on div "Issues found Tool YoutubeChannelSearchTool requires embedding configuration Too…" at bounding box center [919, 776] width 386 height 100
copy div "Tool YoutubeChannelSearchTool requires embedding configuration Tool YoutubeVide…"
click at [1085, 707] on icon at bounding box center [1090, 709] width 13 height 13
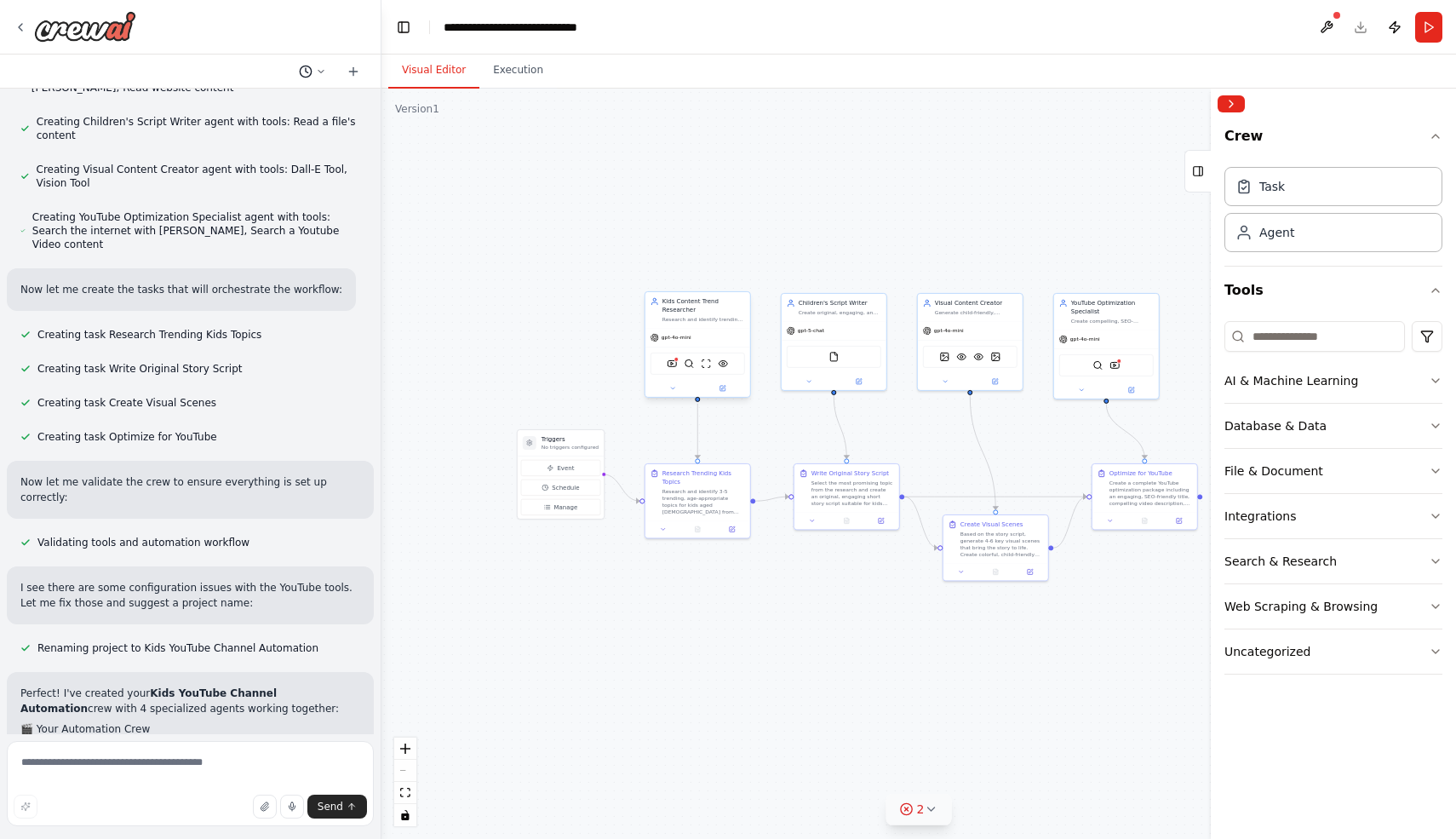
click at [319, 67] on icon at bounding box center [320, 71] width 10 height 10
click at [315, 76] on div at bounding box center [191, 419] width 382 height 839
click at [278, 392] on div "Creating task Create Visual Scenes" at bounding box center [191, 402] width 367 height 21
click at [213, 761] on textarea at bounding box center [191, 784] width 367 height 86
type textarea "**"
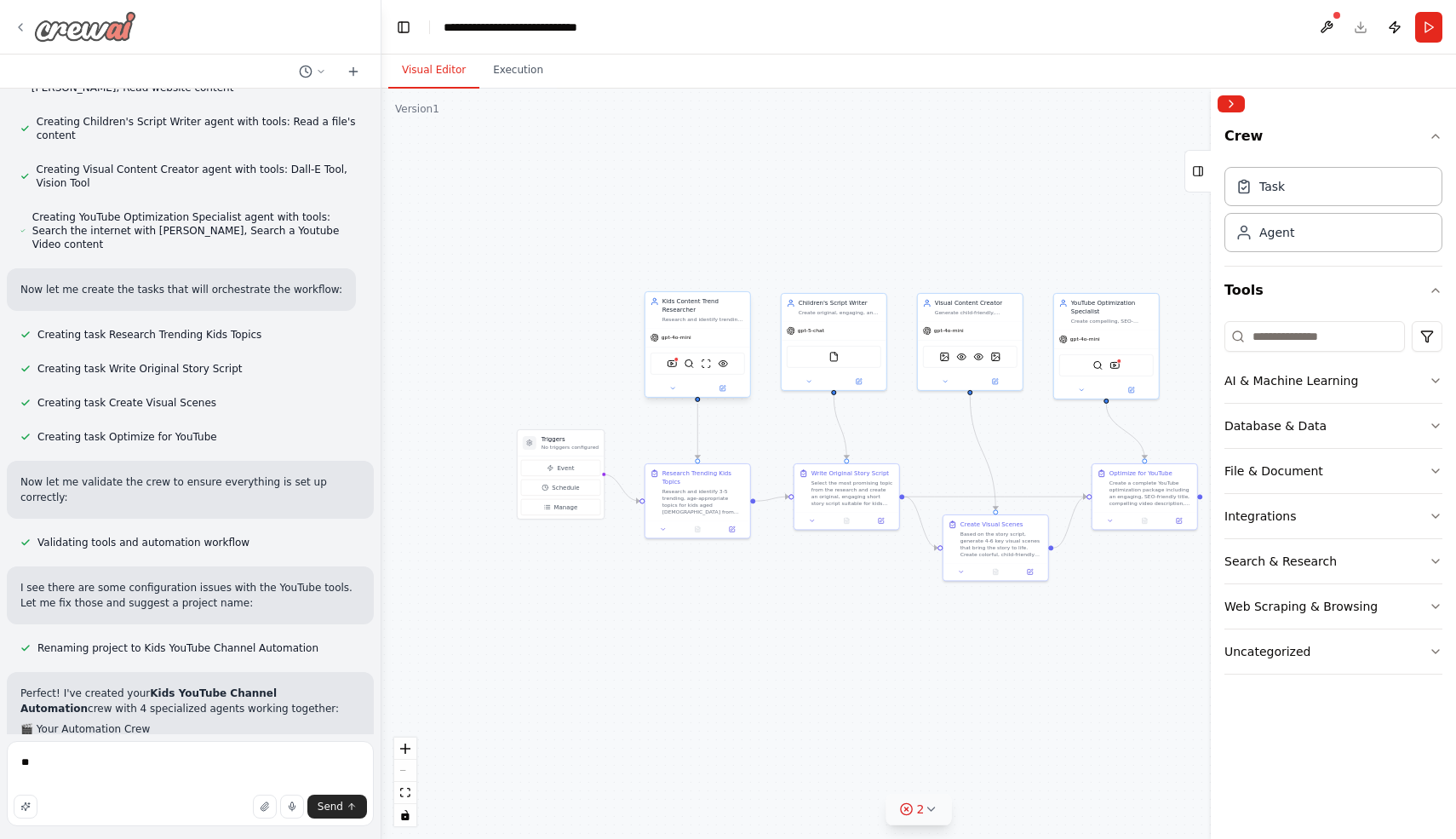
click at [26, 24] on icon at bounding box center [20, 27] width 13 height 13
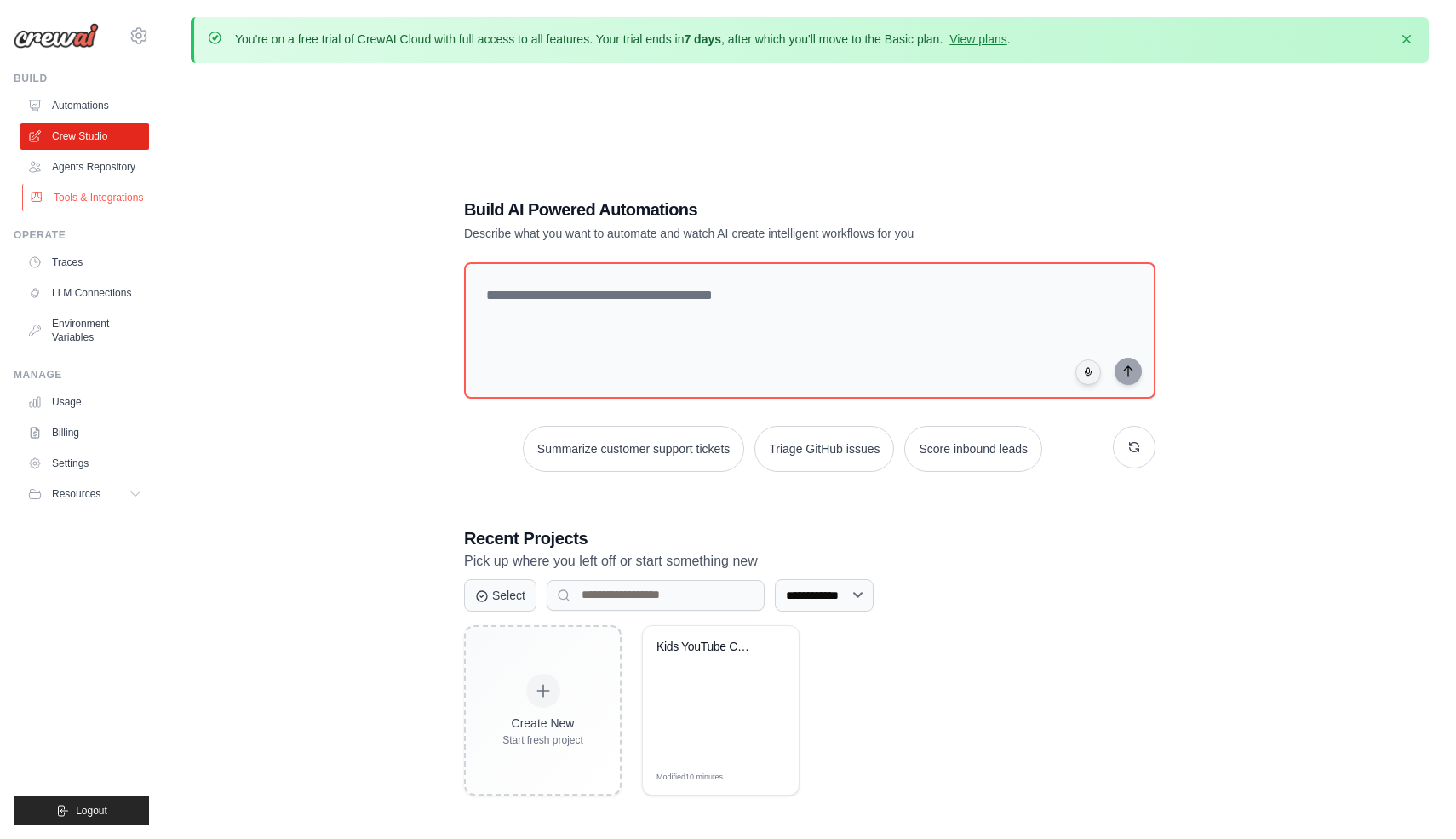
click at [92, 195] on link "Tools & Integrations" at bounding box center [86, 197] width 128 height 28
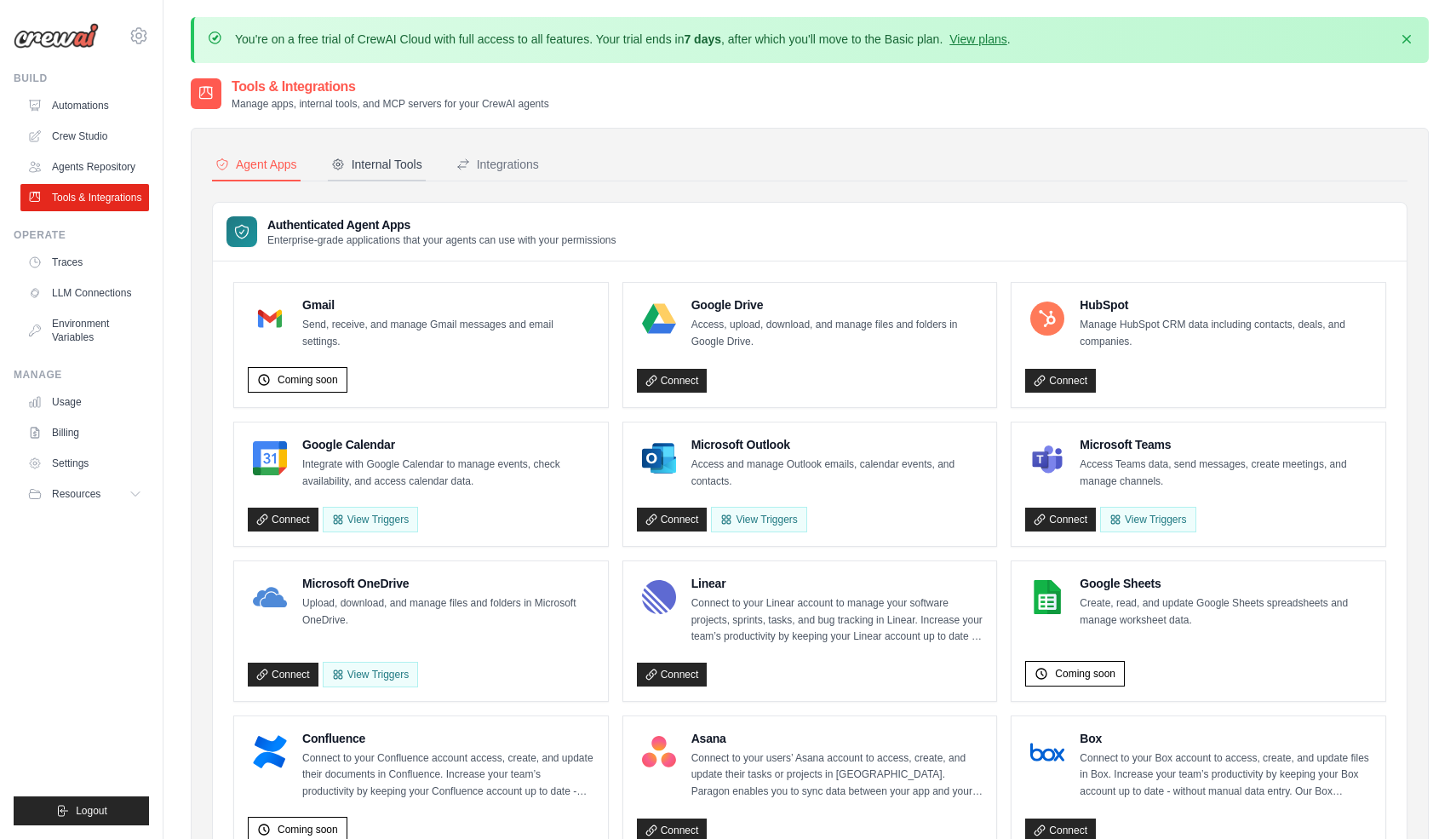
click at [395, 167] on div "Internal Tools" at bounding box center [377, 164] width 91 height 17
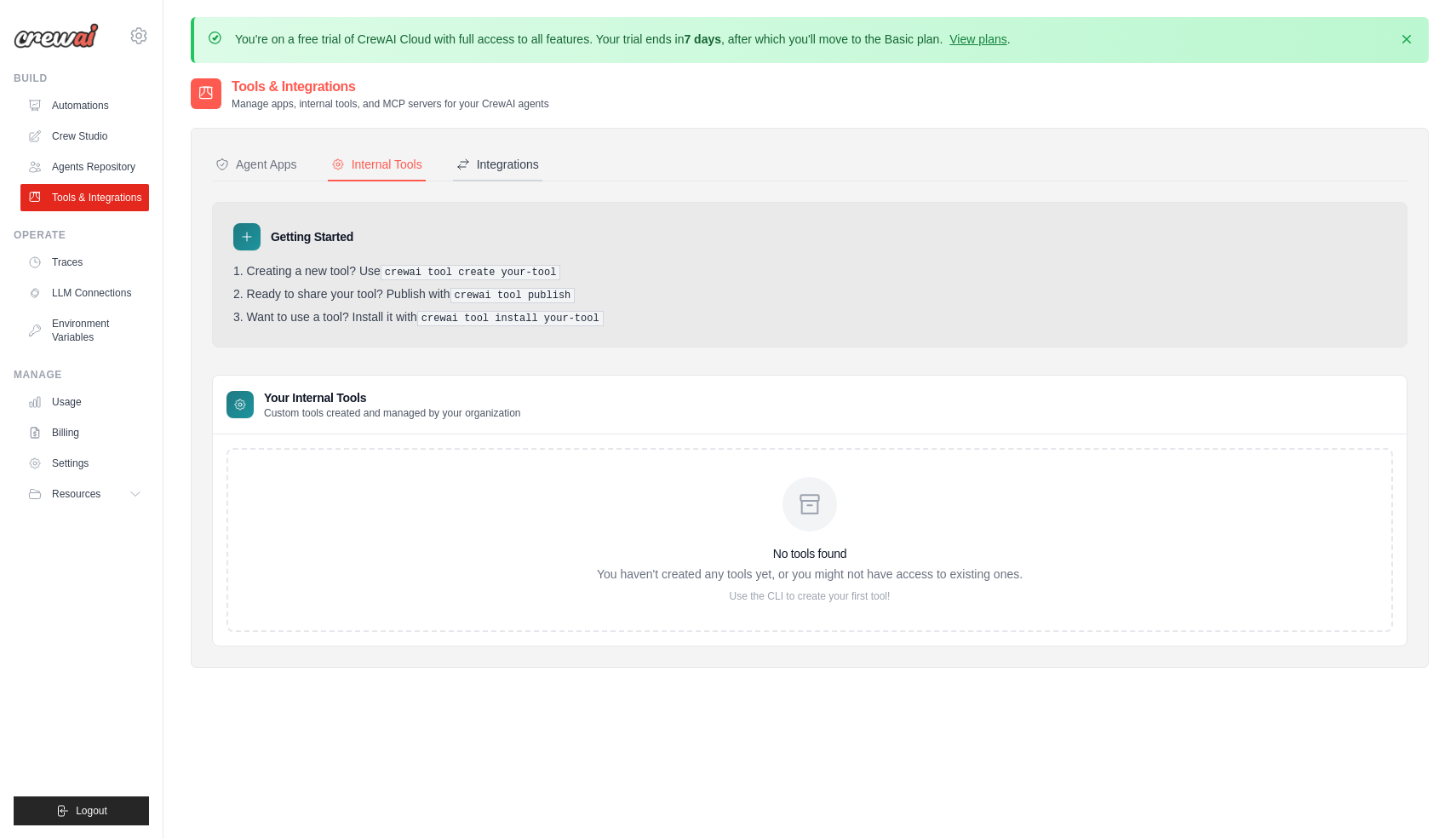
click at [508, 160] on div "Integrations" at bounding box center [498, 164] width 83 height 17
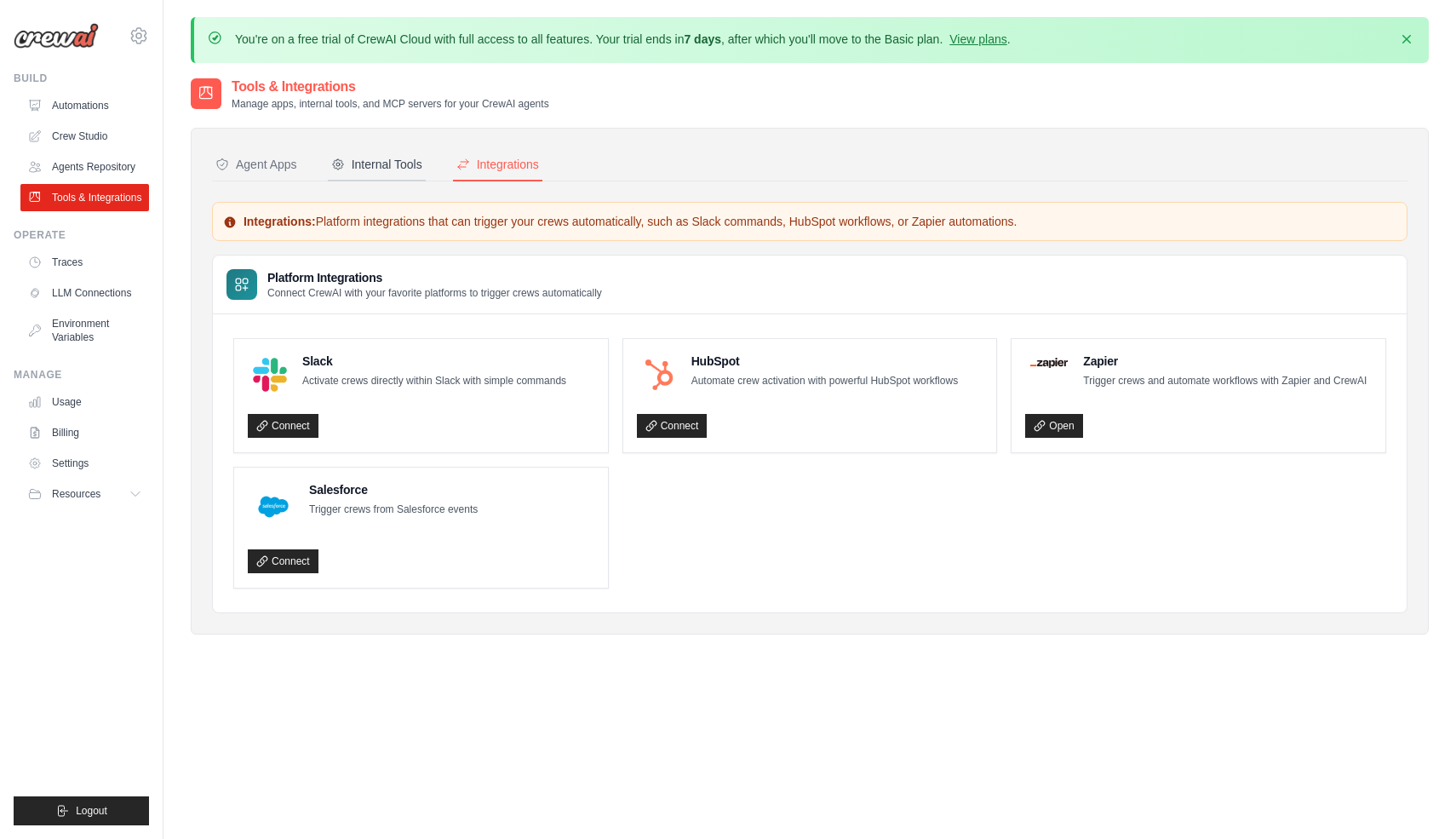
click at [379, 172] on div "Internal Tools" at bounding box center [377, 164] width 91 height 17
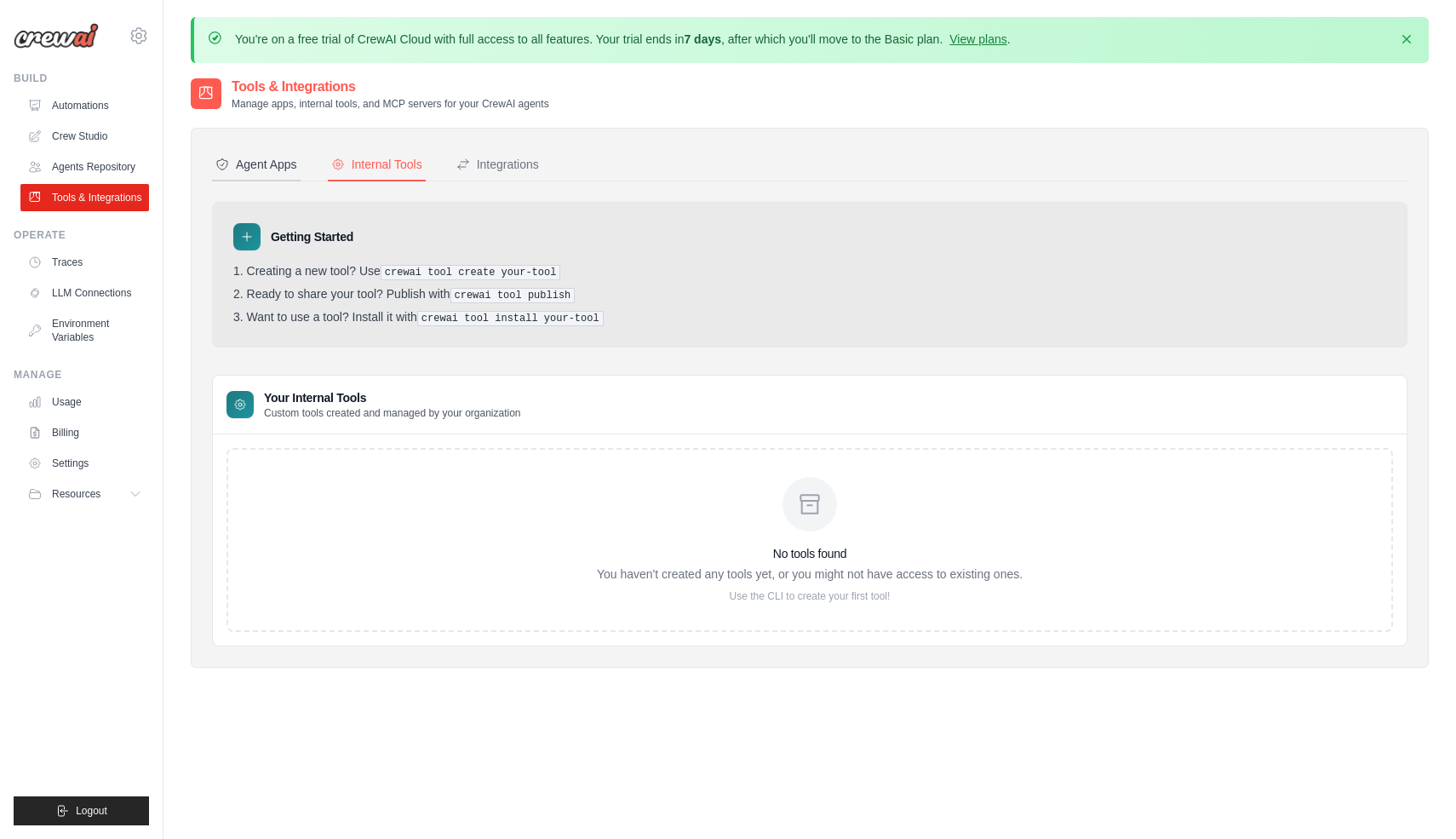
click at [267, 170] on div "Agent Apps" at bounding box center [257, 164] width 82 height 17
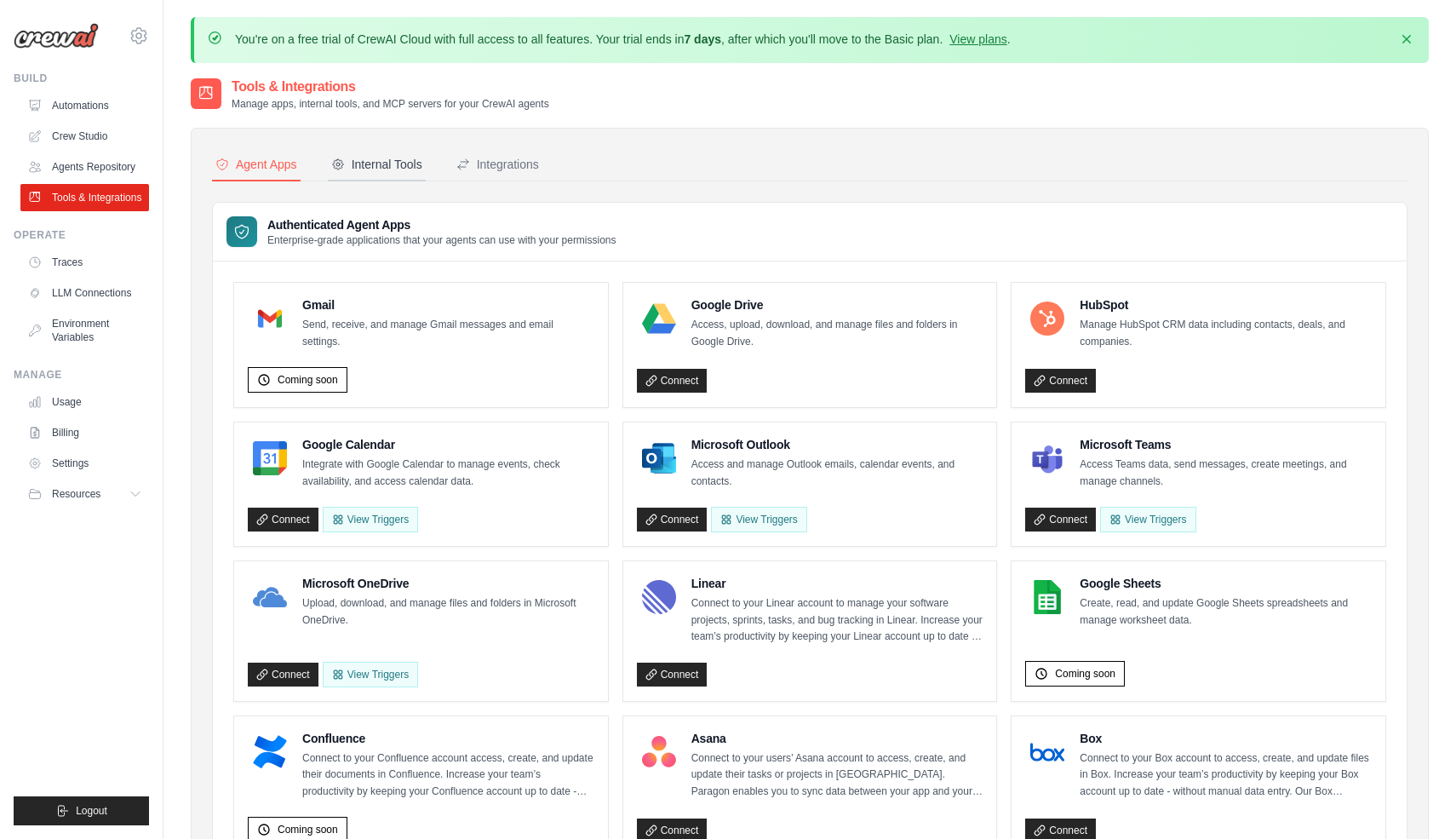
click at [360, 164] on div "Internal Tools" at bounding box center [377, 164] width 91 height 17
